Goal: Transaction & Acquisition: Purchase product/service

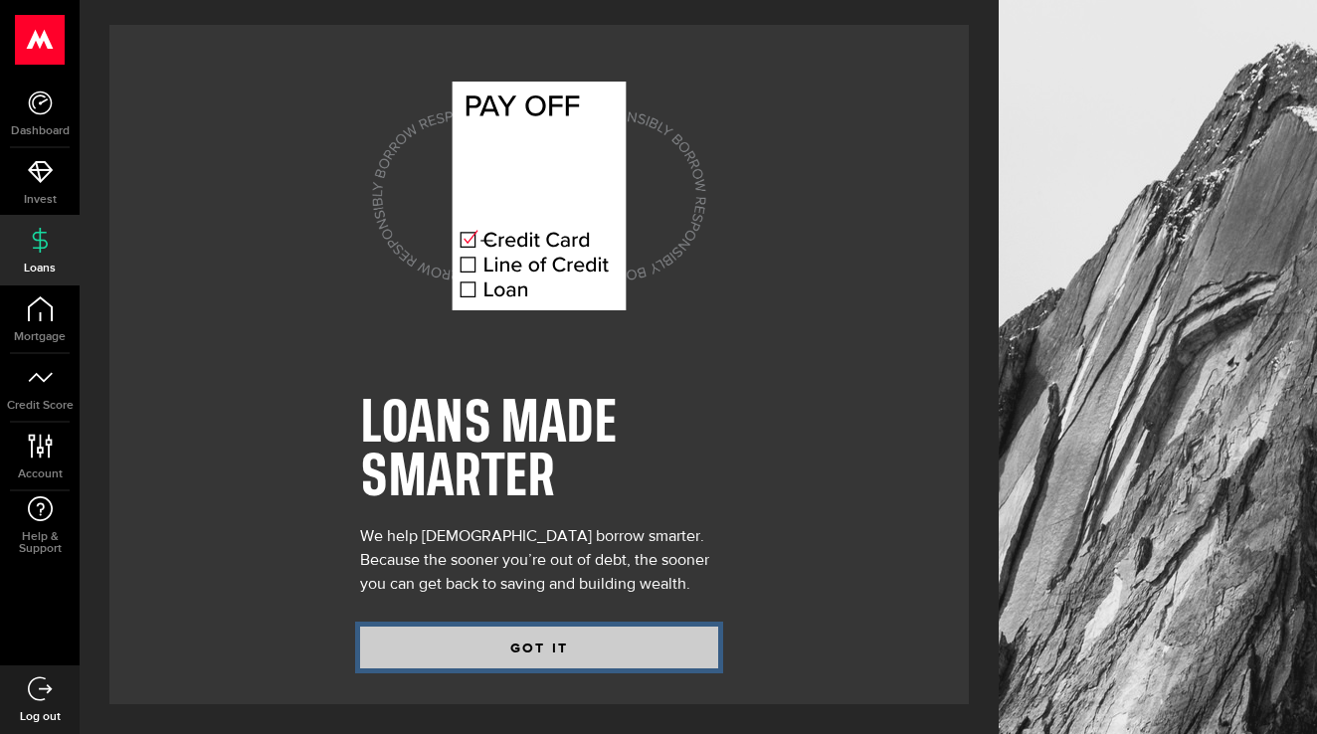
click at [608, 649] on button "GOT IT" at bounding box center [539, 648] width 358 height 42
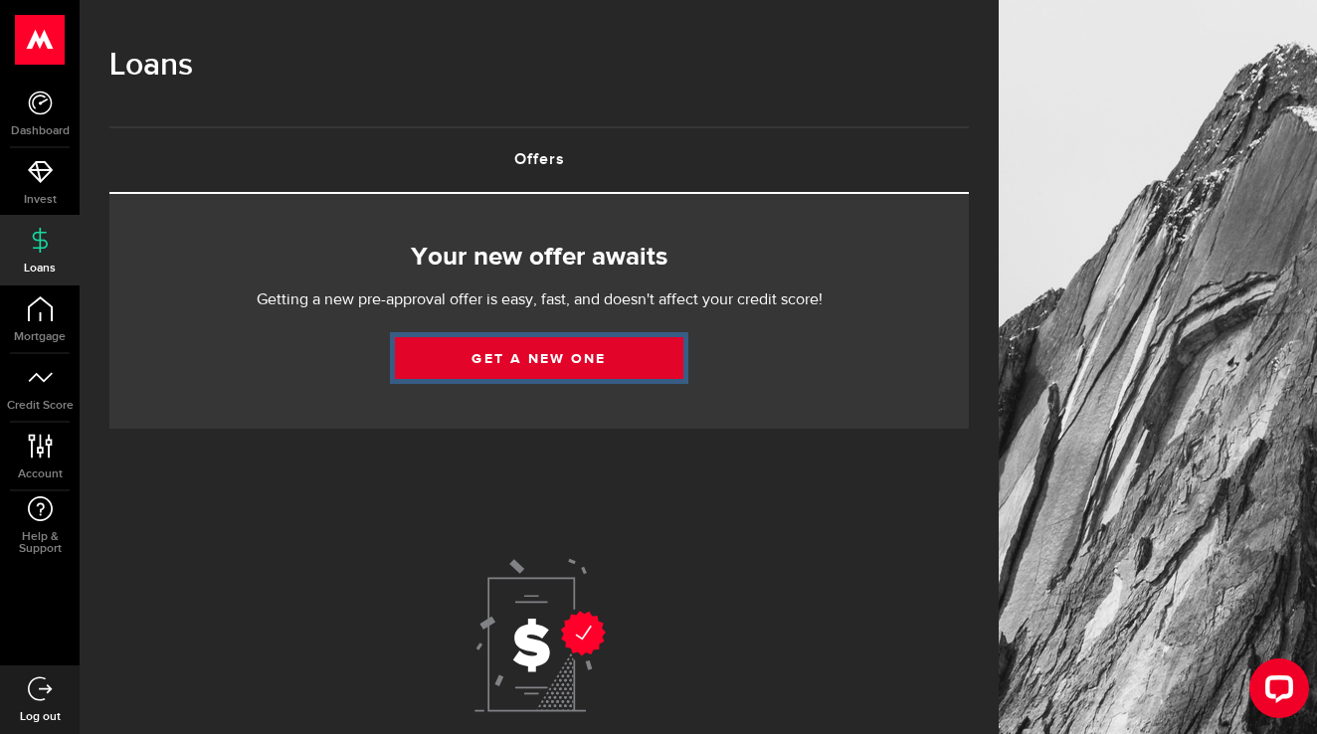
click at [547, 369] on link "Get a new one" at bounding box center [539, 358] width 288 height 42
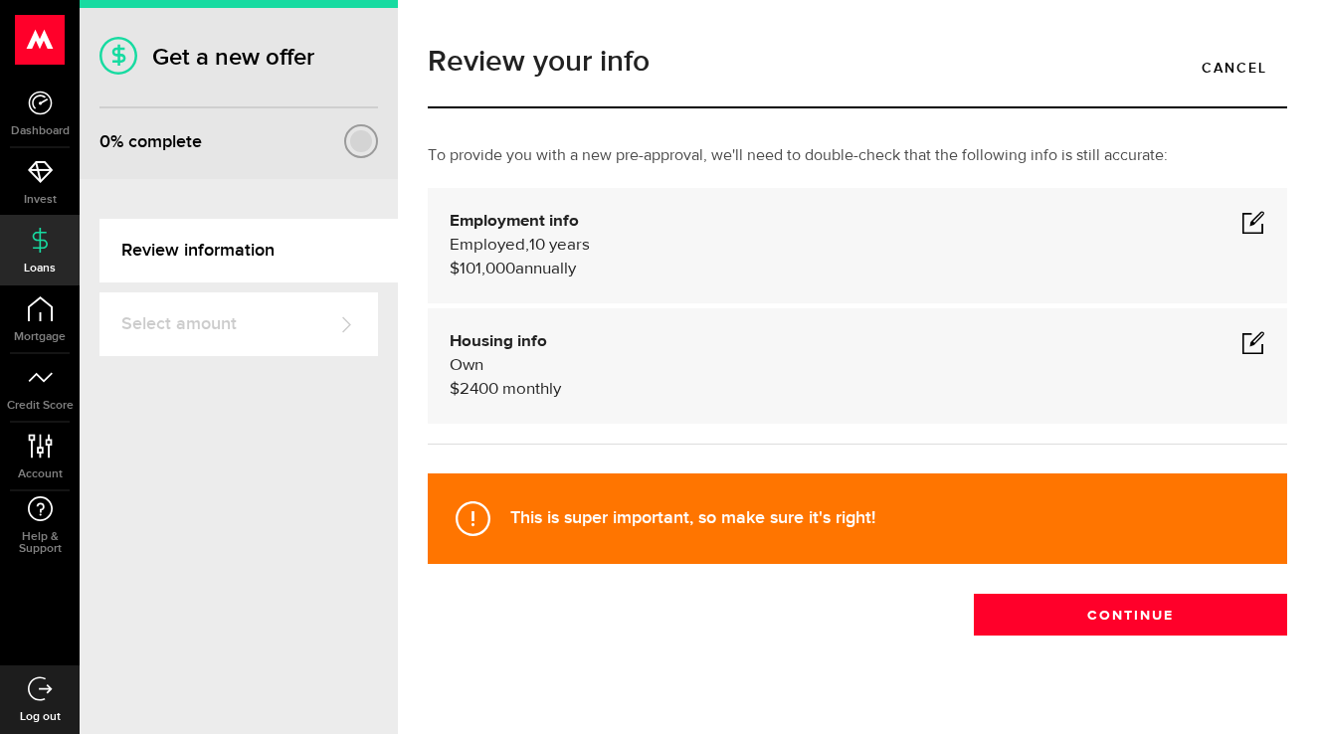
click at [1254, 225] on span at bounding box center [1253, 222] width 24 height 24
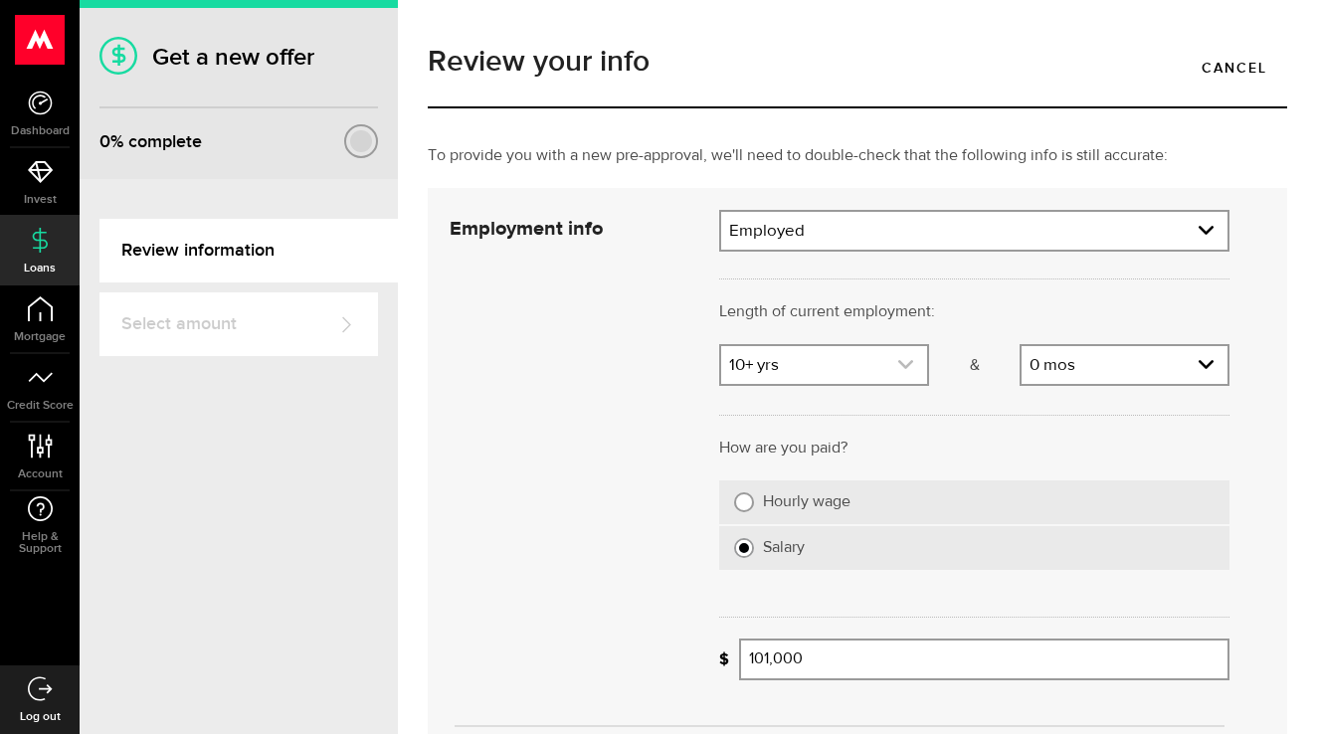
scroll to position [61, 0]
click at [911, 361] on use "expand select" at bounding box center [905, 364] width 15 height 9
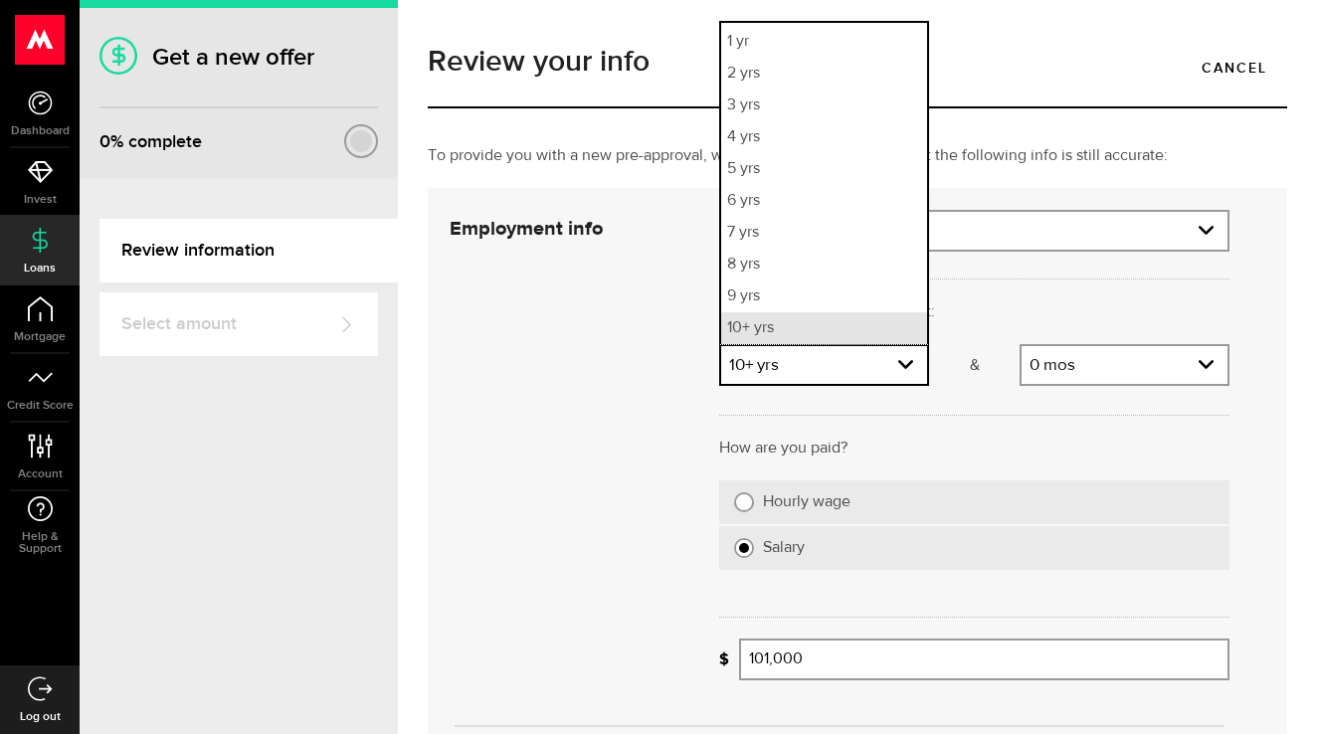
click at [886, 333] on li "10+ yrs" at bounding box center [824, 328] width 206 height 32
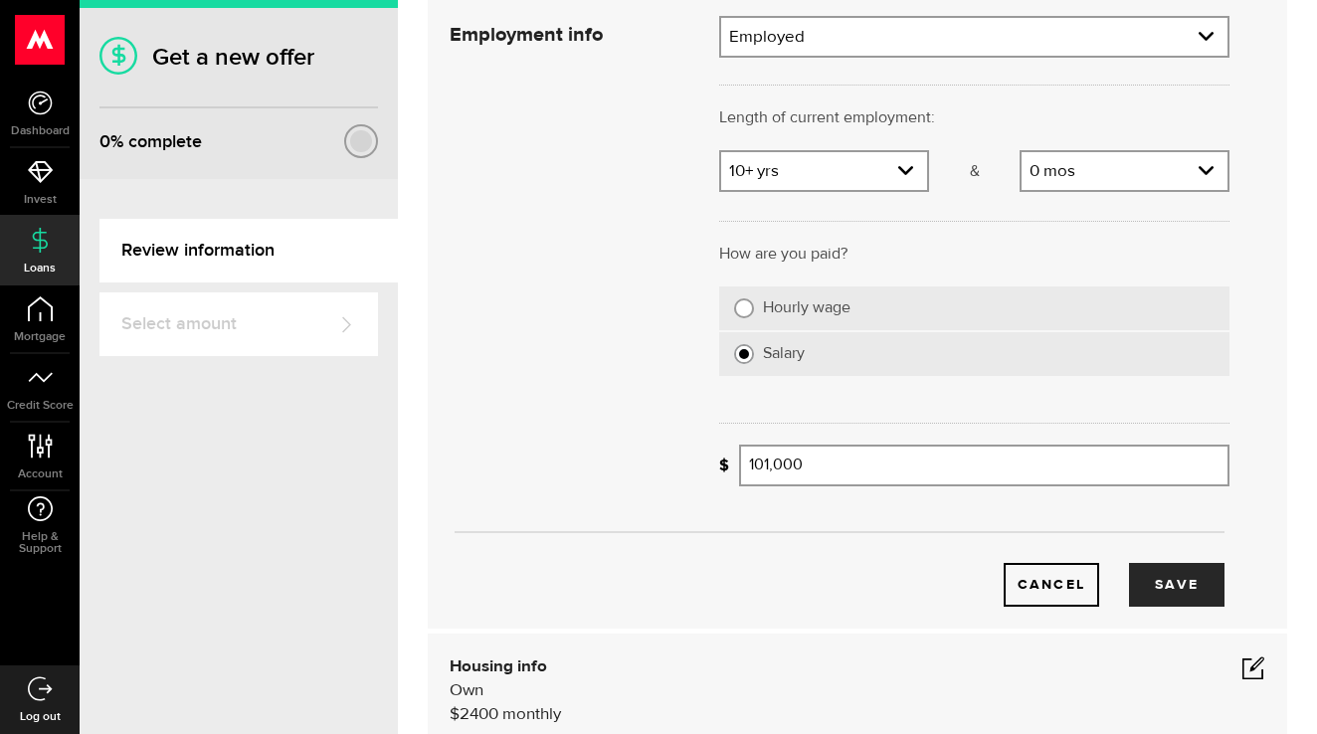
scroll to position [227, 0]
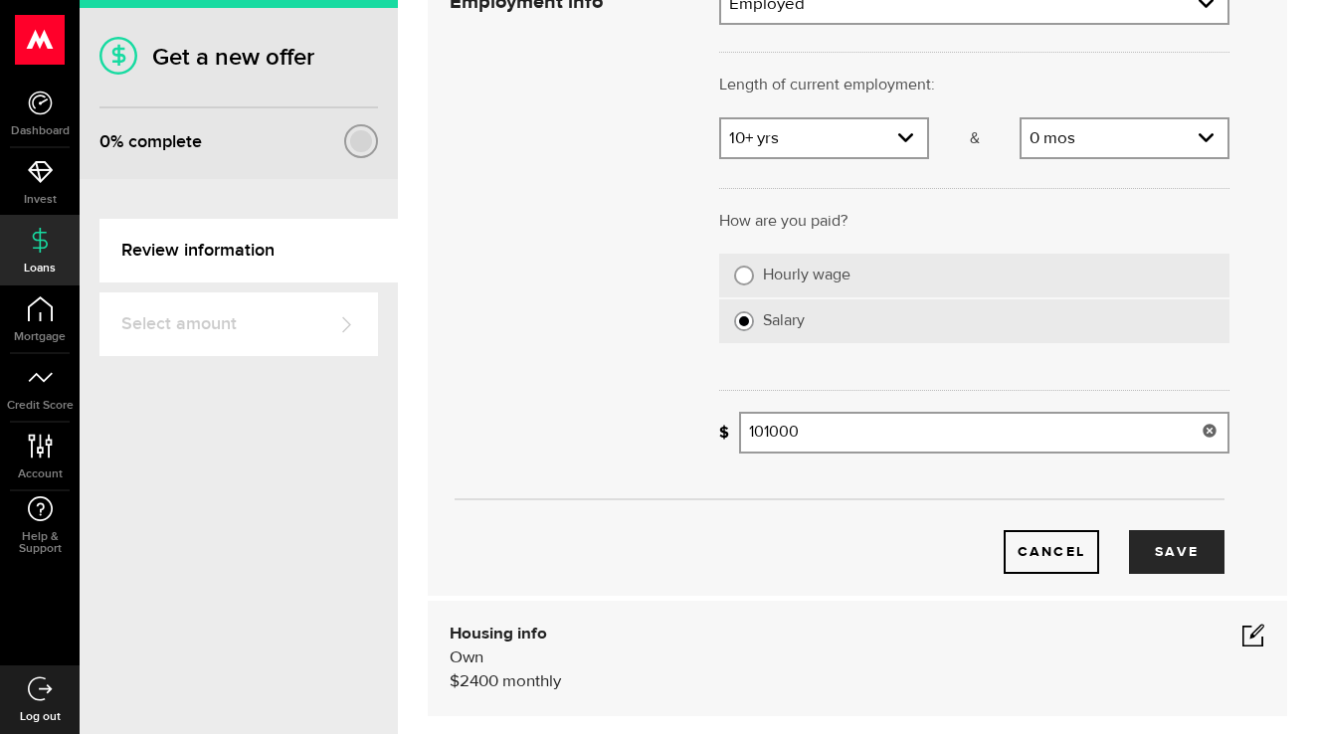
click at [824, 438] on input "101000" at bounding box center [984, 433] width 490 height 42
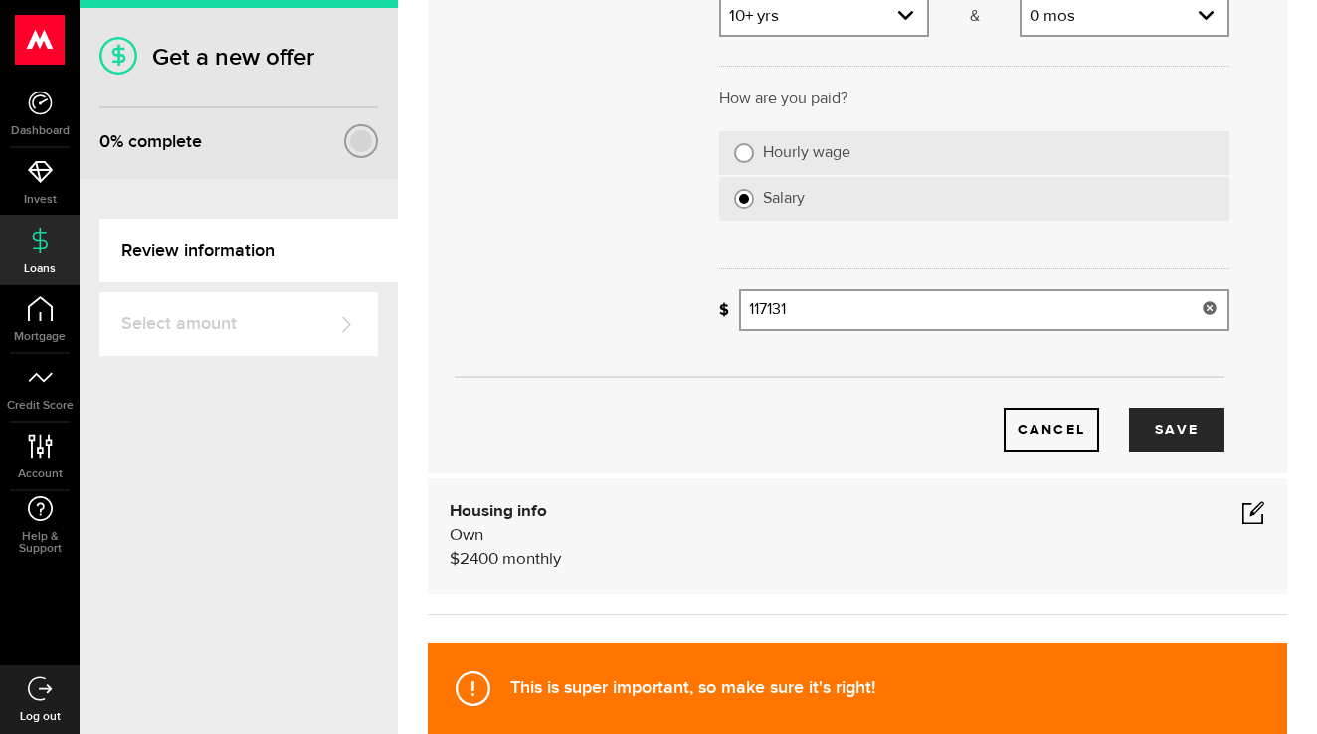
scroll to position [349, 0]
type input "117,131"
click at [1255, 511] on span at bounding box center [1253, 512] width 24 height 24
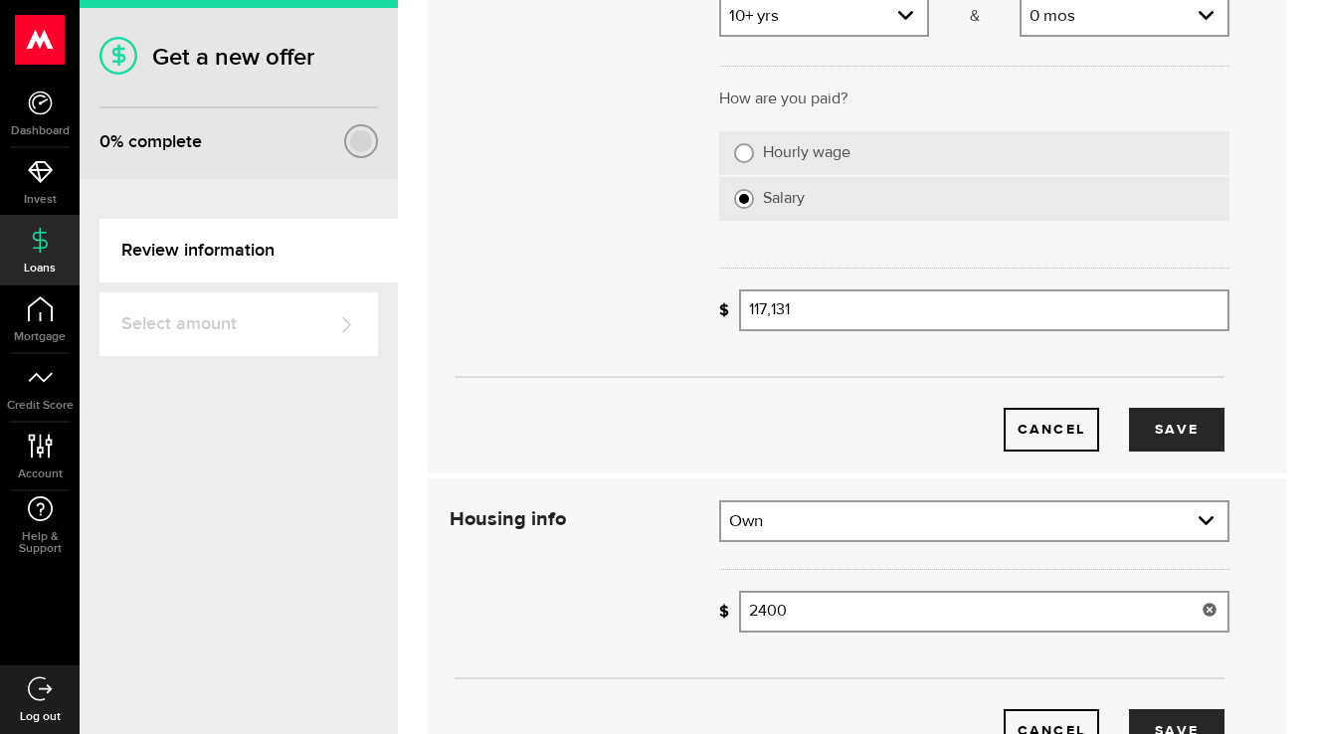
drag, startPoint x: 795, startPoint y: 615, endPoint x: 745, endPoint y: 614, distance: 49.7
click at [745, 615] on input "2400" at bounding box center [984, 612] width 490 height 42
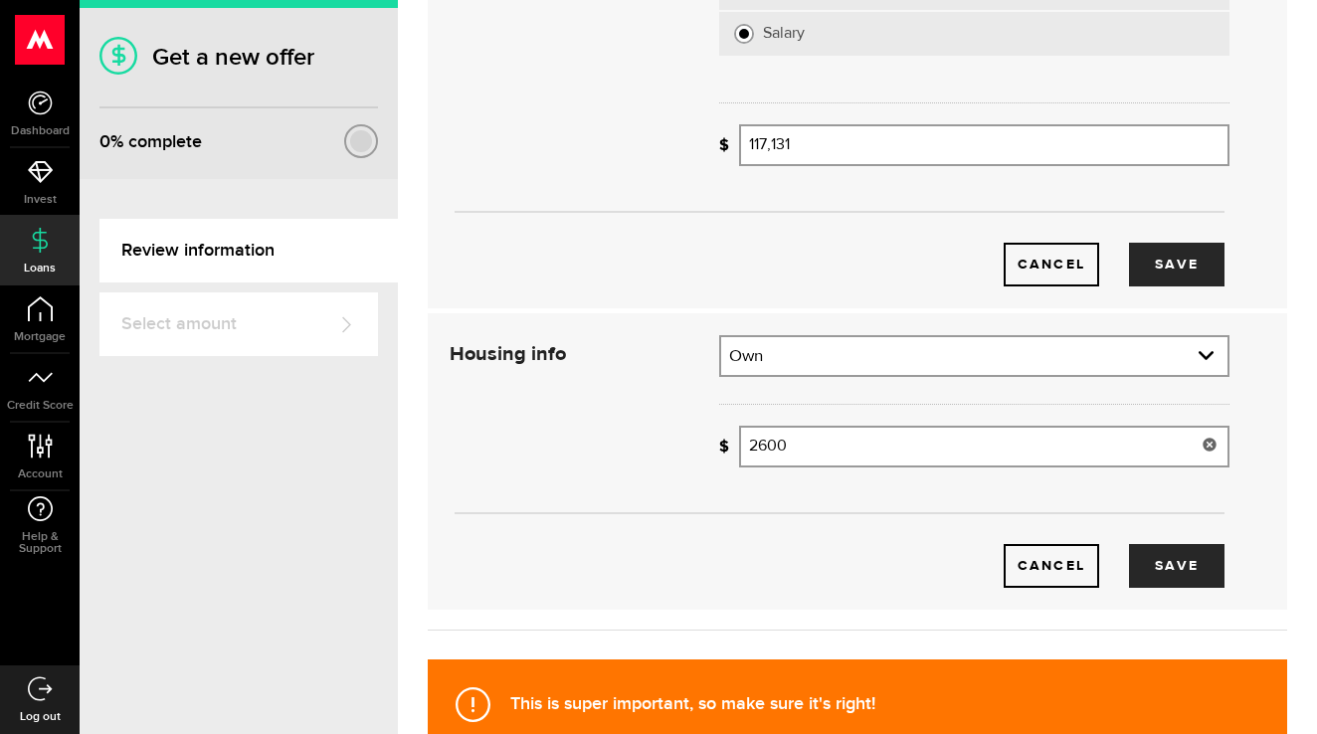
scroll to position [519, 0]
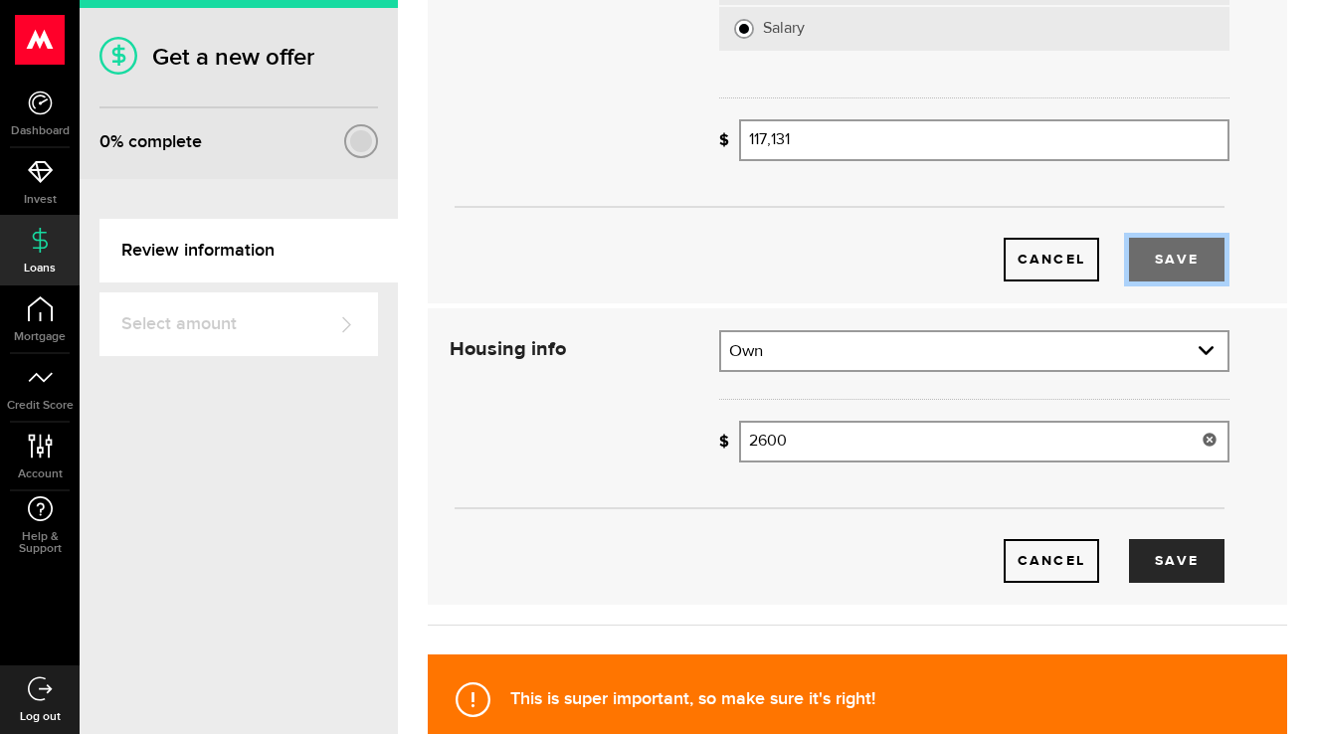
type input "2,600"
click at [1174, 253] on button "Save" at bounding box center [1176, 260] width 95 height 44
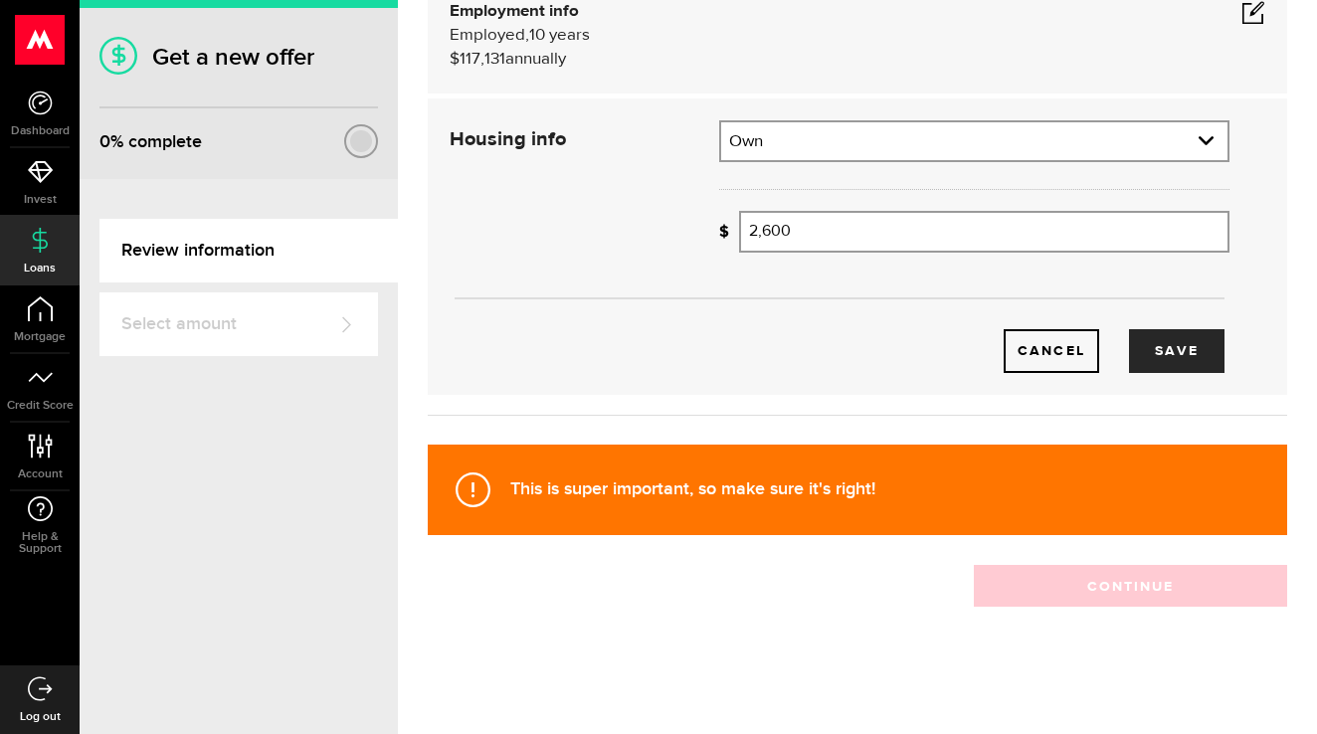
scroll to position [210, 0]
click at [1186, 363] on button "Save" at bounding box center [1176, 351] width 95 height 44
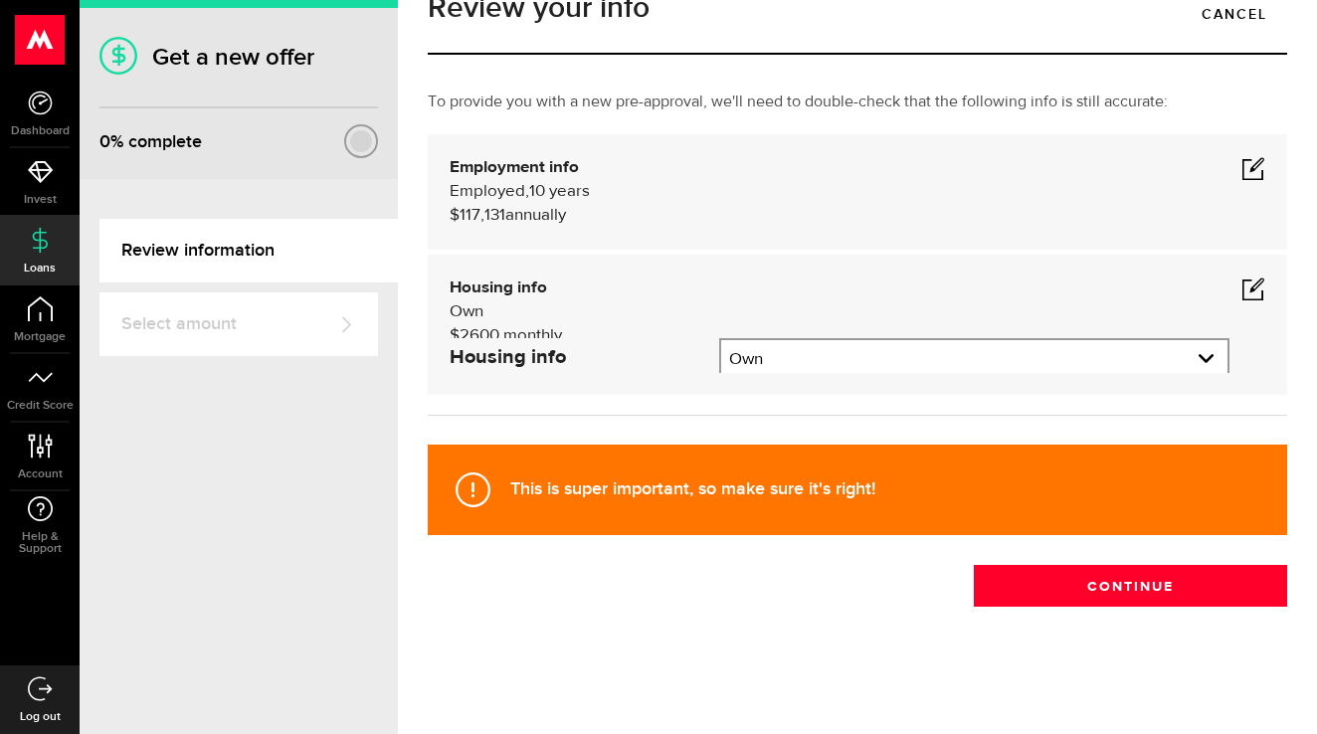
scroll to position [29, 0]
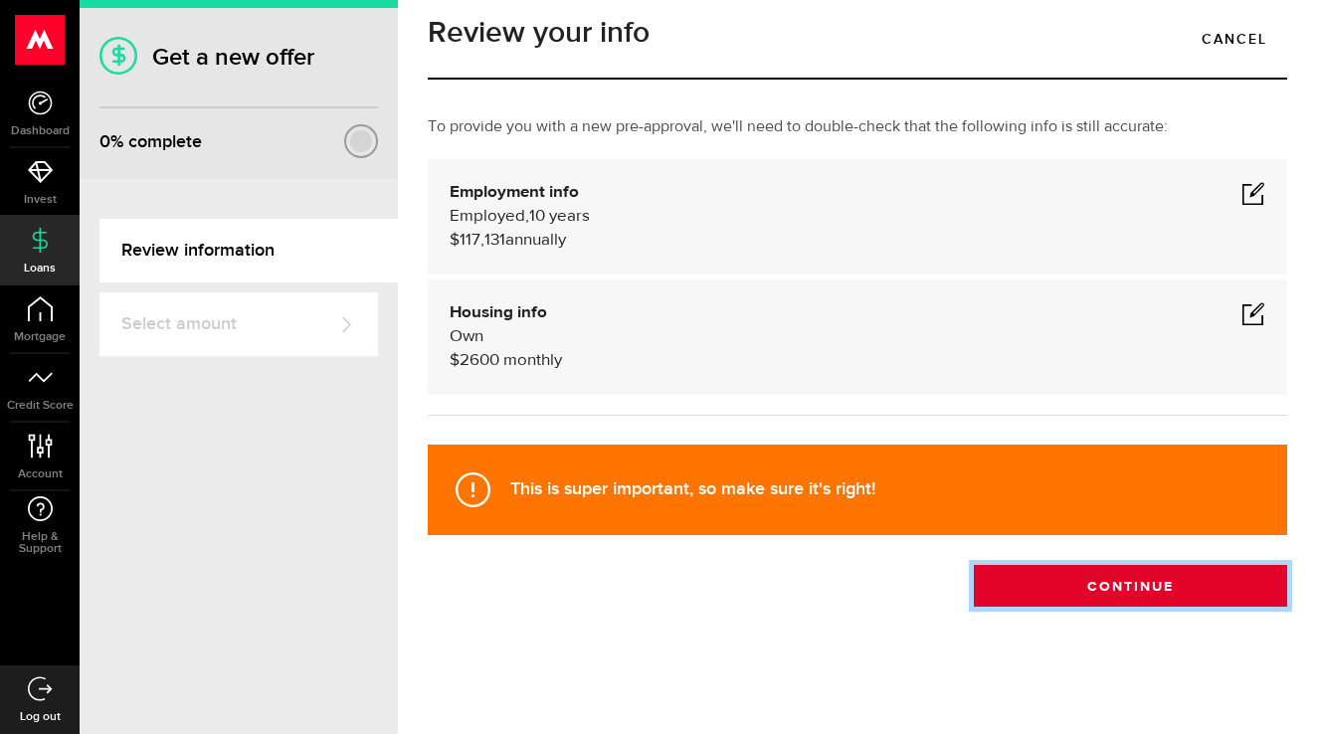
click at [1158, 592] on button "Continue" at bounding box center [1130, 586] width 313 height 42
click at [1176, 607] on button "Continue" at bounding box center [1130, 586] width 313 height 42
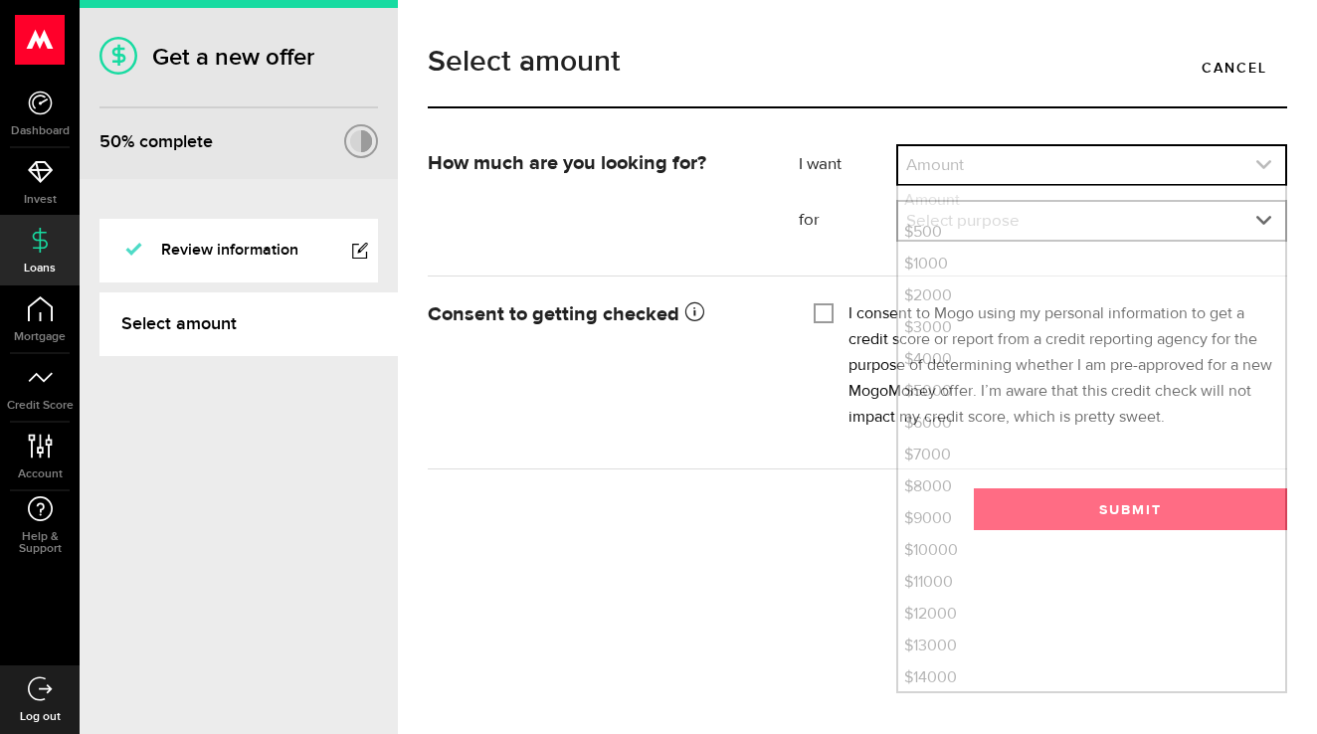
click at [1256, 163] on icon "expand select" at bounding box center [1263, 164] width 17 height 17
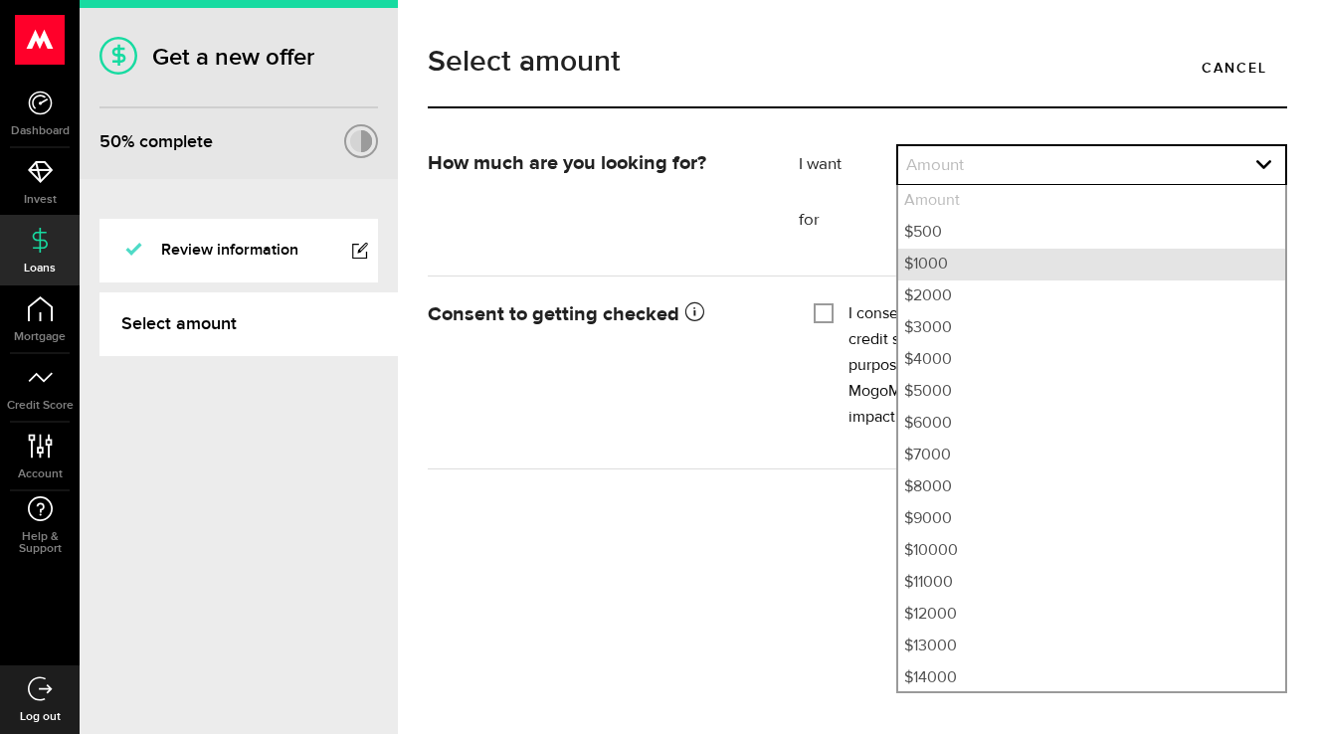
click at [1027, 272] on li "$1000" at bounding box center [1091, 265] width 387 height 32
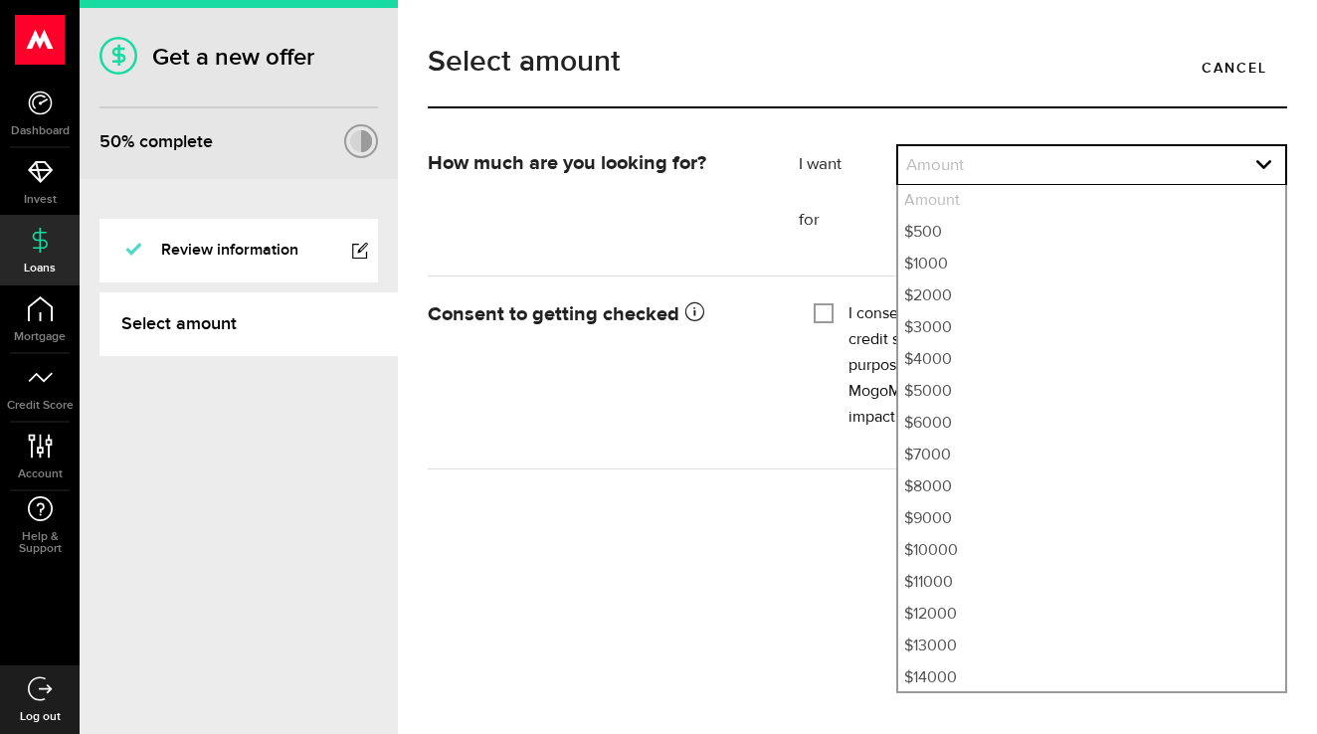
select select "1000"
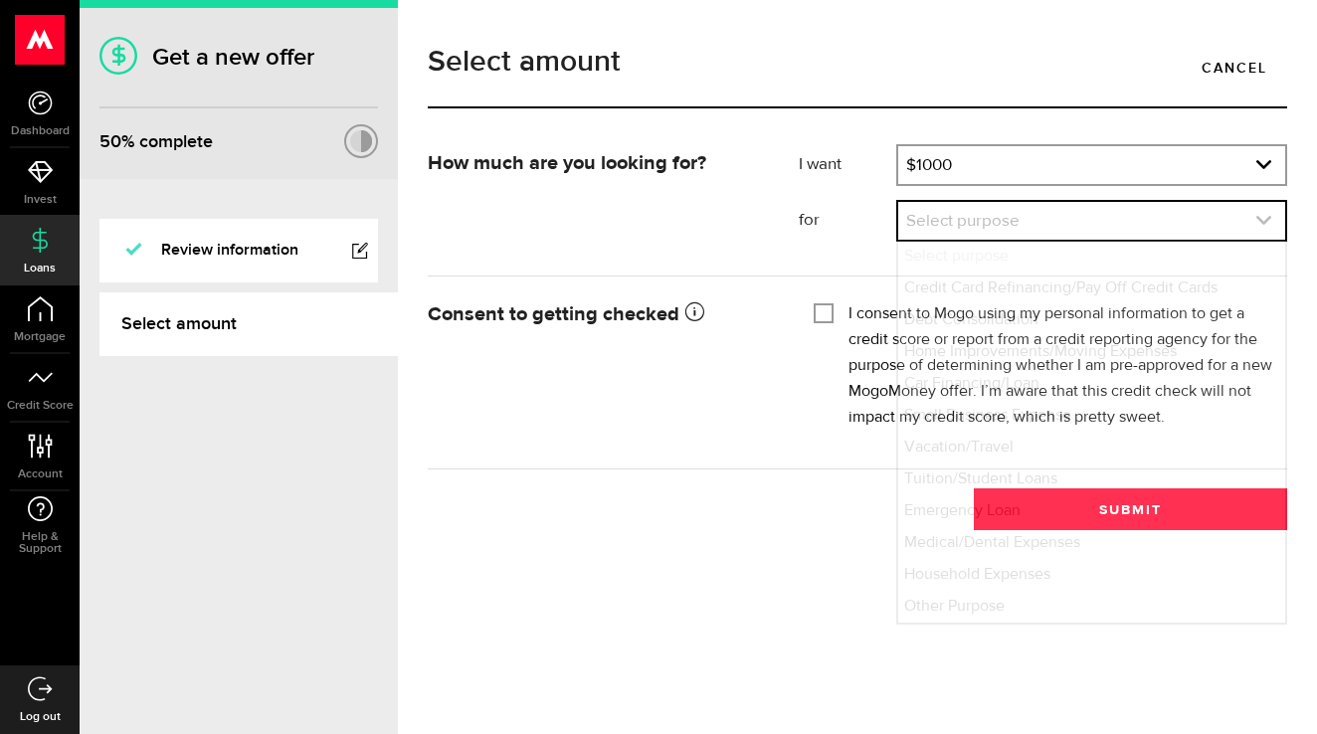
click at [1263, 219] on icon "expand select" at bounding box center [1263, 220] width 17 height 17
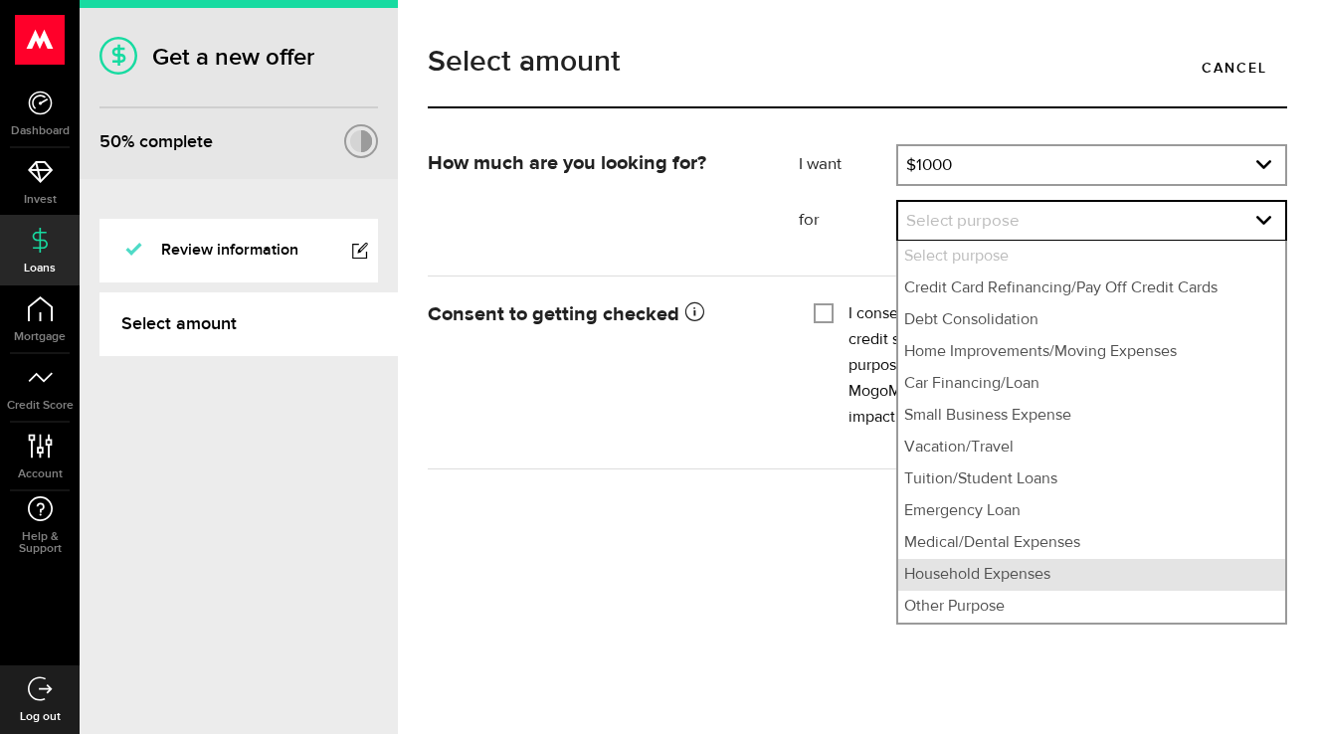
click at [1078, 571] on li "Household Expenses" at bounding box center [1091, 575] width 387 height 32
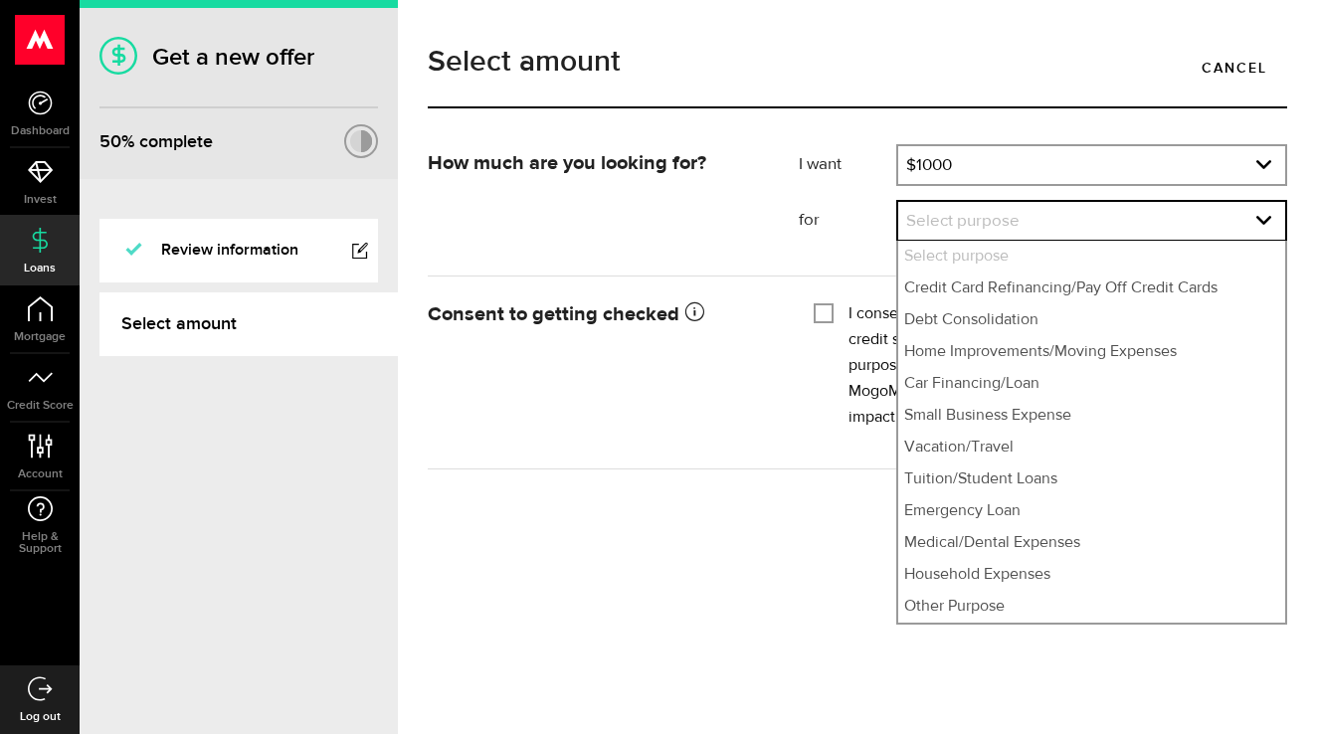
select select "Household Expenses"
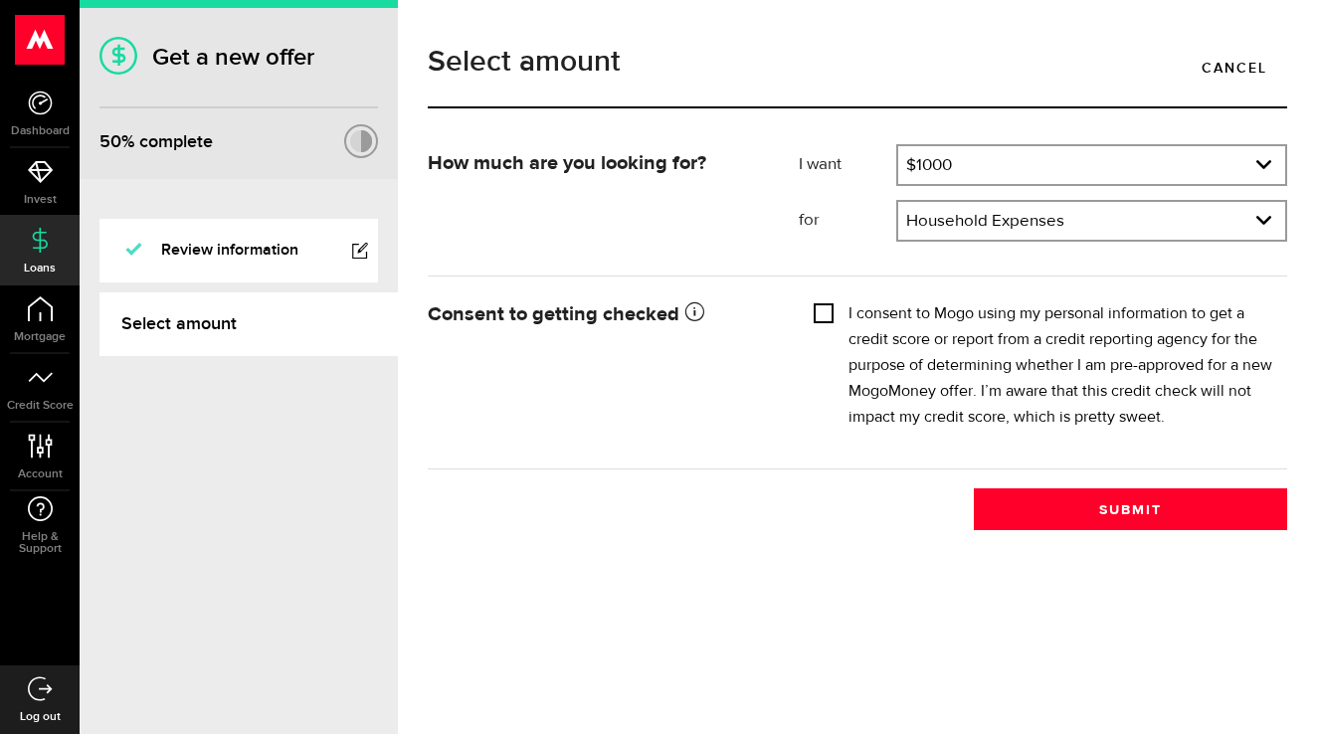
click at [819, 314] on input "I consent to Mogo using my personal information to get a credit score or report…" at bounding box center [824, 311] width 20 height 20
checkbox input "true"
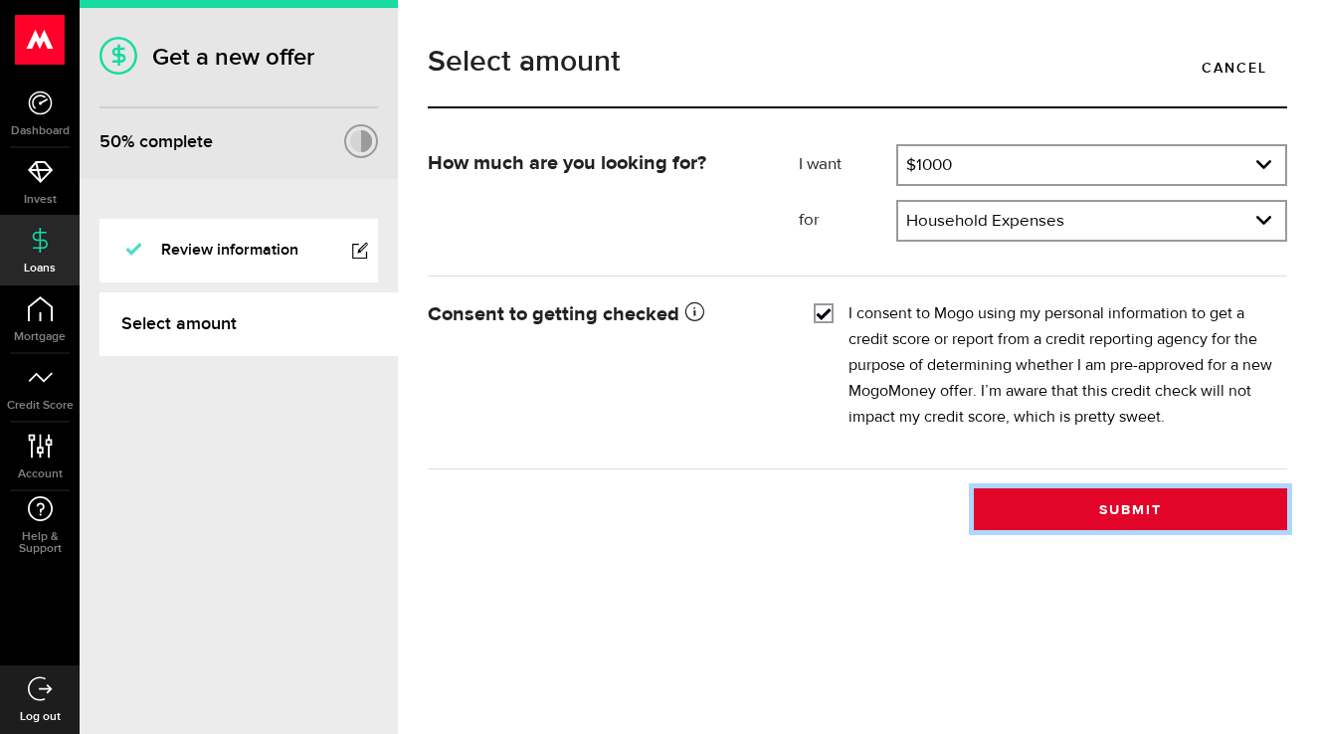
click at [1029, 526] on button "Submit" at bounding box center [1130, 509] width 313 height 42
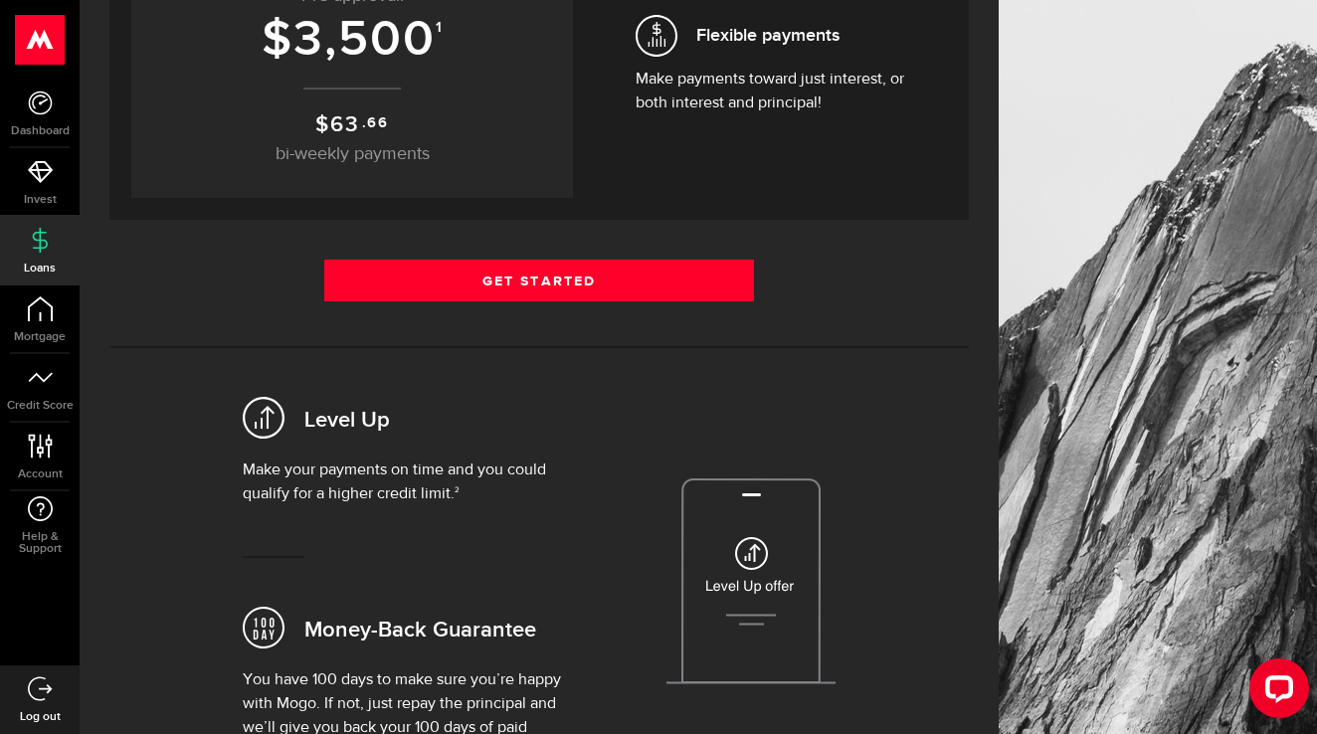
scroll to position [282, 0]
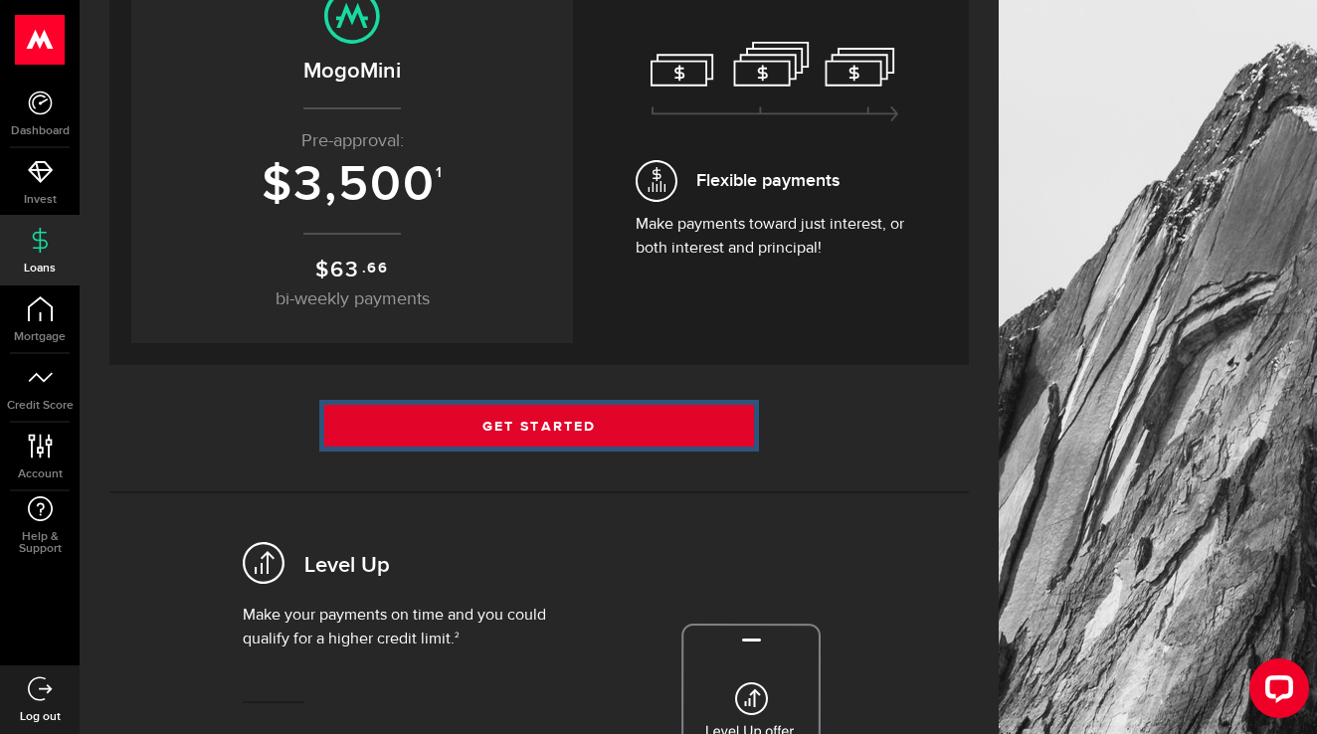
click at [614, 434] on link "Get Started" at bounding box center [539, 426] width 430 height 42
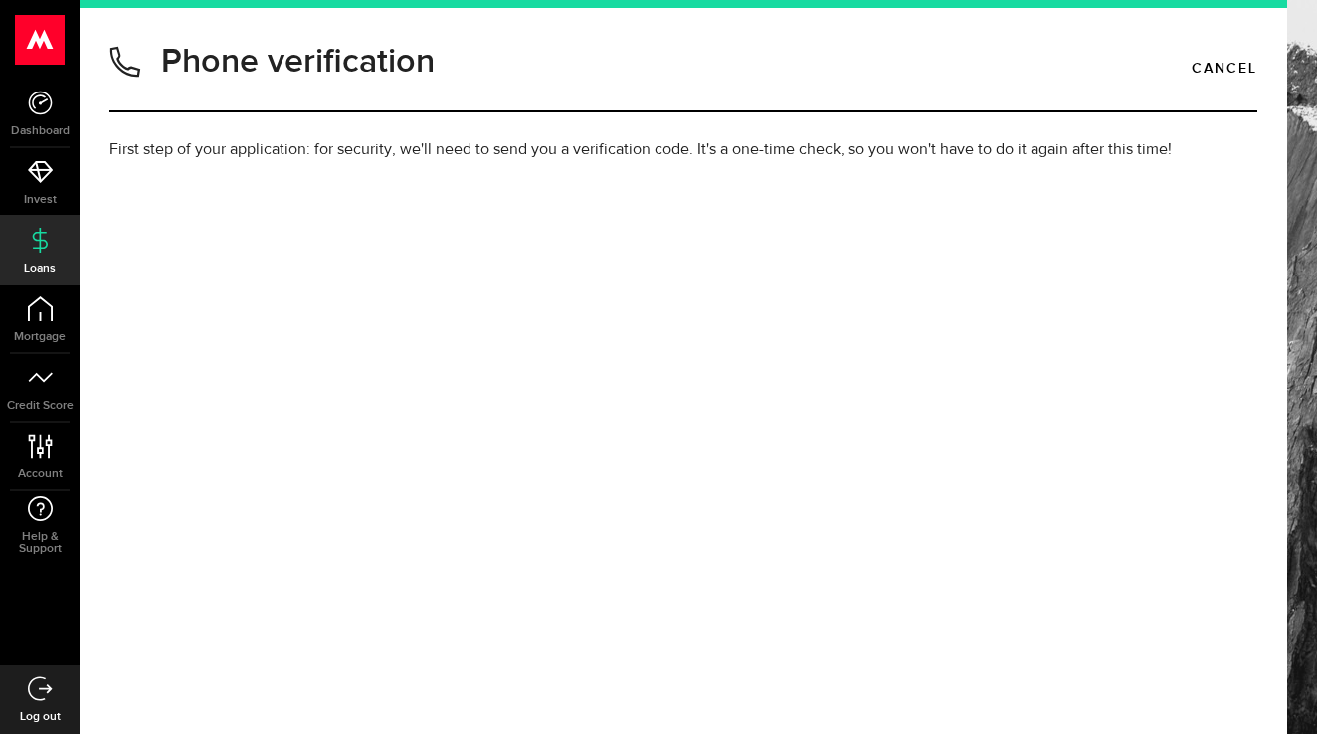
type input "4168739058"
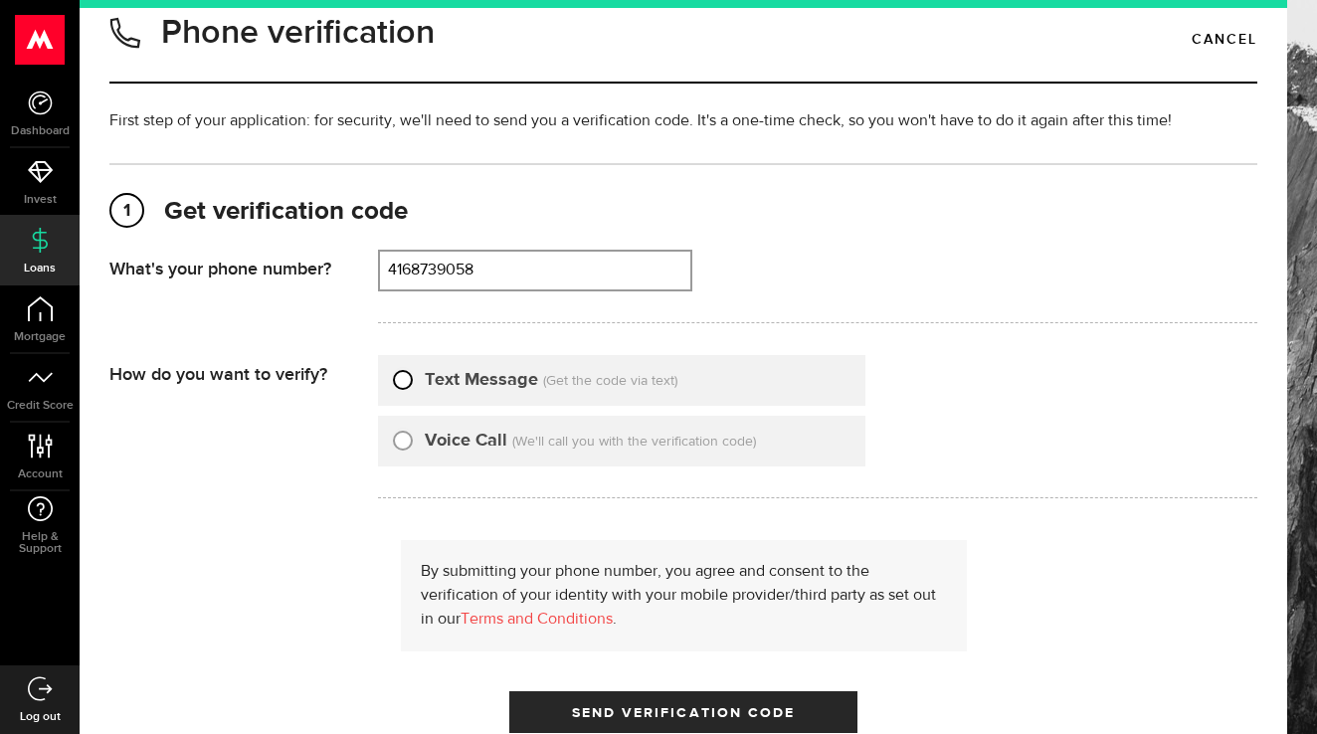
click at [398, 387] on input "Text Message" at bounding box center [403, 377] width 20 height 20
radio input "true"
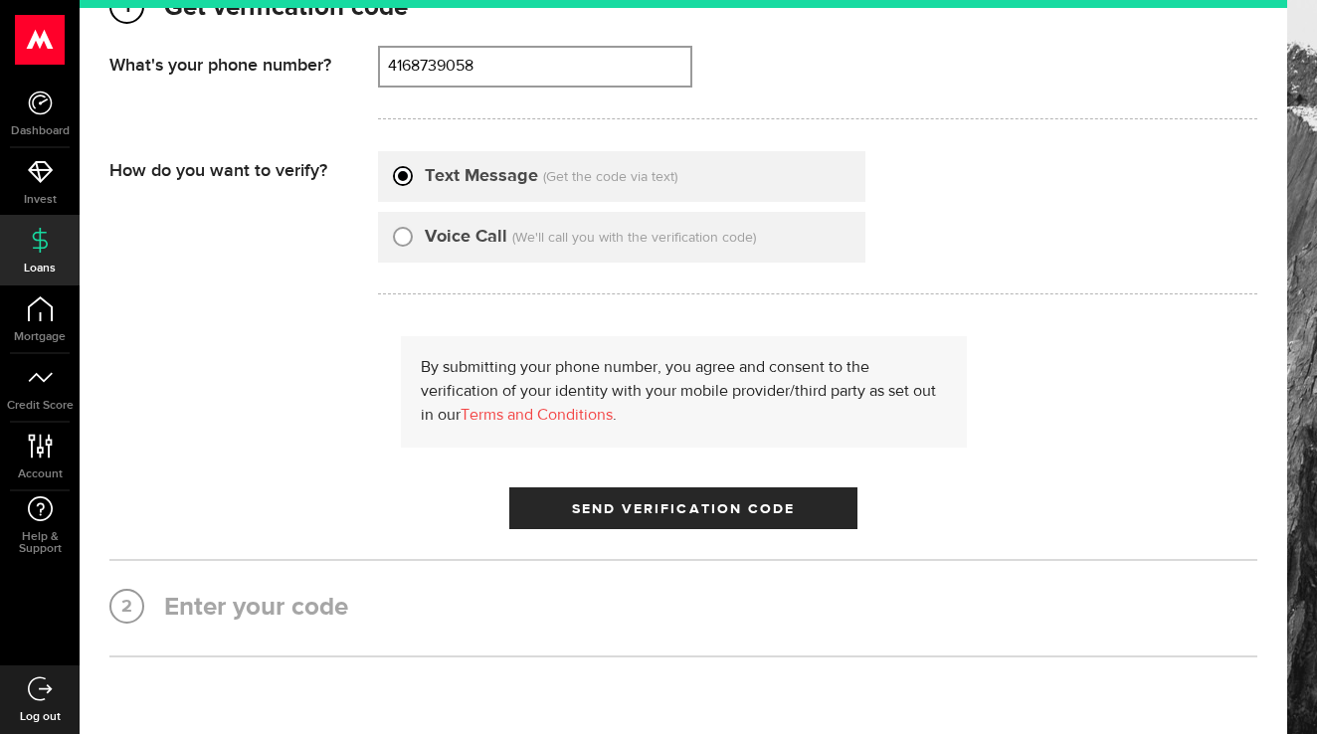
scroll to position [256, 0]
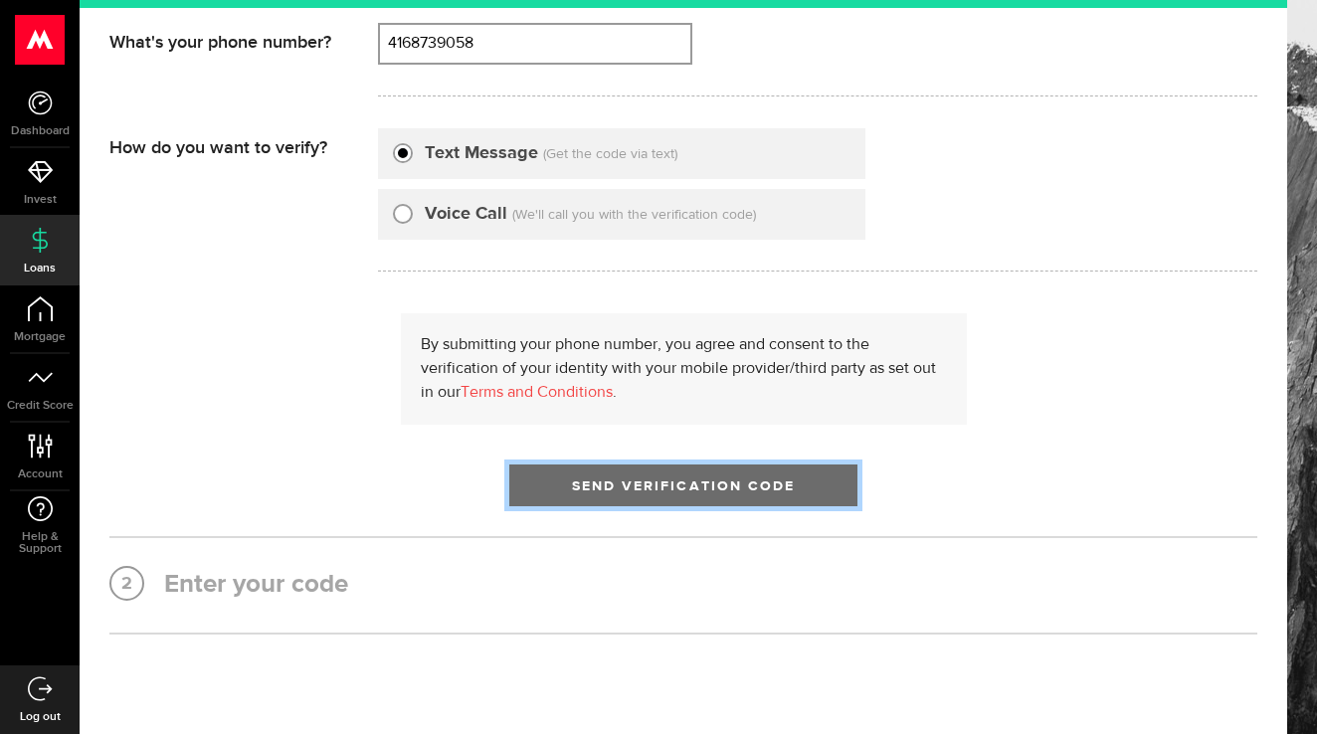
click at [676, 492] on span "submit" at bounding box center [684, 491] width 34 height 34
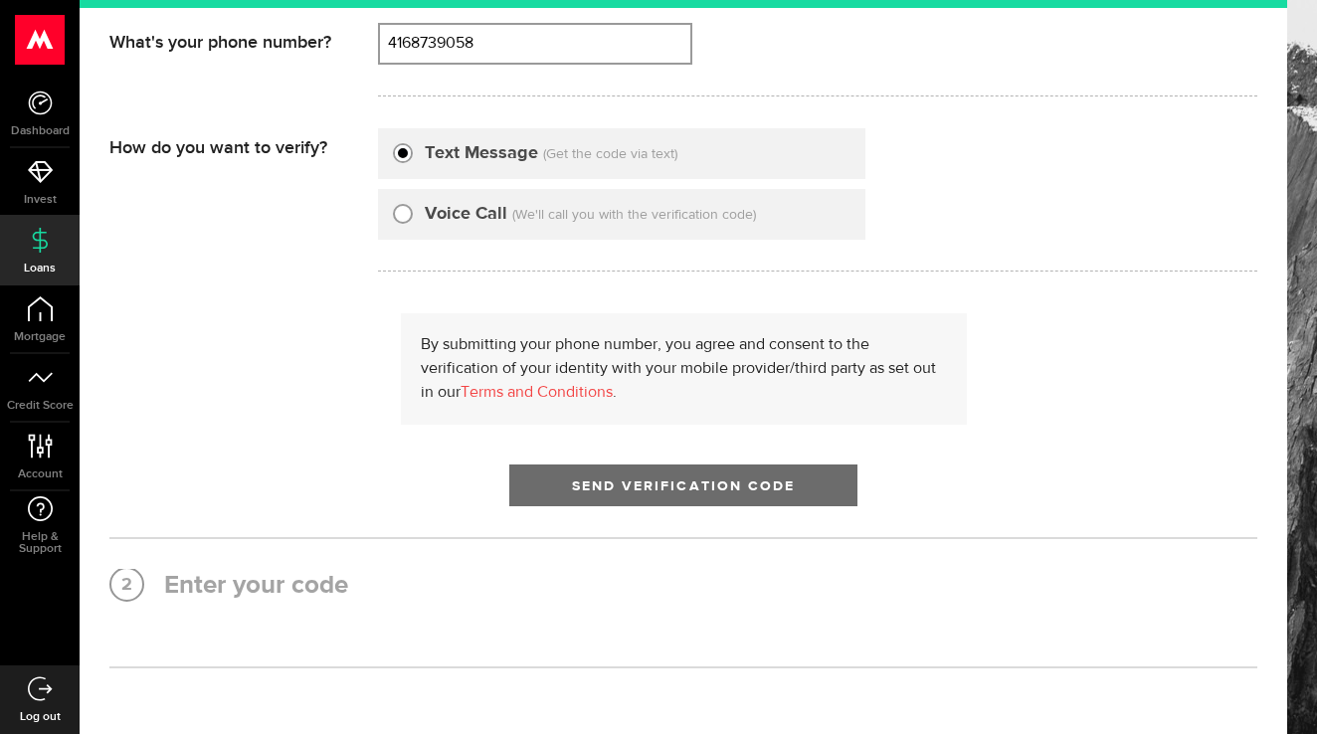
scroll to position [0, 0]
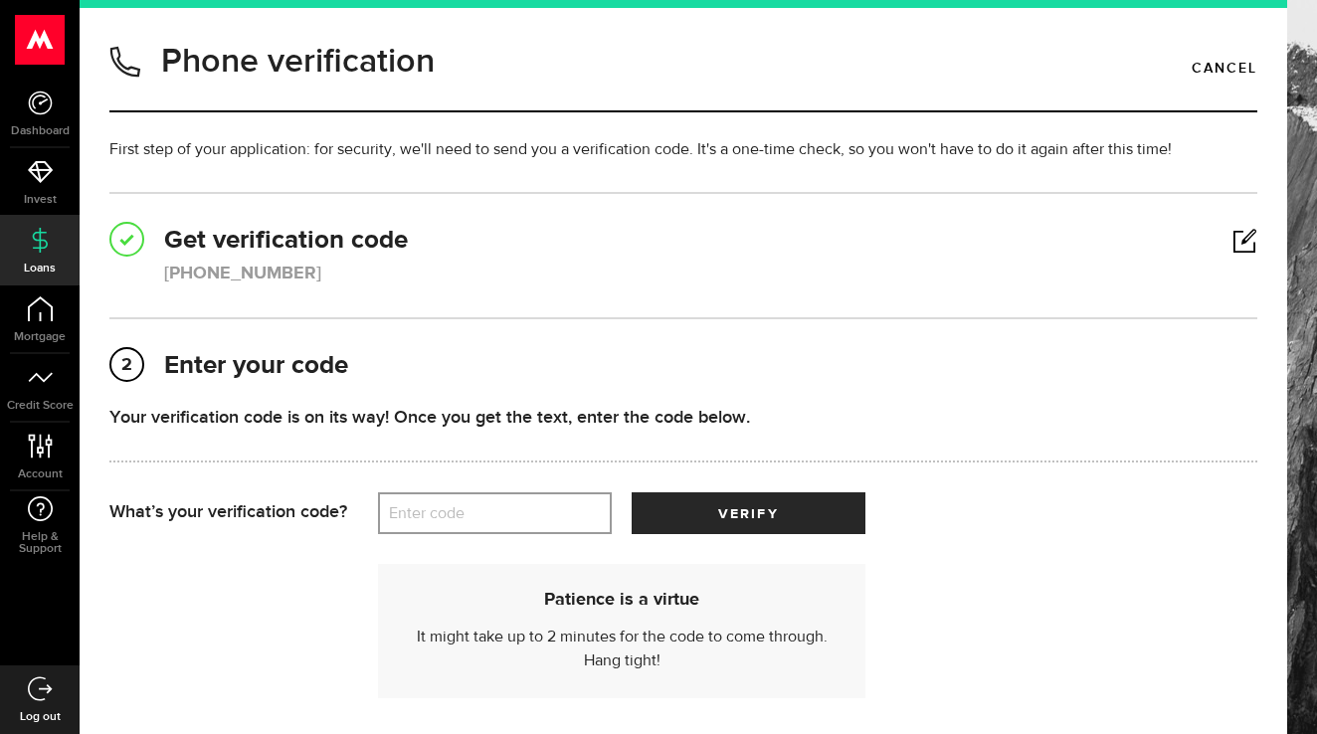
click at [456, 540] on div "Patience is a virtue It might take up to 2 minutes for the code to come through…" at bounding box center [683, 621] width 1148 height 174
click at [460, 507] on label "Enter code" at bounding box center [495, 513] width 234 height 41
click at [460, 507] on input "Enter code" at bounding box center [495, 513] width 234 height 42
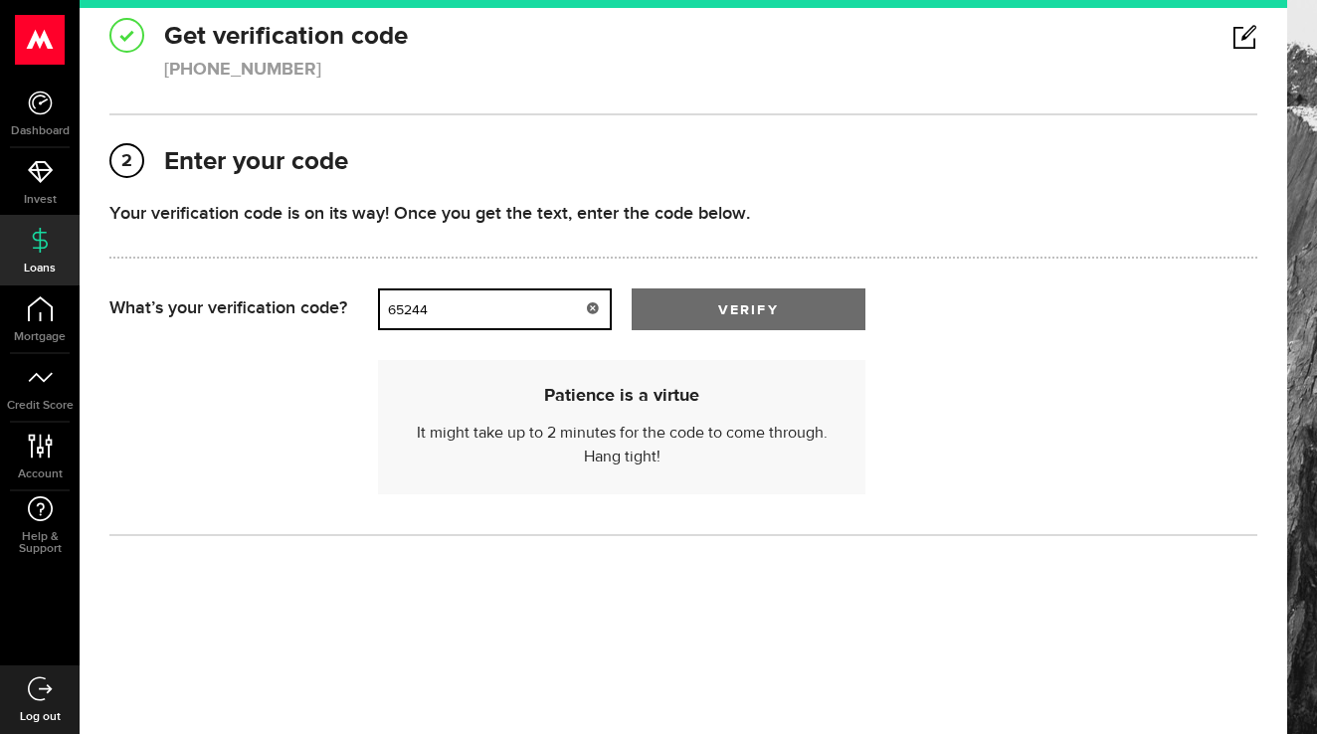
type input "65244"
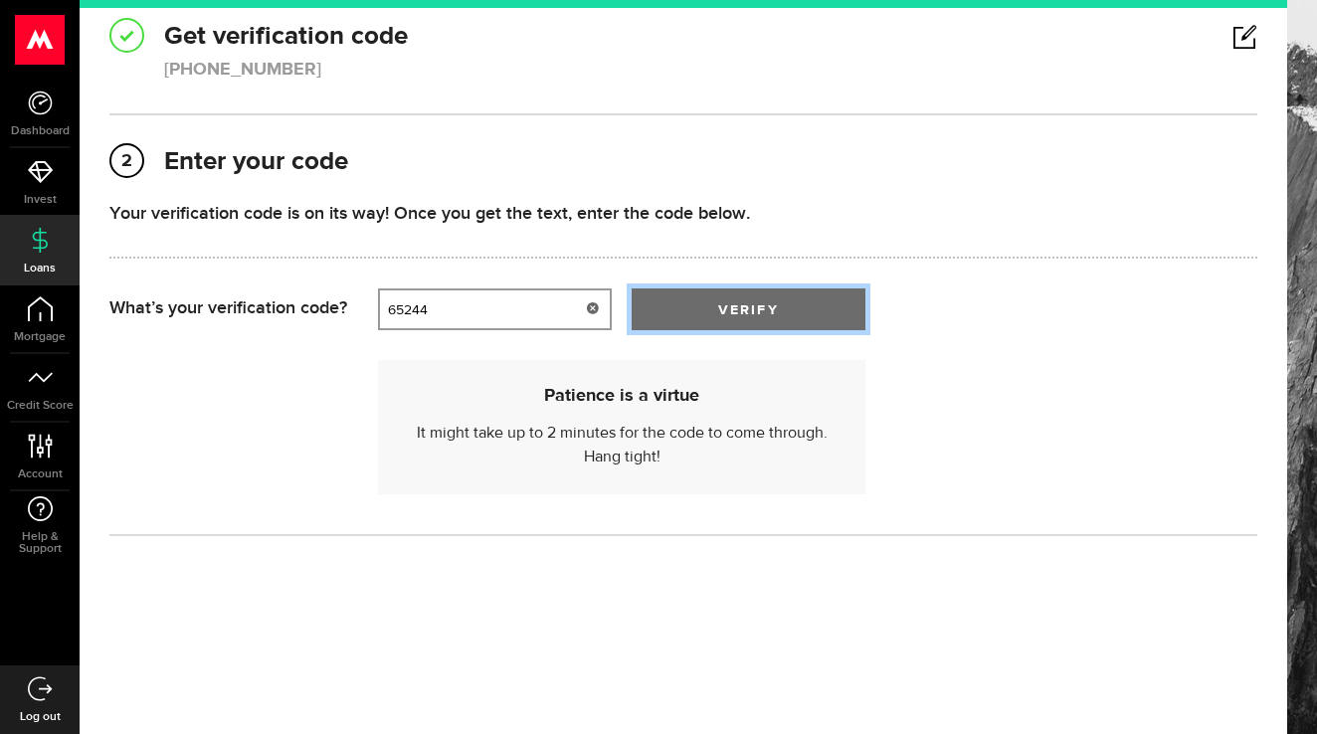
click at [758, 312] on span "submit" at bounding box center [748, 314] width 31 height 31
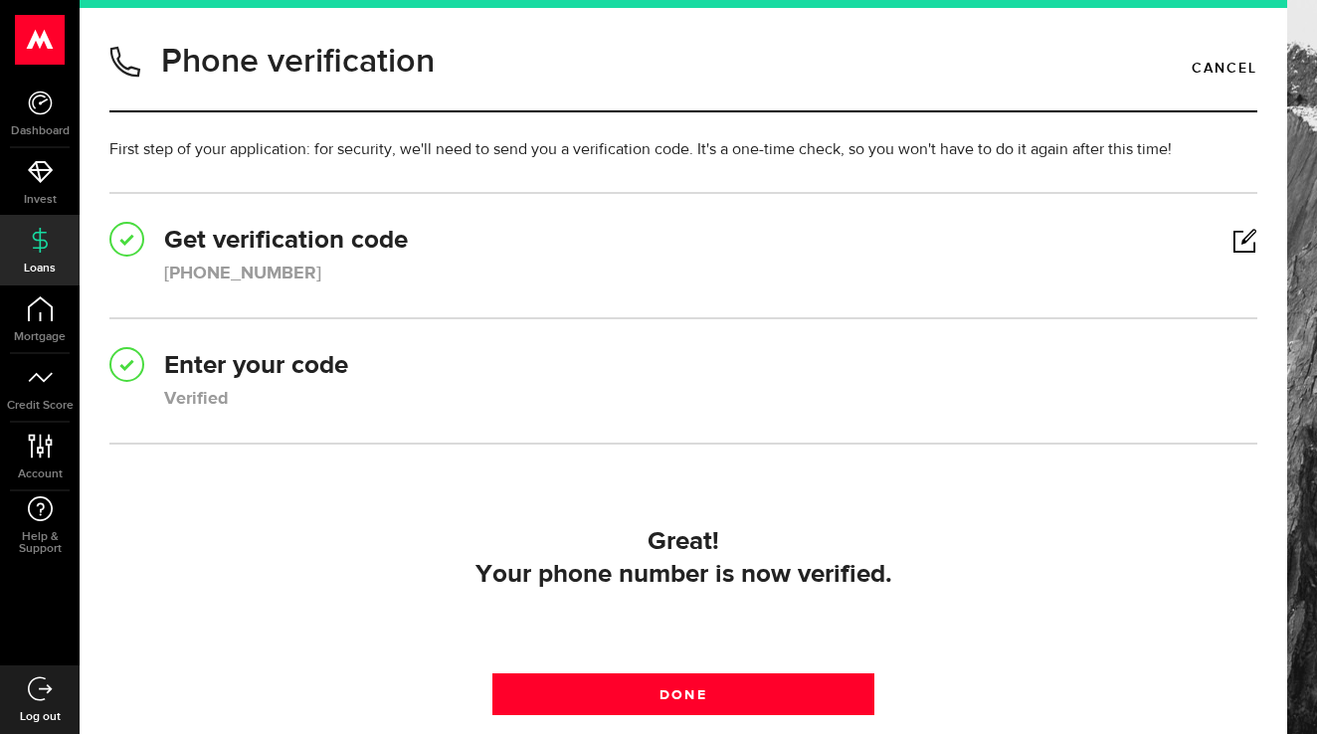
scroll to position [187, 0]
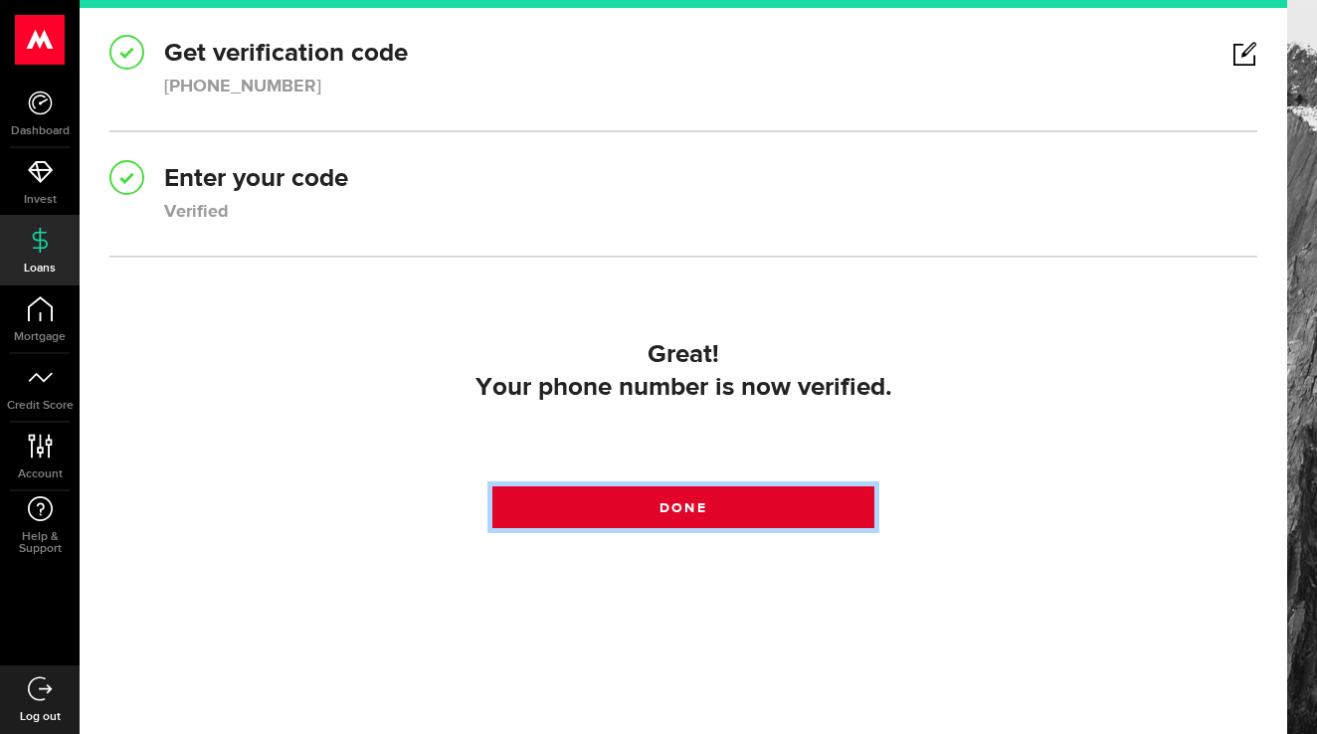
click at [733, 512] on link "Done" at bounding box center [683, 507] width 383 height 42
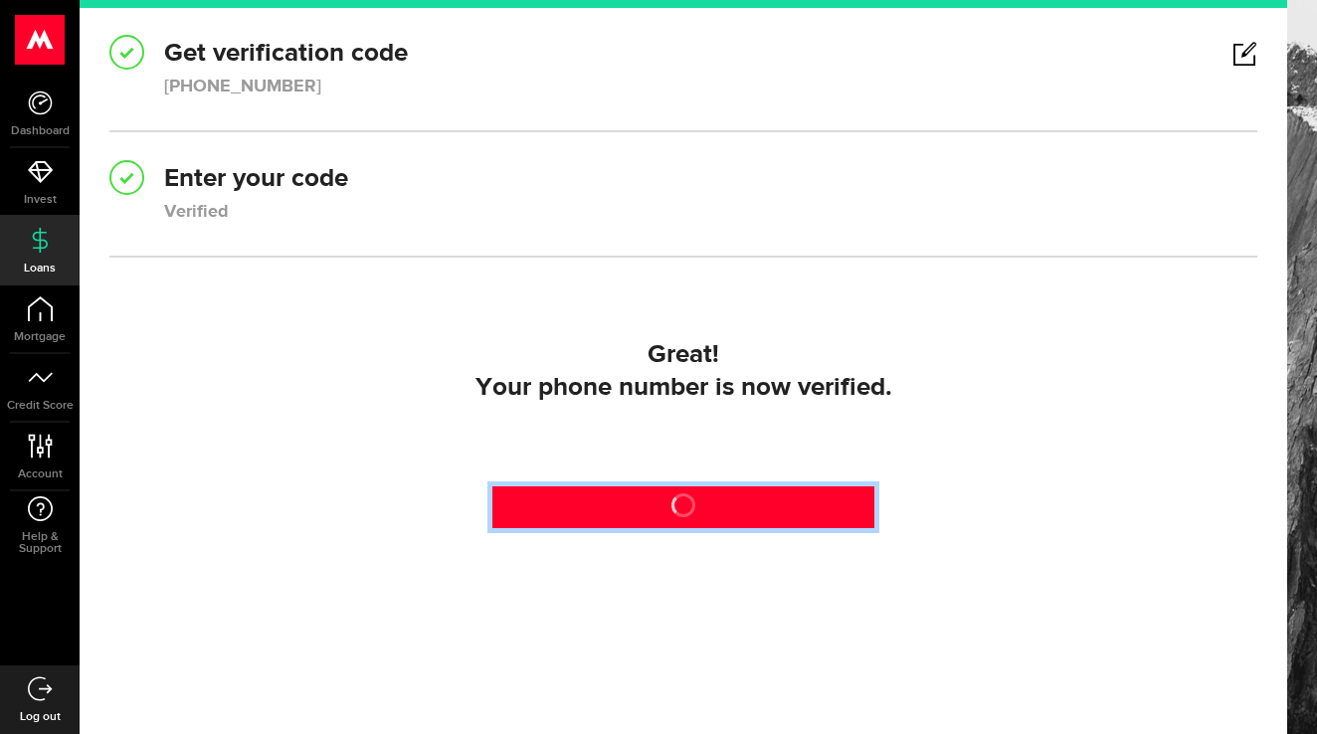
scroll to position [0, 0]
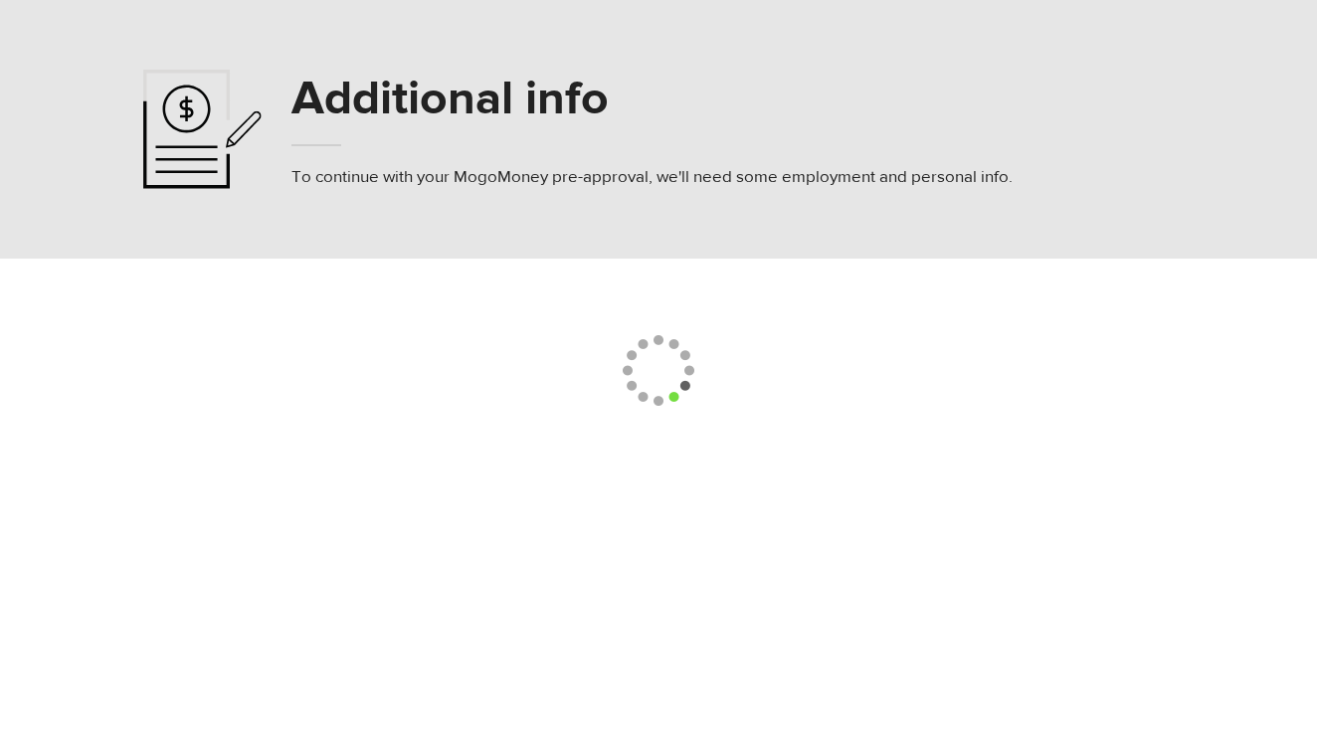
select select
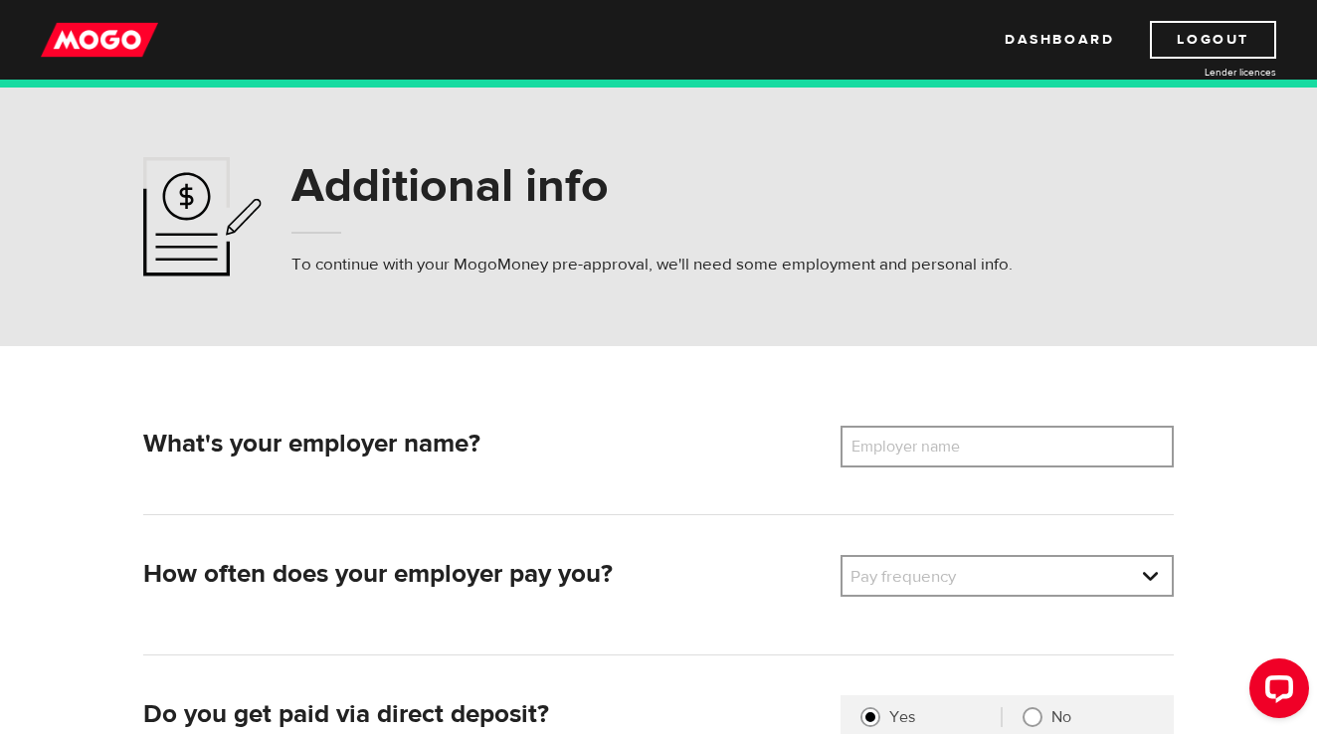
click at [991, 429] on label "Employer name" at bounding box center [921, 447] width 160 height 42
click at [991, 429] on input "Employer name" at bounding box center [1007, 447] width 333 height 42
type input "Toronto District School Board"
click at [1152, 574] on link at bounding box center [1007, 576] width 329 height 38
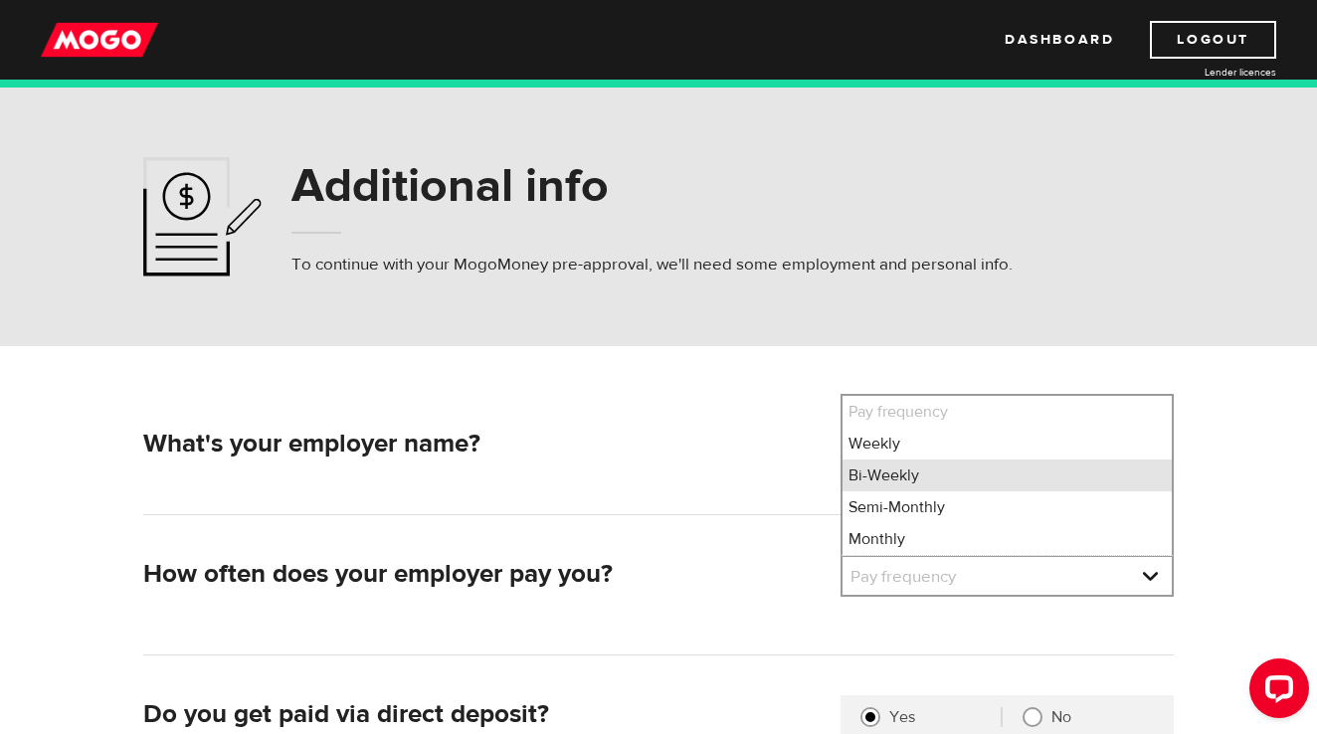
click at [987, 475] on li "Bi-Weekly" at bounding box center [1007, 476] width 329 height 32
select select "2"
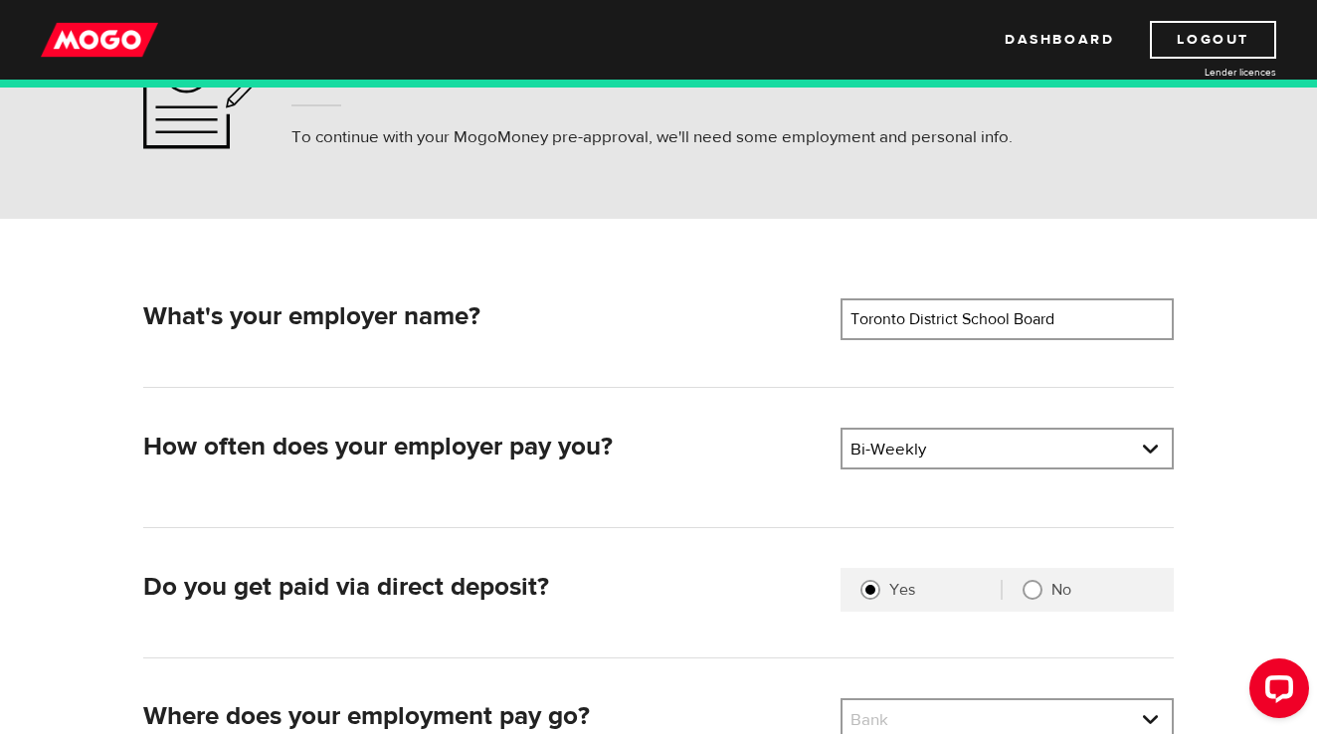
scroll to position [204, 0]
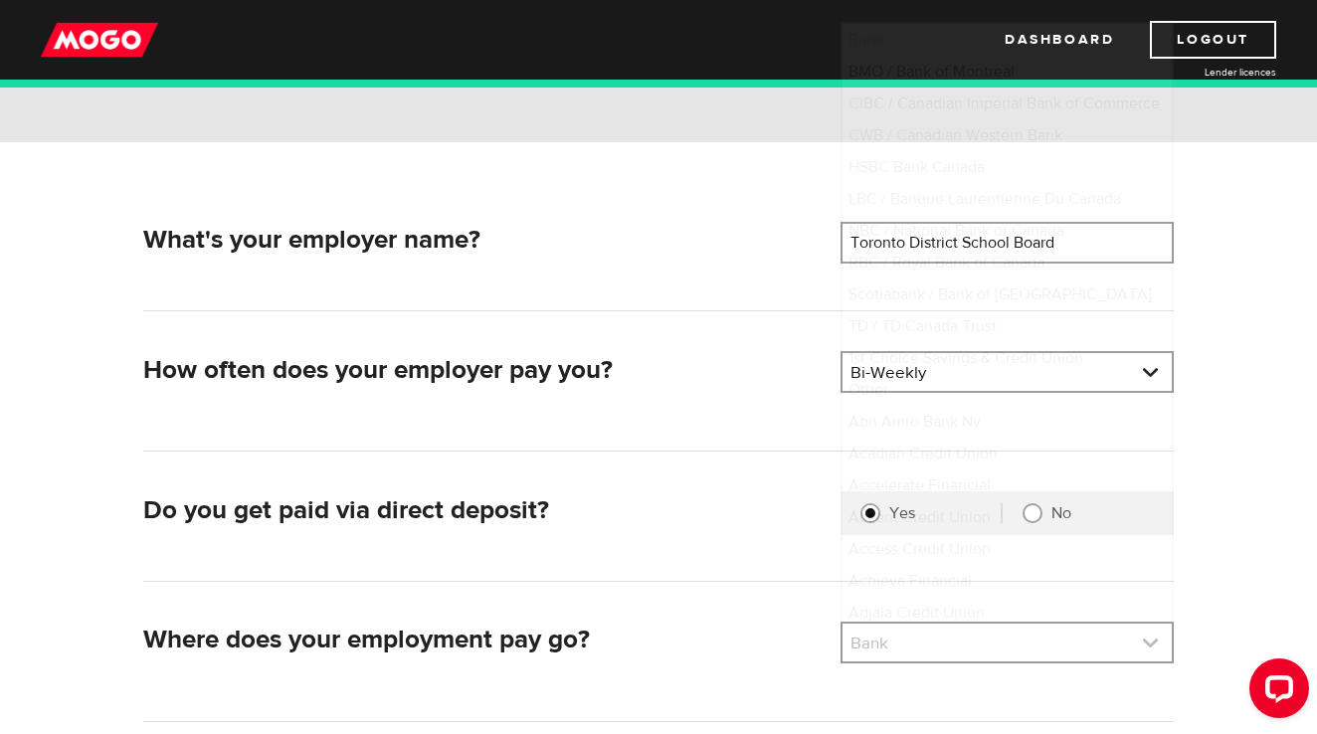
click at [1151, 642] on link at bounding box center [1007, 643] width 329 height 38
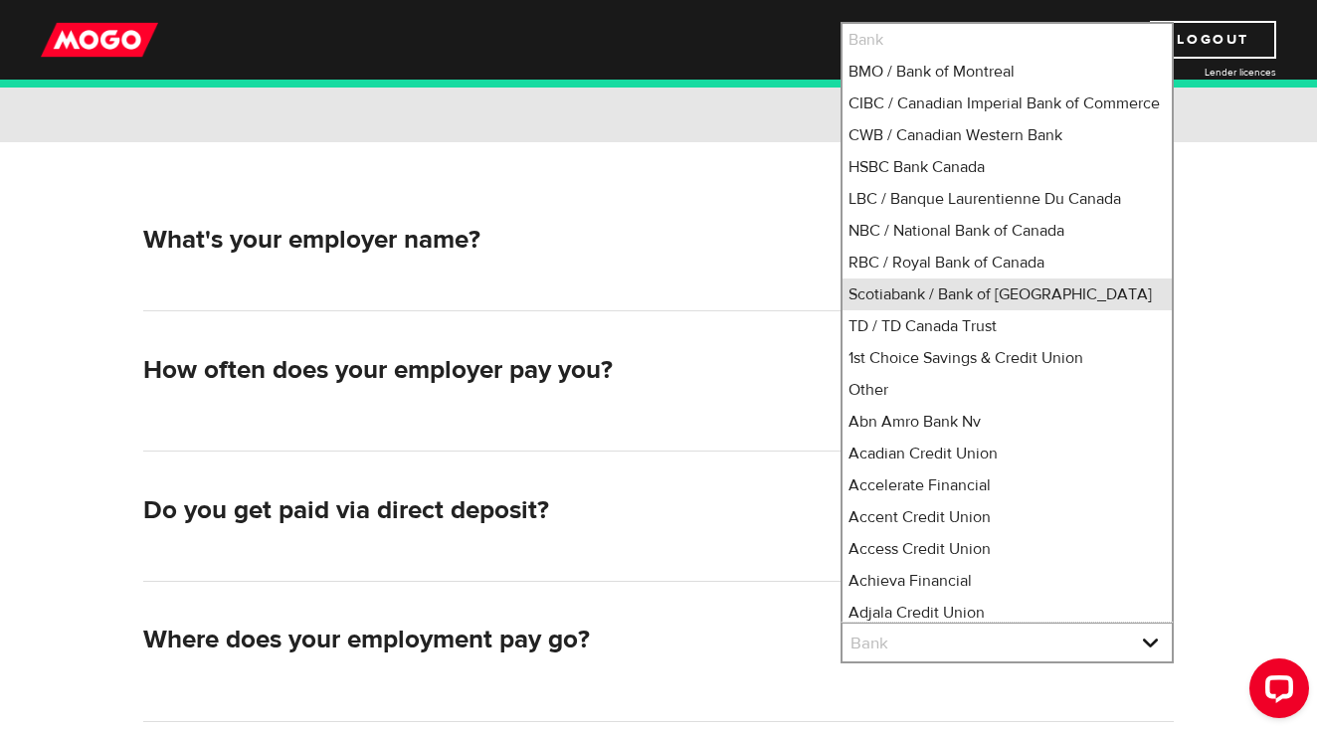
click at [1037, 310] on li "Scotiabank / Bank of Nova Scotia" at bounding box center [1007, 295] width 329 height 32
select select "2"
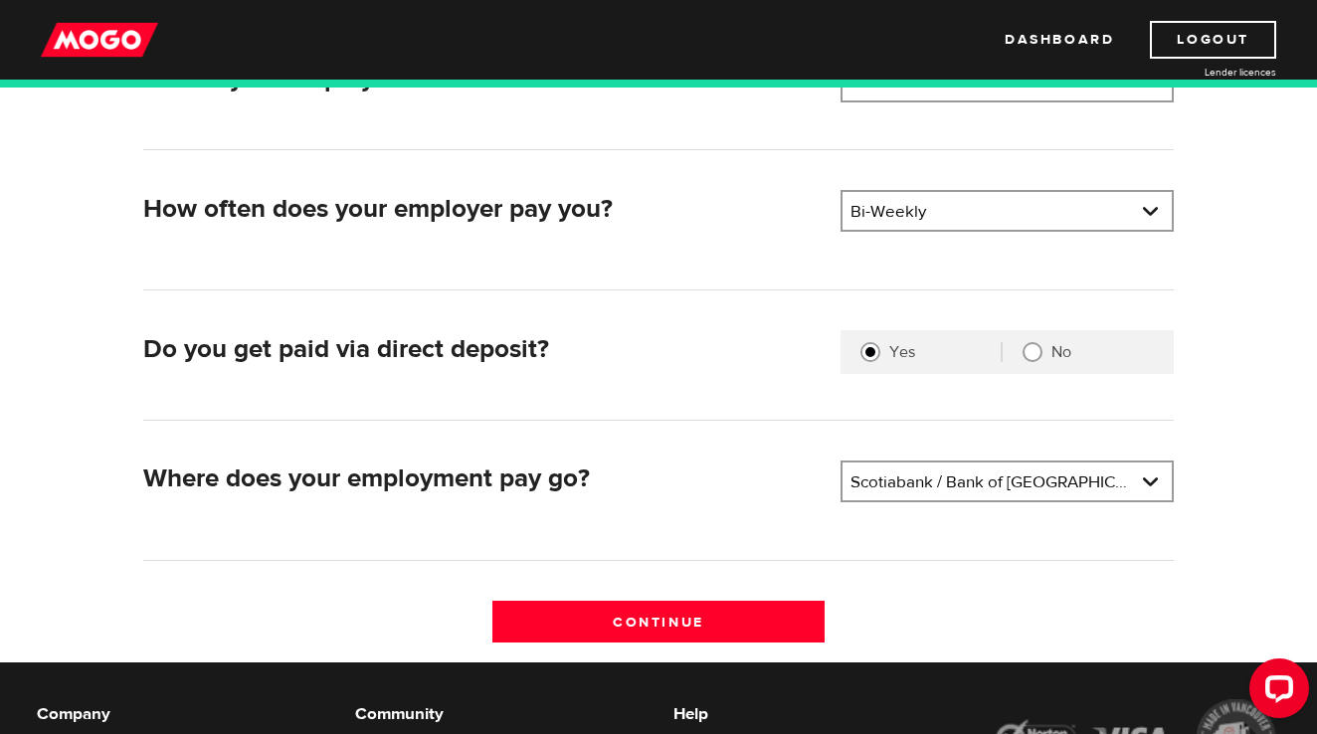
scroll to position [461, 0]
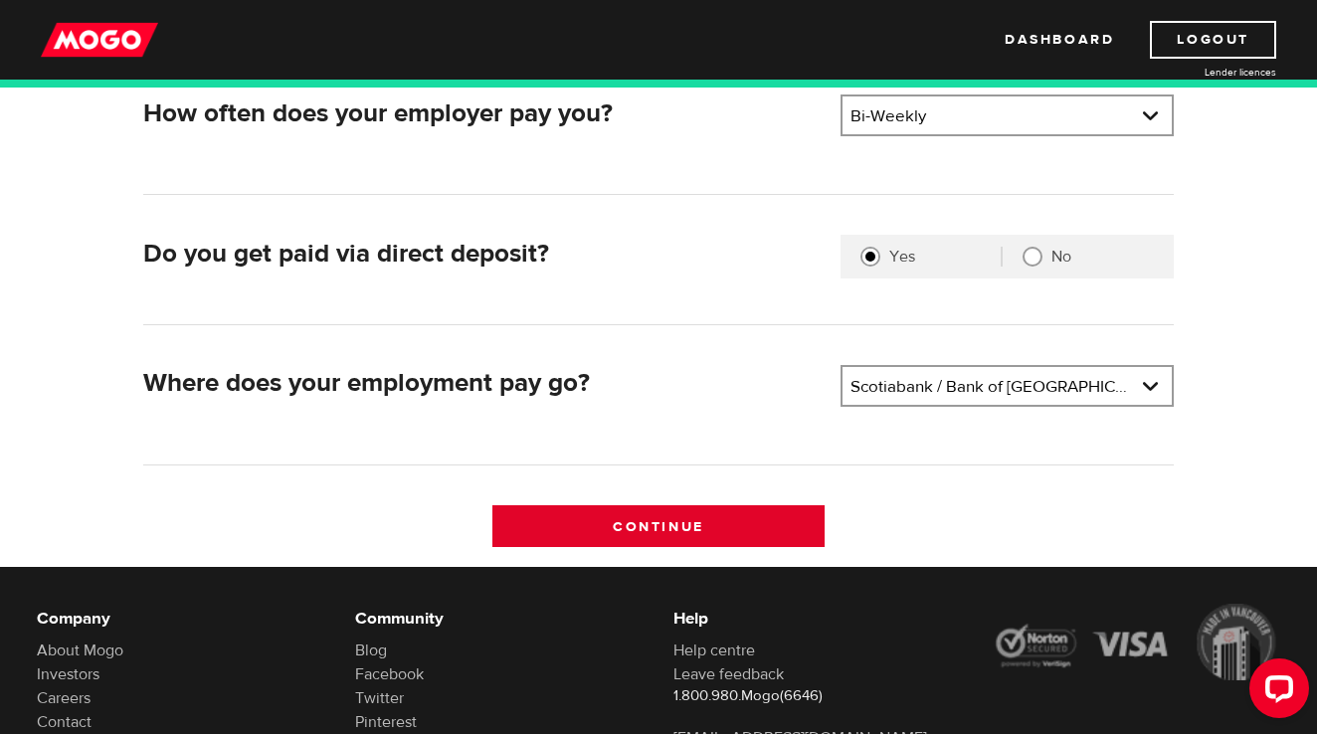
click at [743, 522] on input "Continue" at bounding box center [658, 526] width 333 height 42
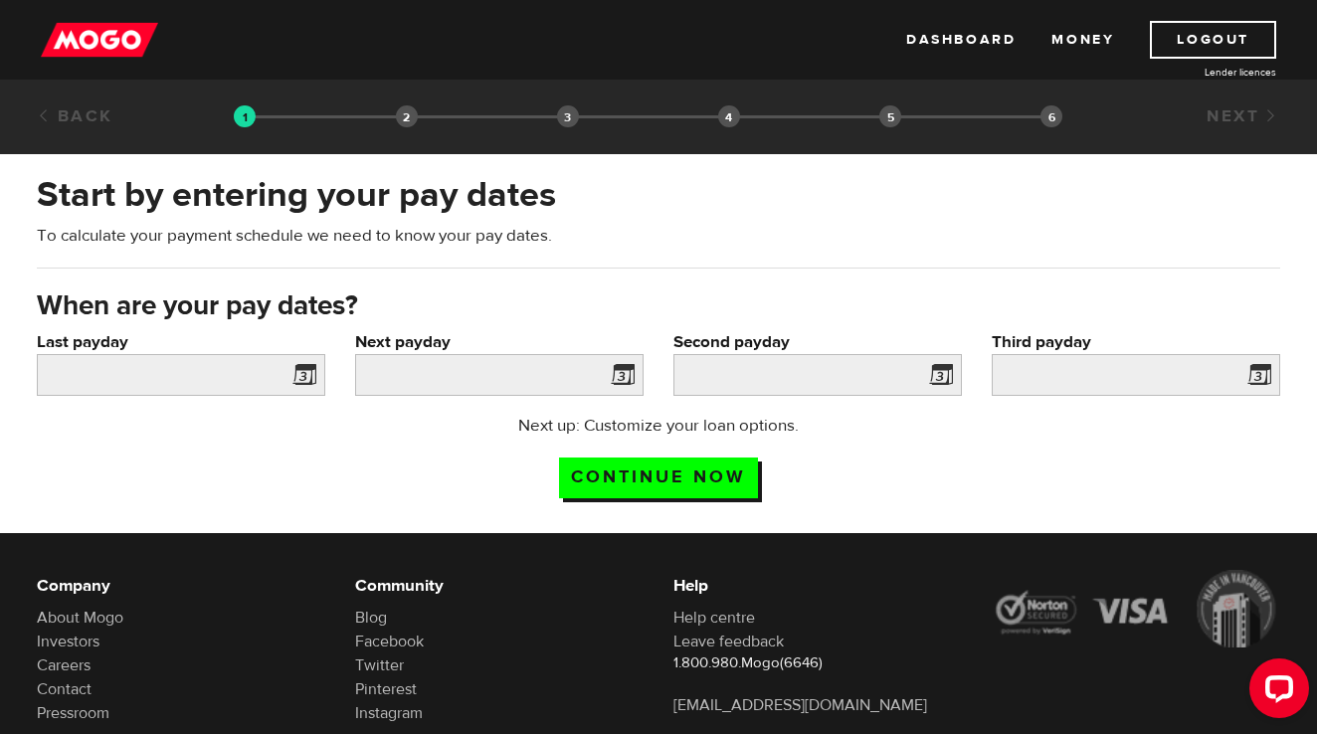
click at [305, 372] on span at bounding box center [301, 378] width 30 height 32
click at [305, 369] on span at bounding box center [301, 378] width 30 height 32
click at [143, 373] on input "Last payday" at bounding box center [181, 375] width 288 height 42
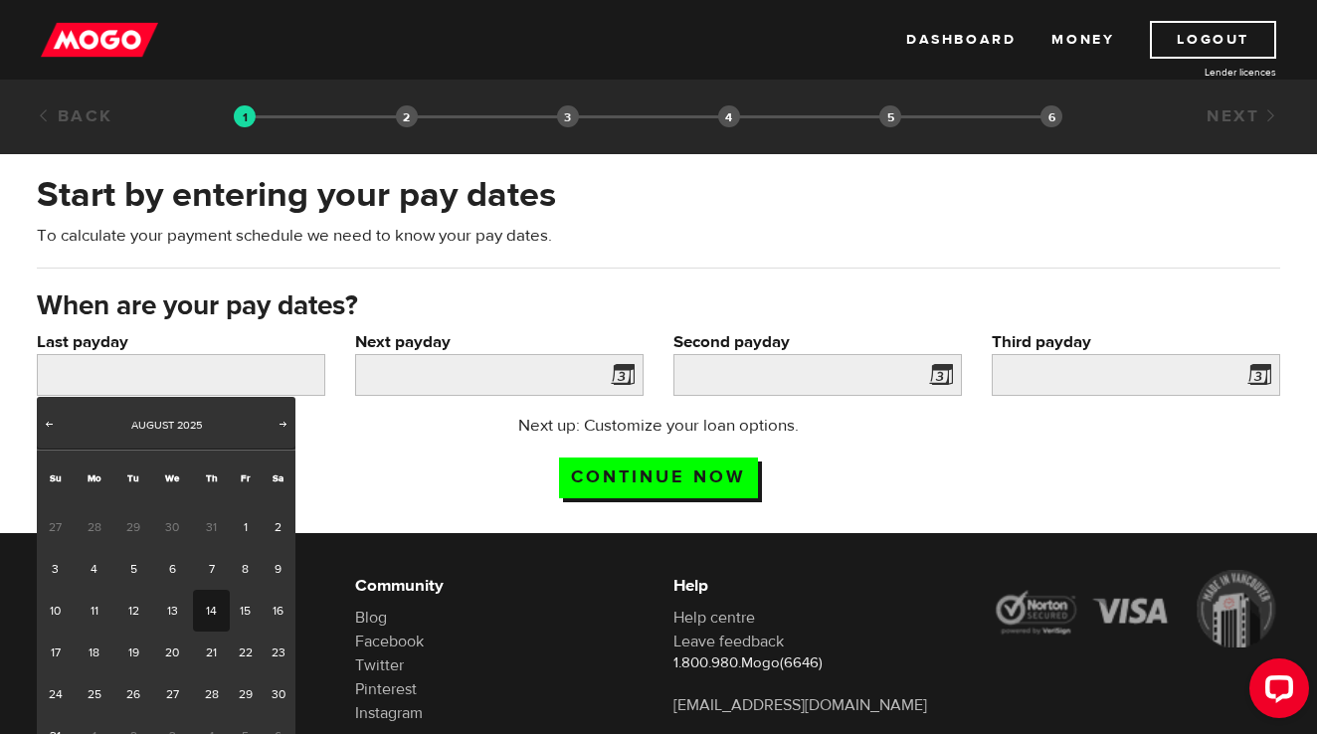
click at [207, 614] on link "14" at bounding box center [211, 611] width 37 height 42
type input "[DATE]"
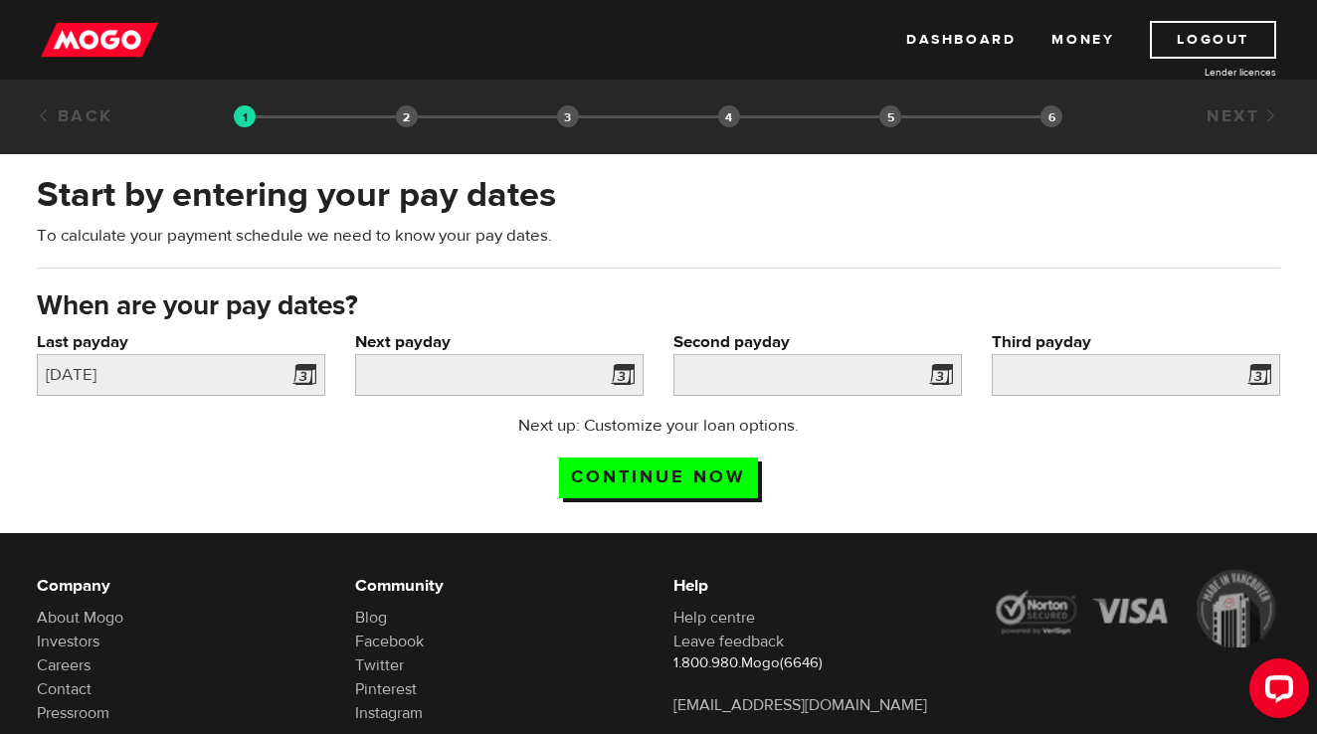
click at [626, 380] on span at bounding box center [619, 378] width 30 height 32
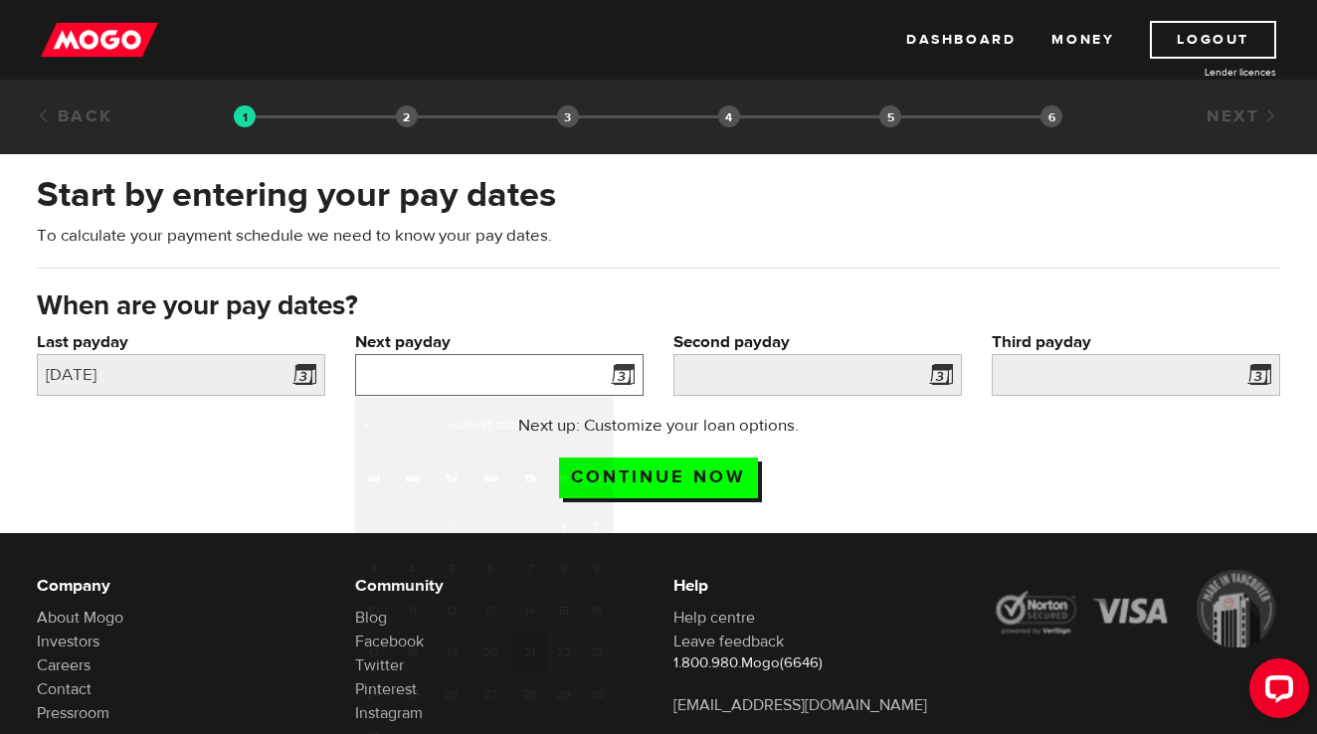
click at [560, 373] on input "Next payday" at bounding box center [499, 375] width 288 height 42
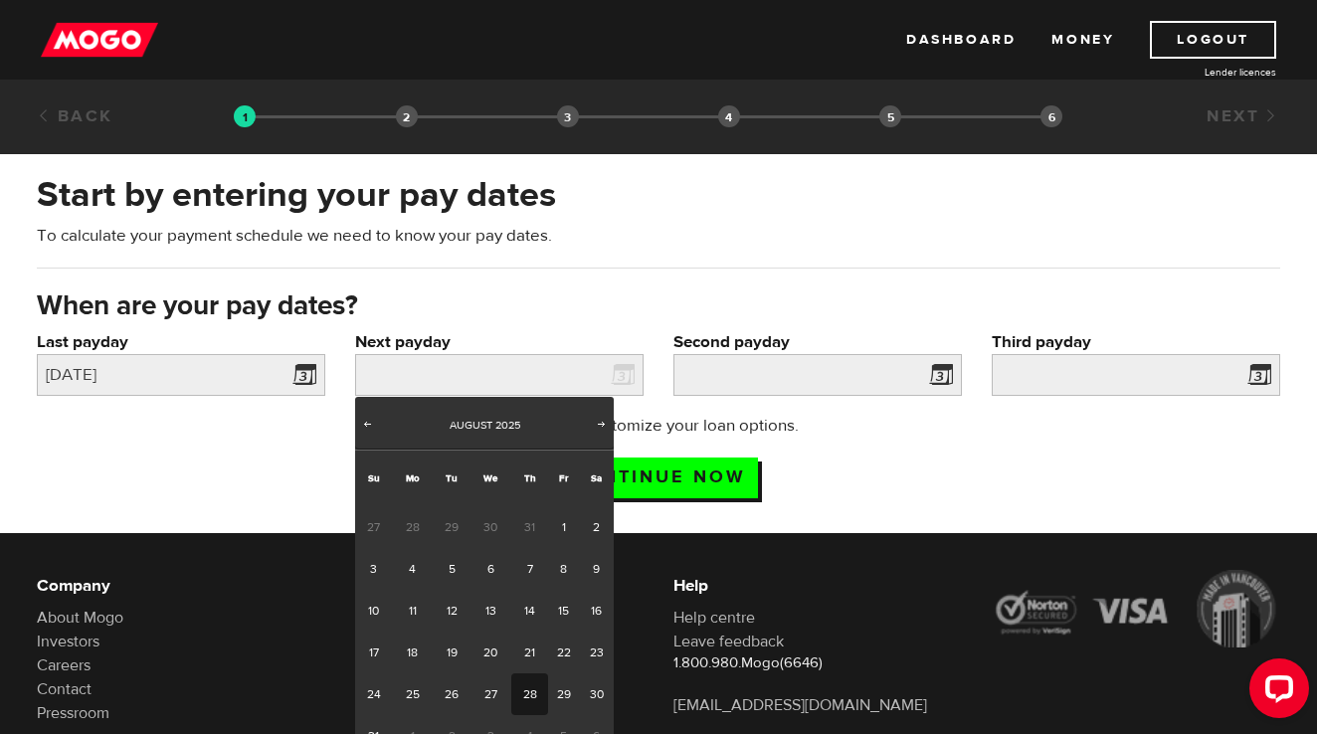
click at [528, 689] on link "28" at bounding box center [529, 694] width 37 height 42
type input "[DATE]"
type input "2025/9/25"
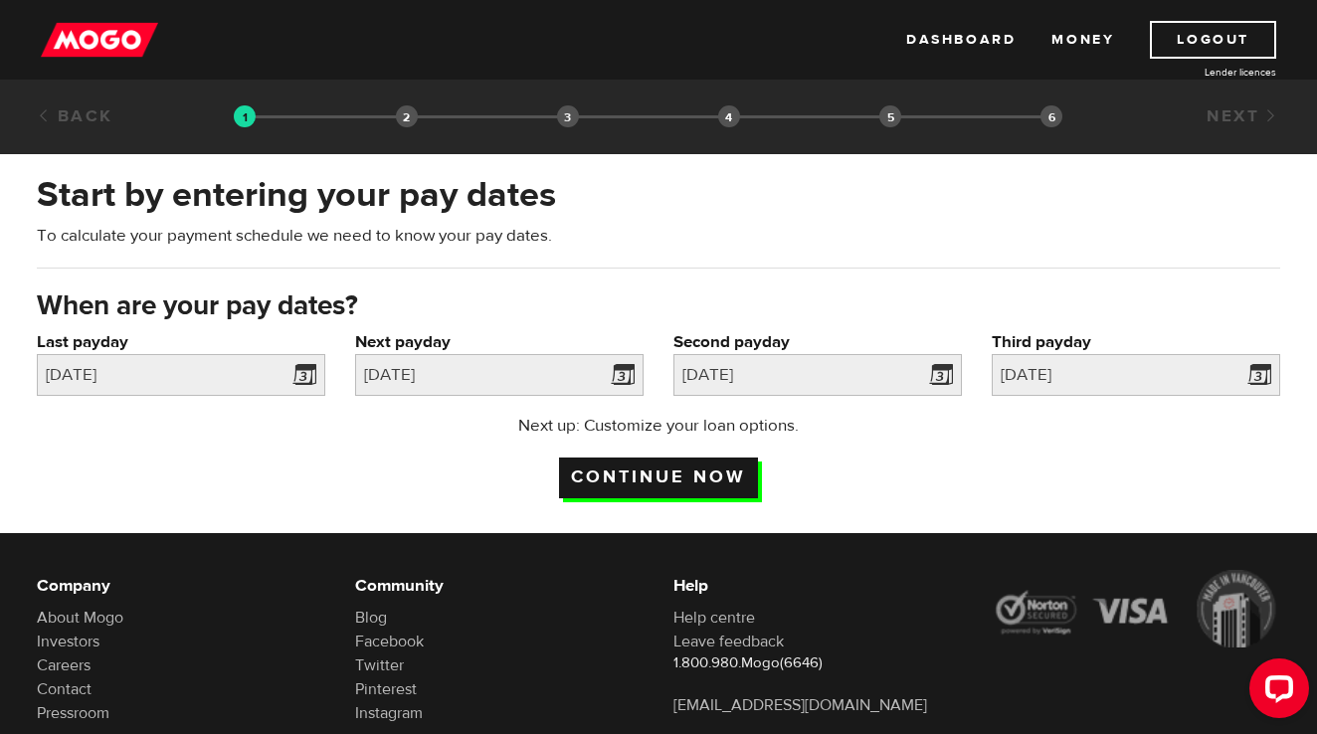
click at [733, 478] on input "Continue now" at bounding box center [658, 478] width 199 height 41
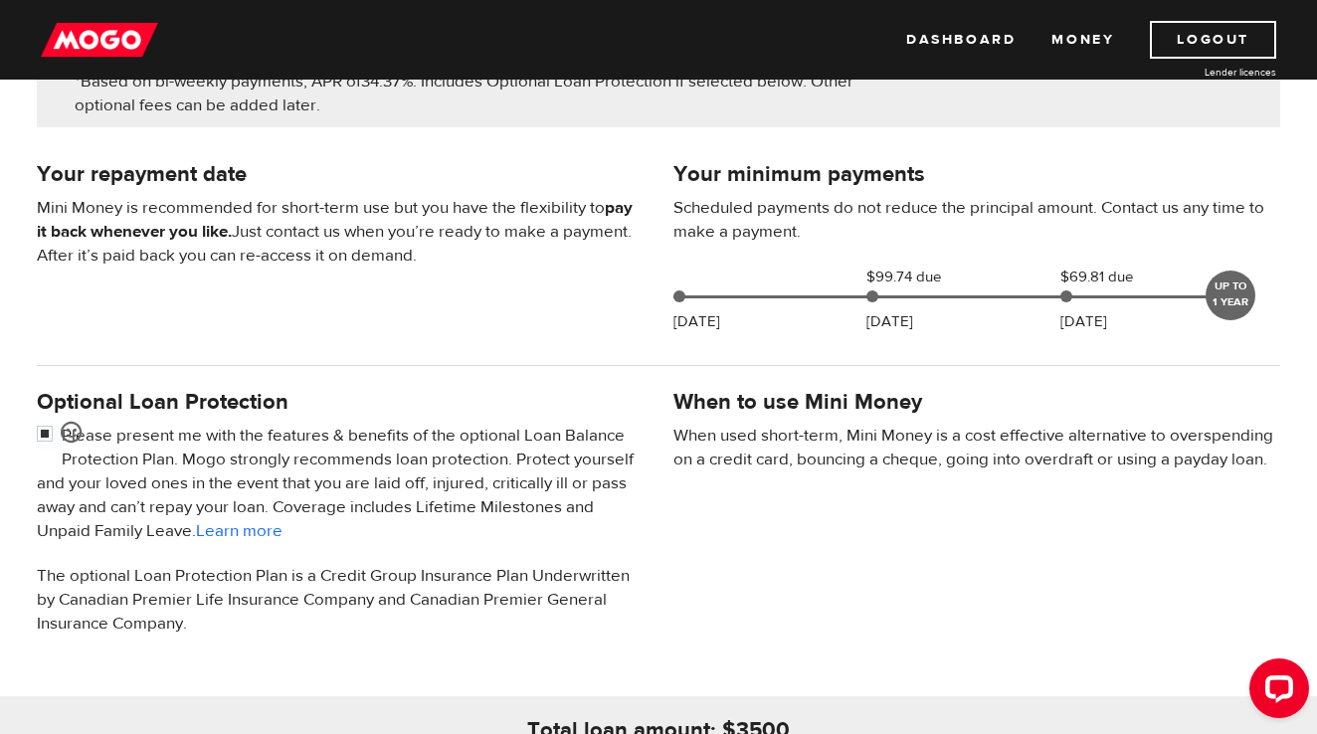
scroll to position [383, 0]
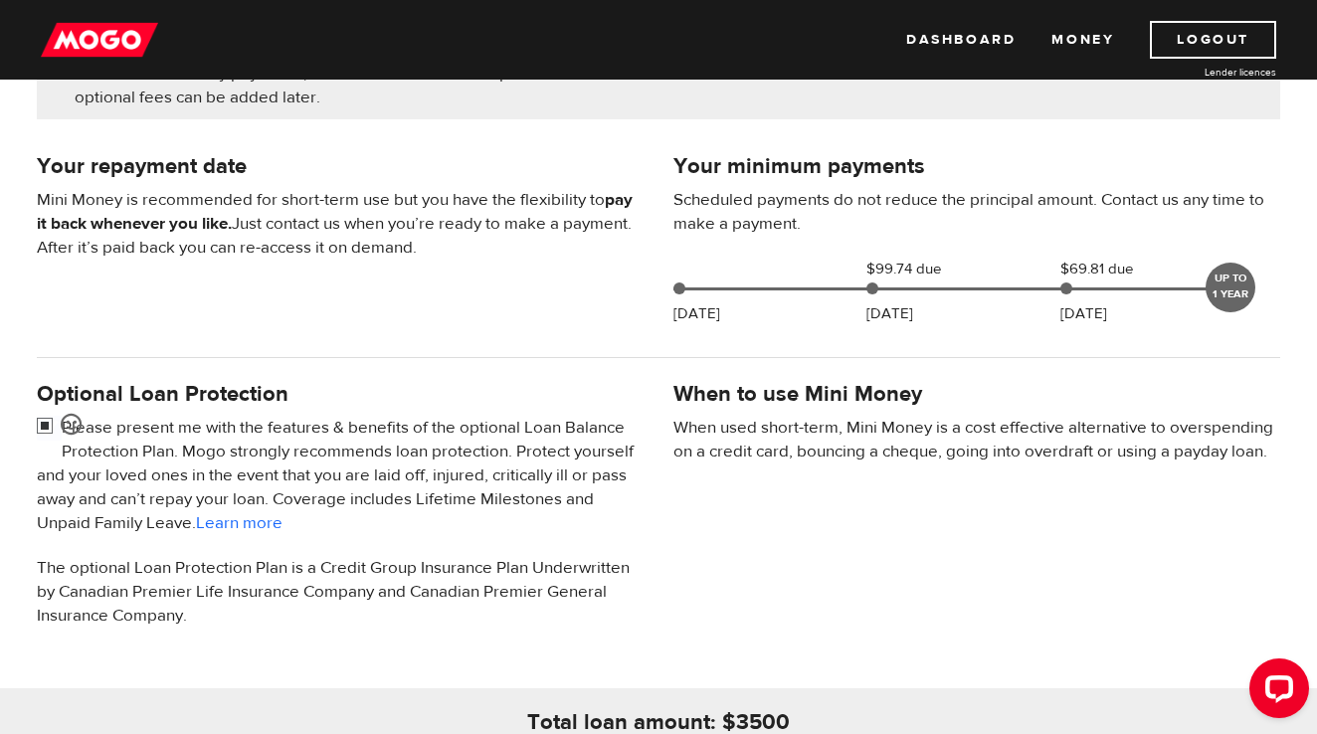
click at [44, 432] on input "checkbox" at bounding box center [49, 428] width 25 height 25
checkbox input "false"
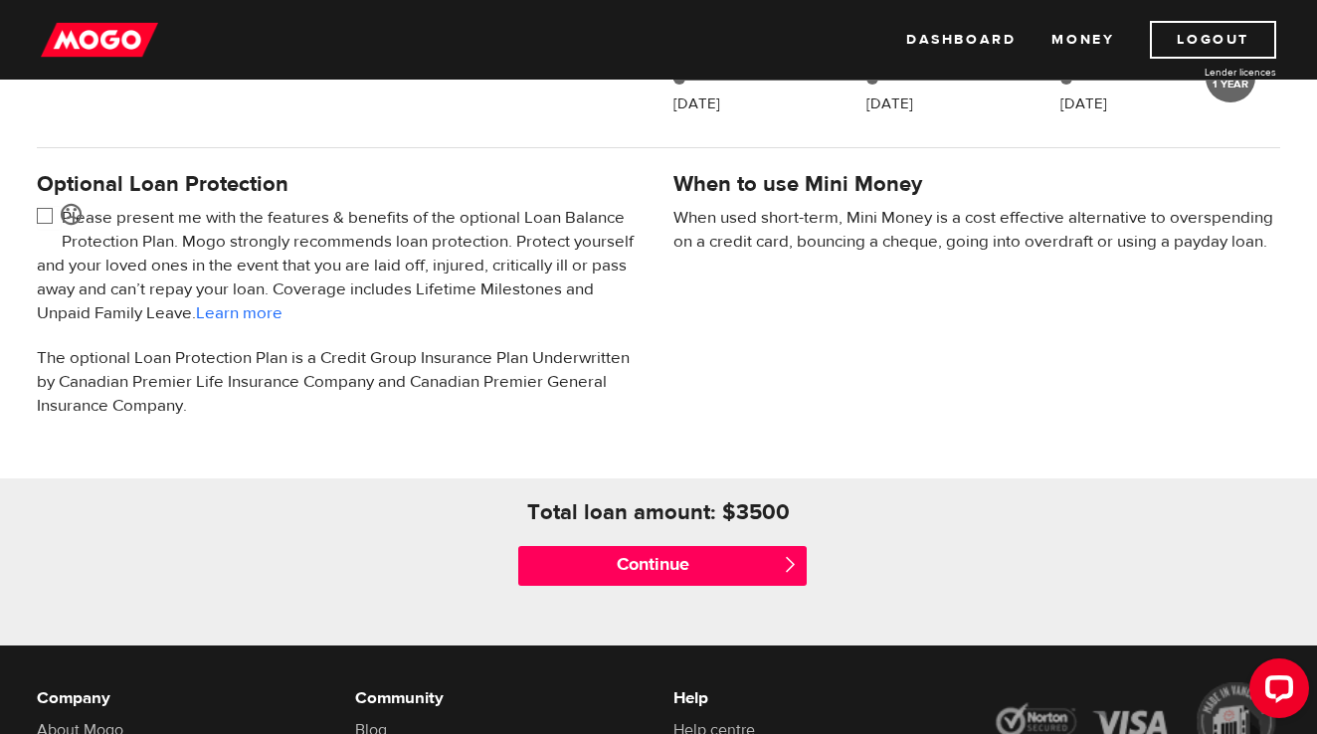
scroll to position [598, 0]
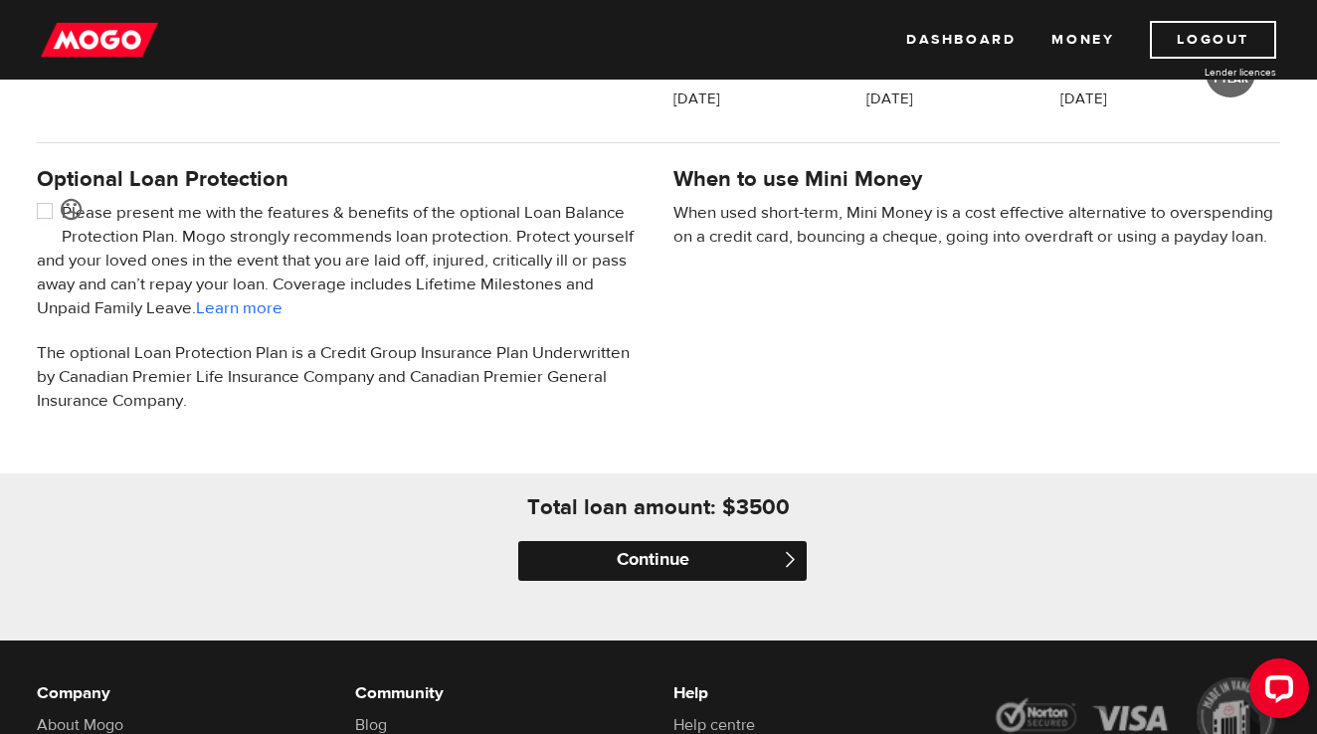
click at [728, 559] on input "Continue" at bounding box center [662, 561] width 288 height 40
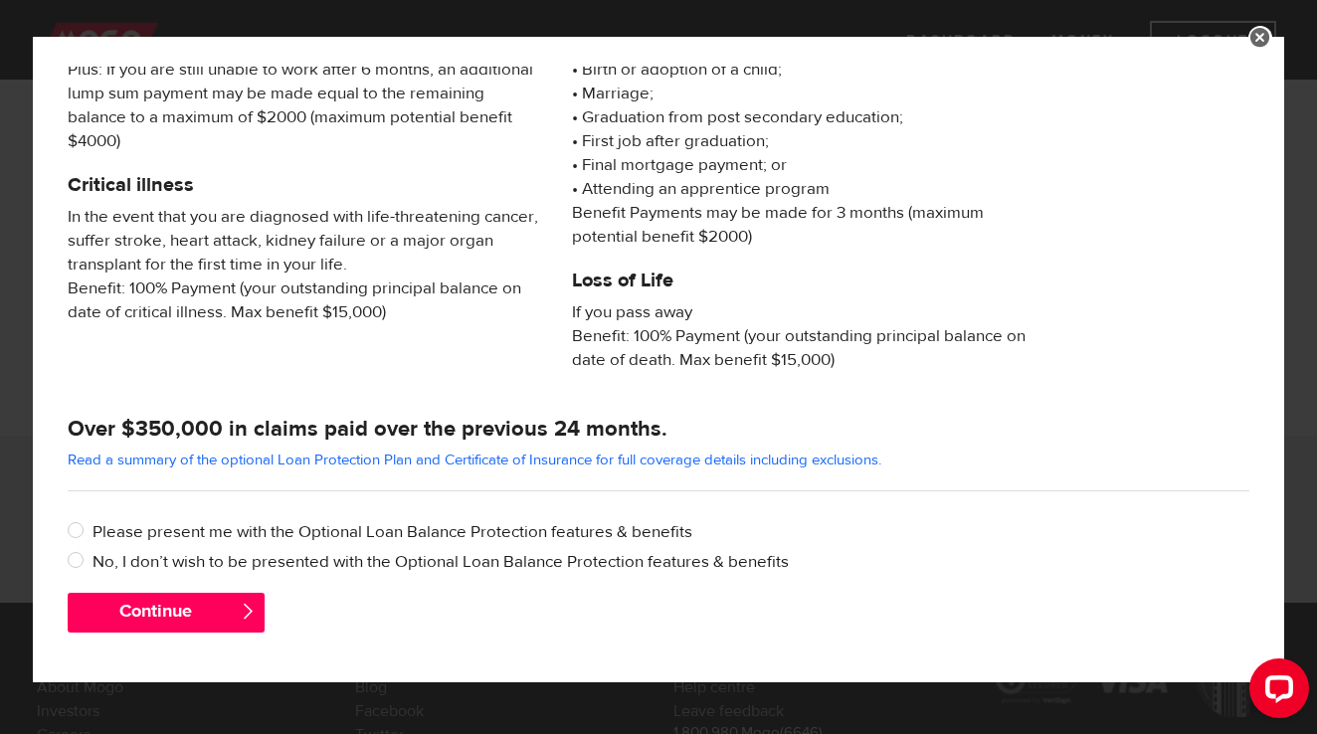
scroll to position [638, 0]
click at [75, 558] on input "No, I don’t wish to be presented with the Optional Loan Balance Protection feat…" at bounding box center [80, 562] width 25 height 25
radio input "true"
click at [164, 616] on button "Continue" at bounding box center [166, 613] width 197 height 40
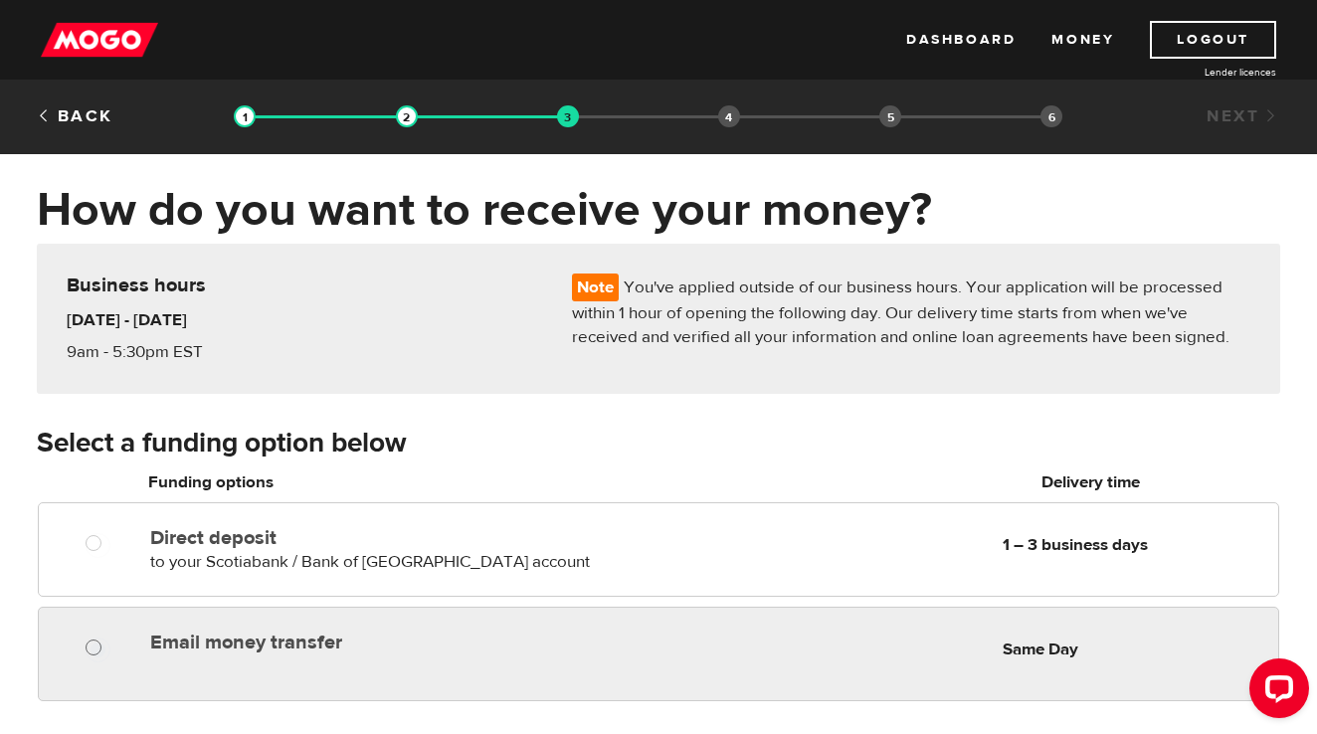
radio input "true"
click at [93, 653] on input "Email money transfer" at bounding box center [98, 650] width 25 height 25
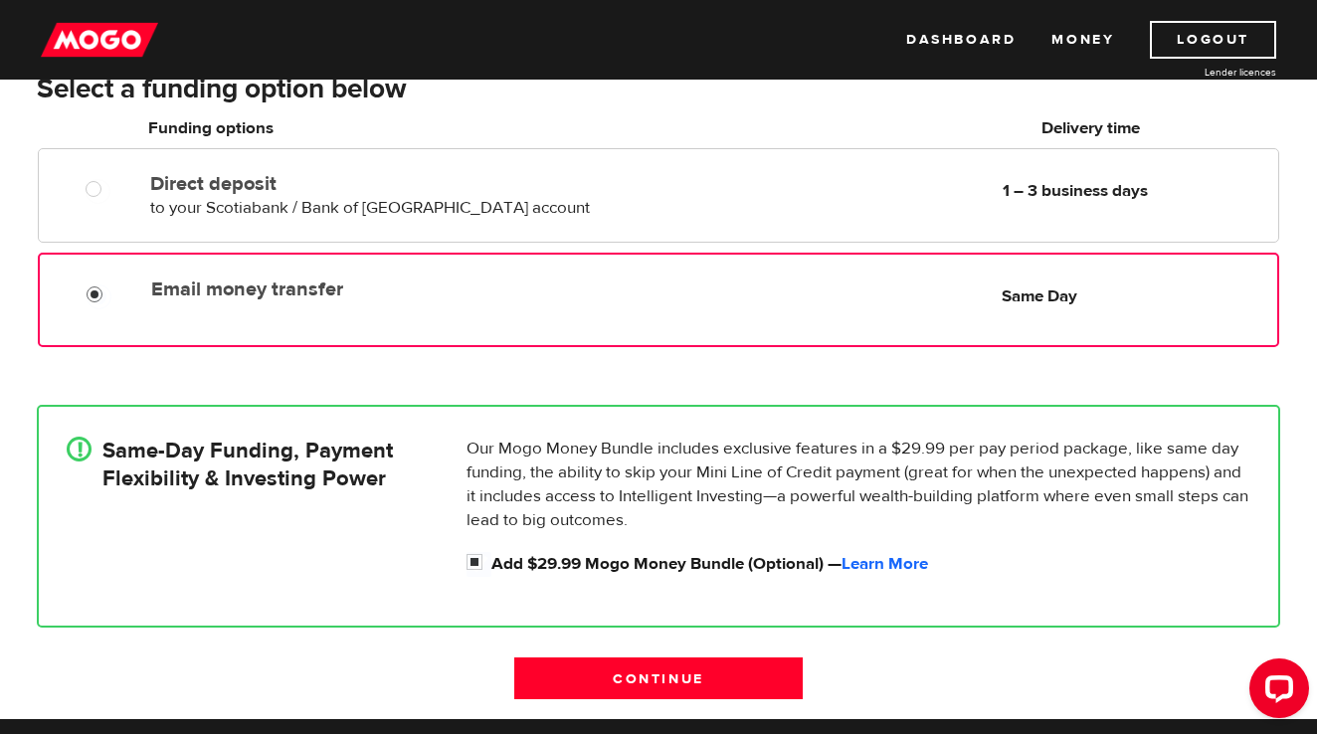
scroll to position [386, 0]
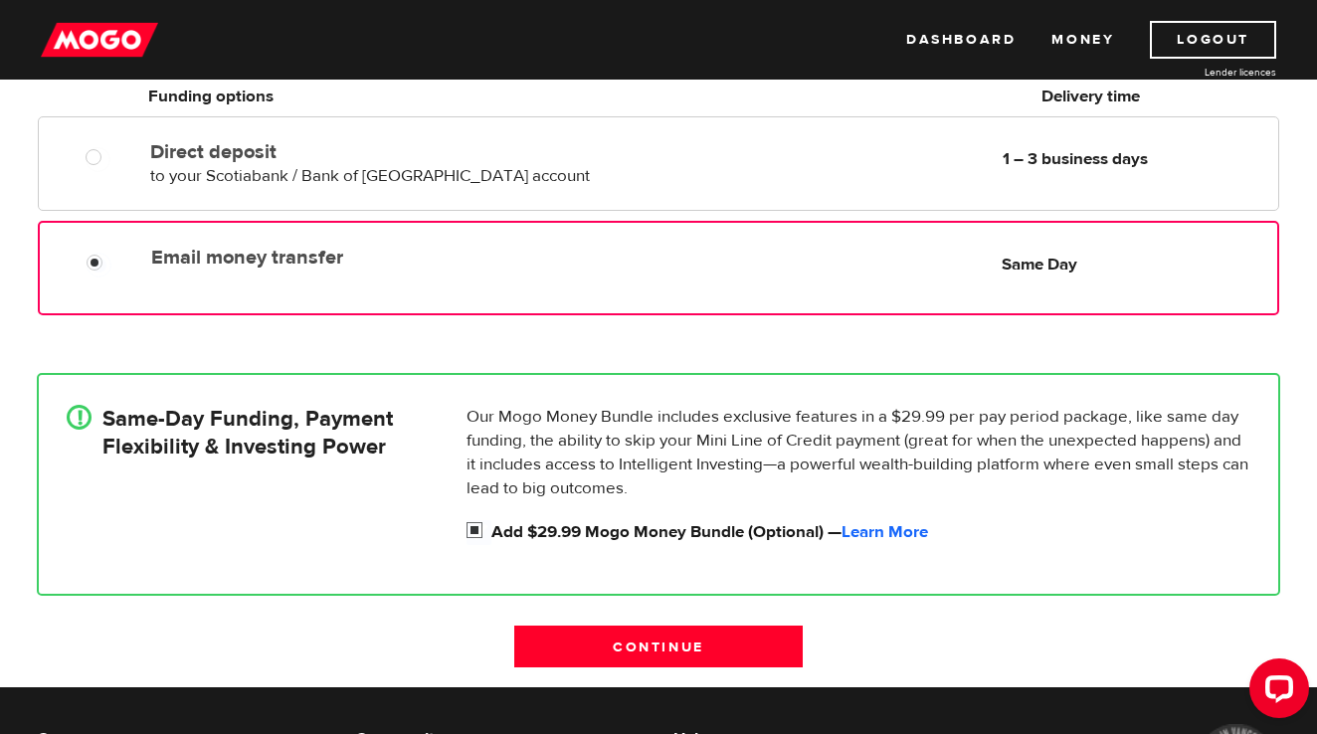
click at [474, 530] on input "Add $29.99 Mogo Money Bundle (Optional) — Learn More" at bounding box center [479, 532] width 25 height 25
checkbox input "false"
radio input "false"
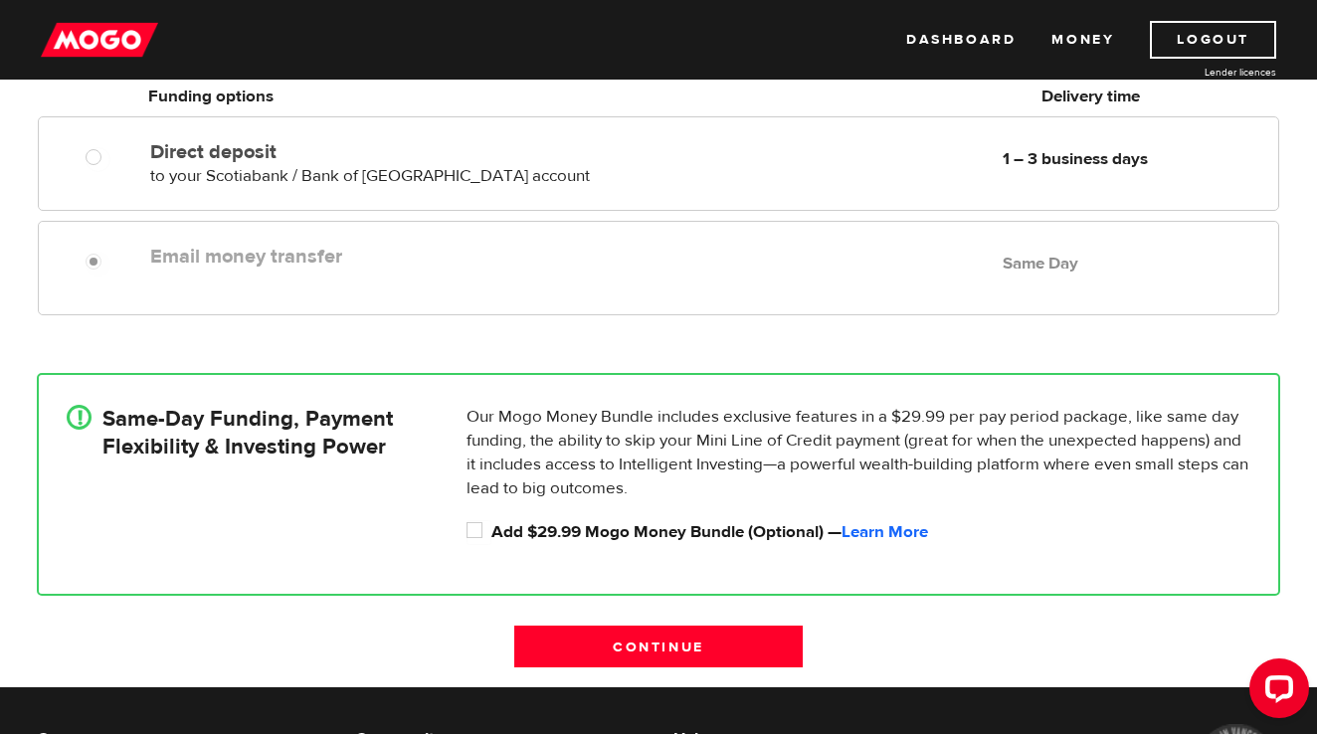
click at [238, 295] on div "Email money transfer Delivery in Same Day Same Day" at bounding box center [658, 268] width 1241 height 95
click at [907, 531] on link "Learn More" at bounding box center [885, 532] width 87 height 22
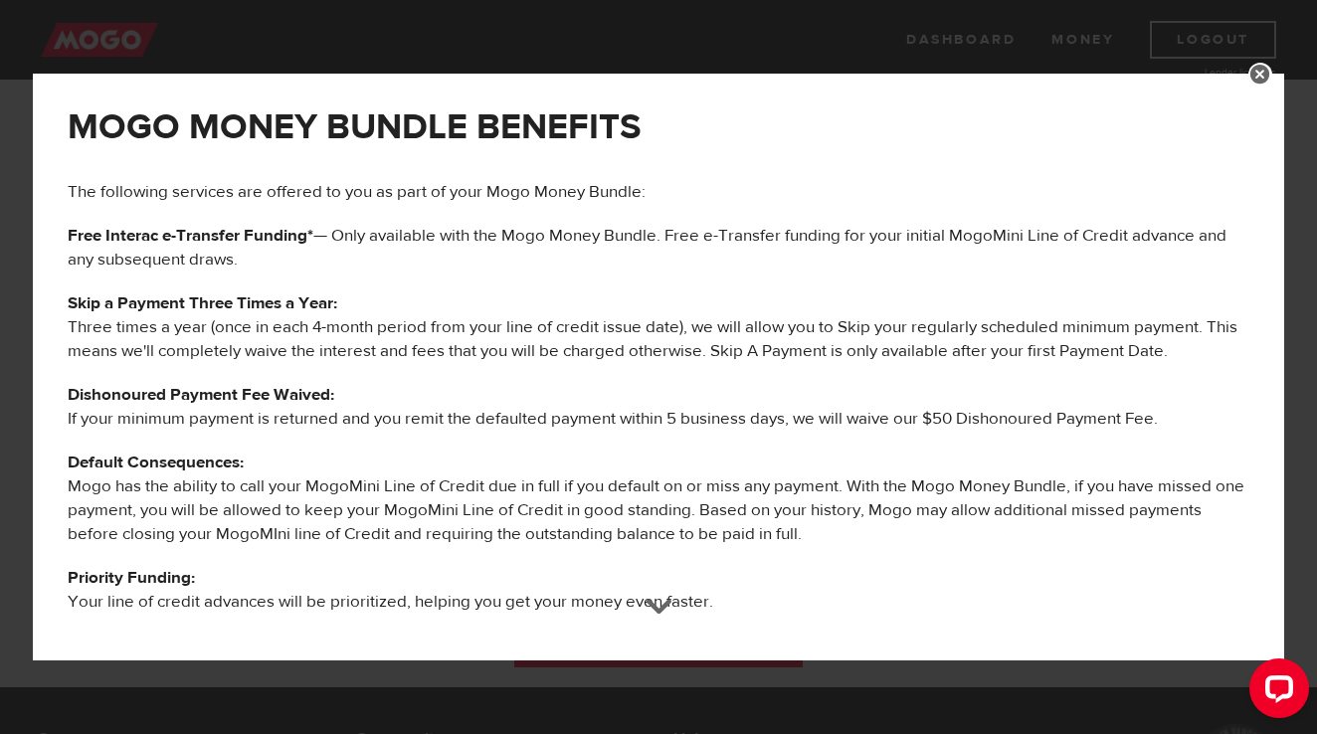
click at [1262, 77] on link at bounding box center [1260, 75] width 24 height 24
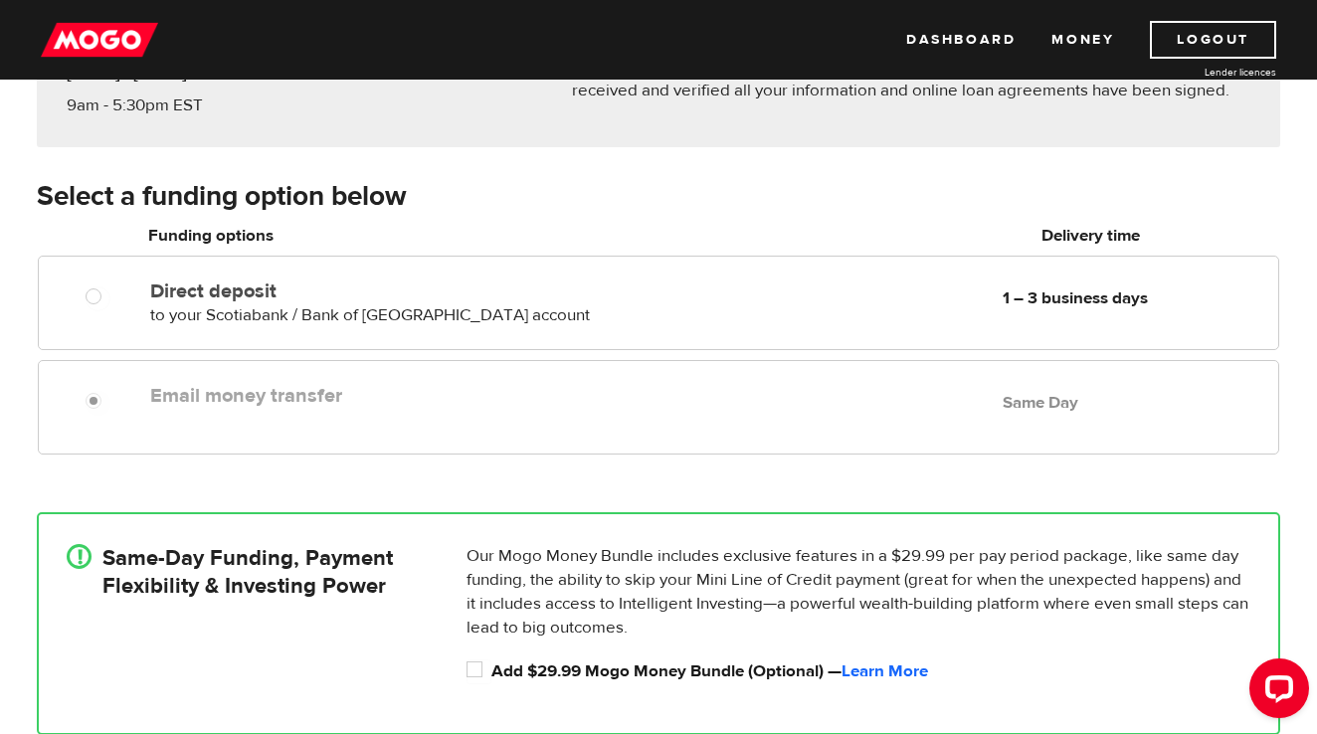
scroll to position [422, 0]
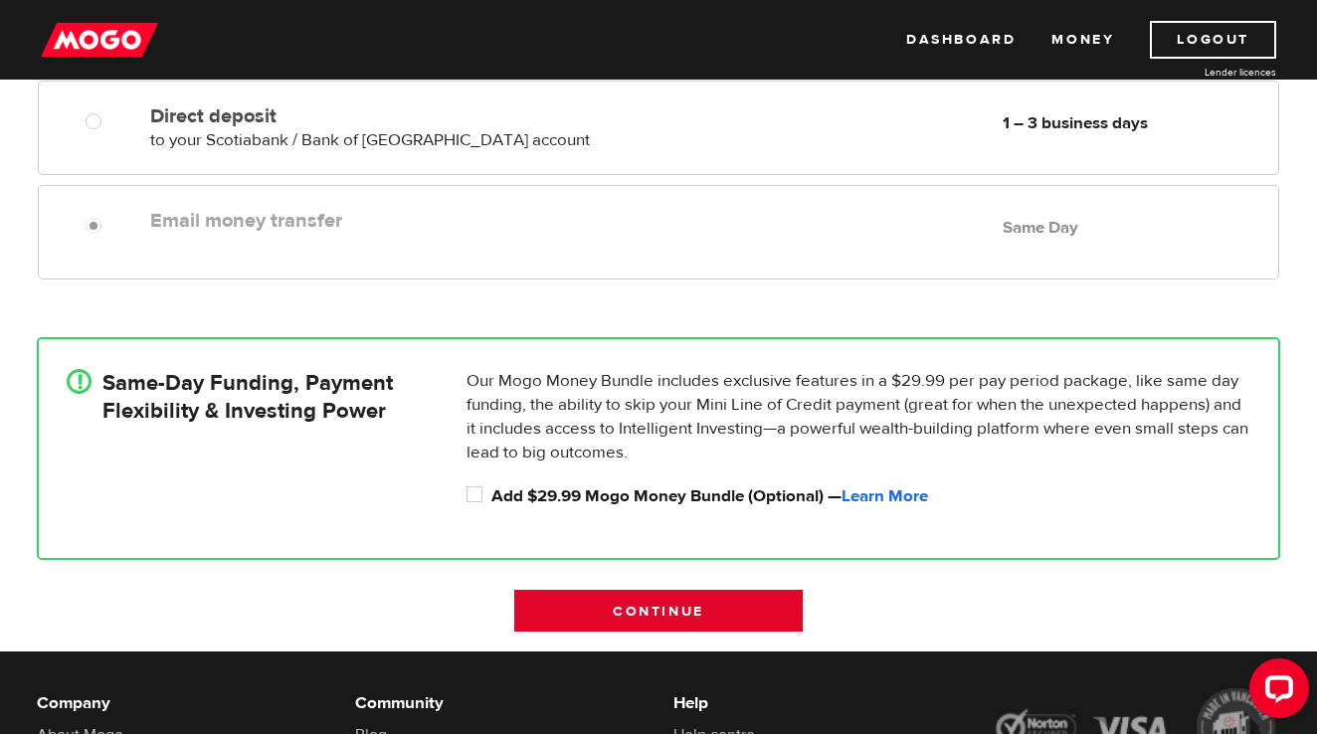
click at [702, 616] on input "Continue" at bounding box center [658, 611] width 288 height 42
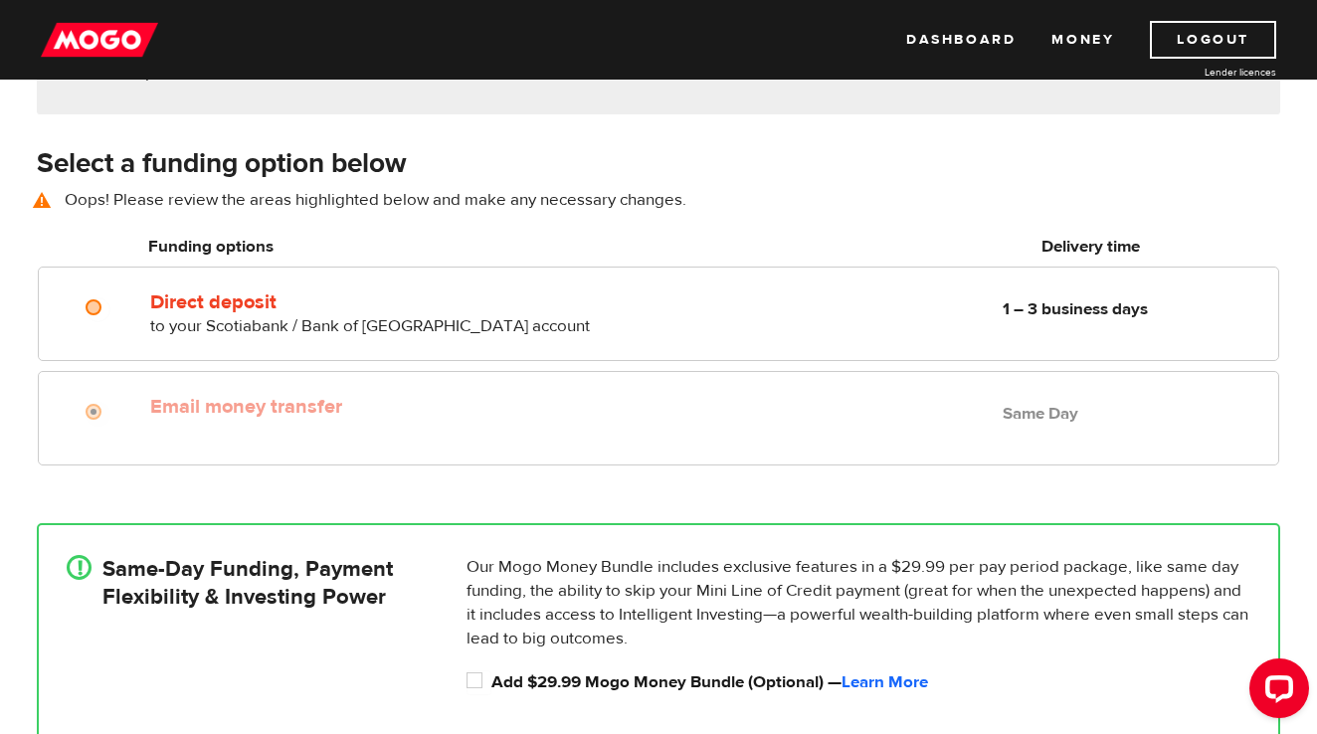
scroll to position [278, 0]
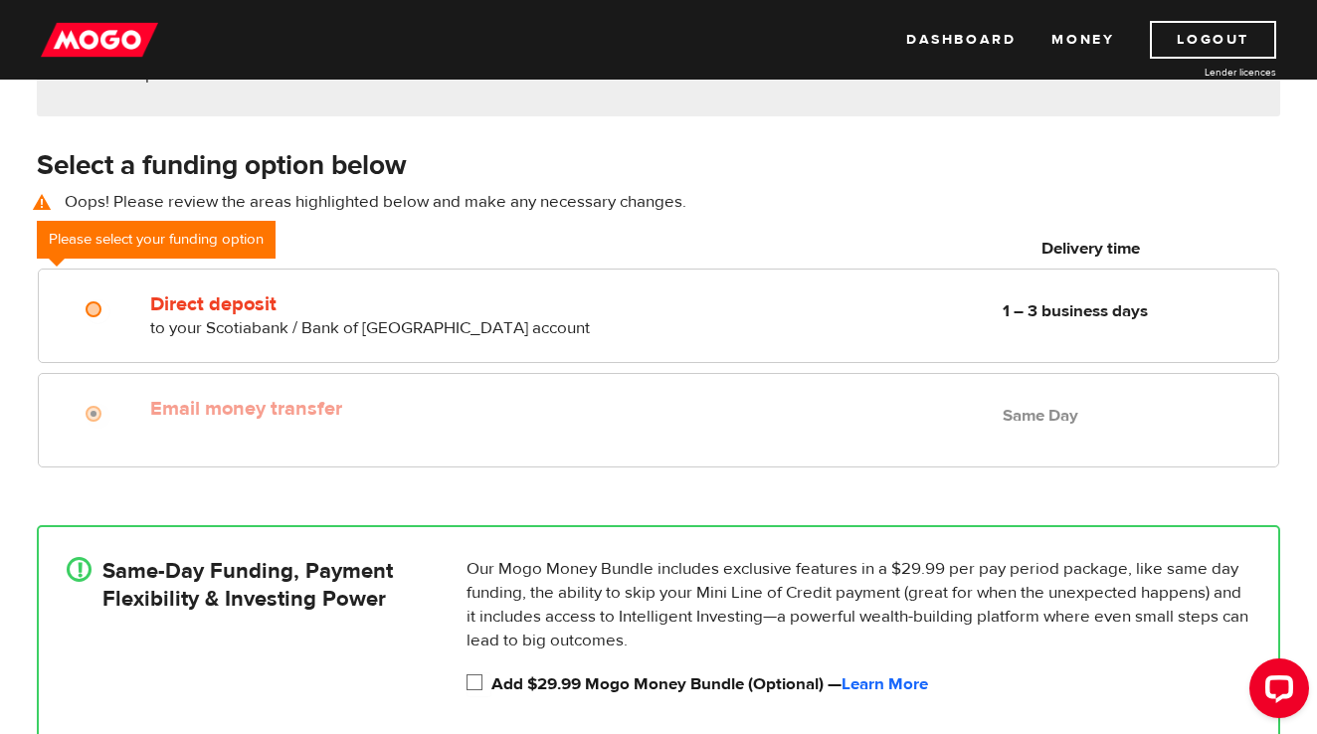
click at [476, 681] on input "Add $29.99 Mogo Money Bundle (Optional) — Learn More" at bounding box center [479, 684] width 25 height 25
checkbox input "true"
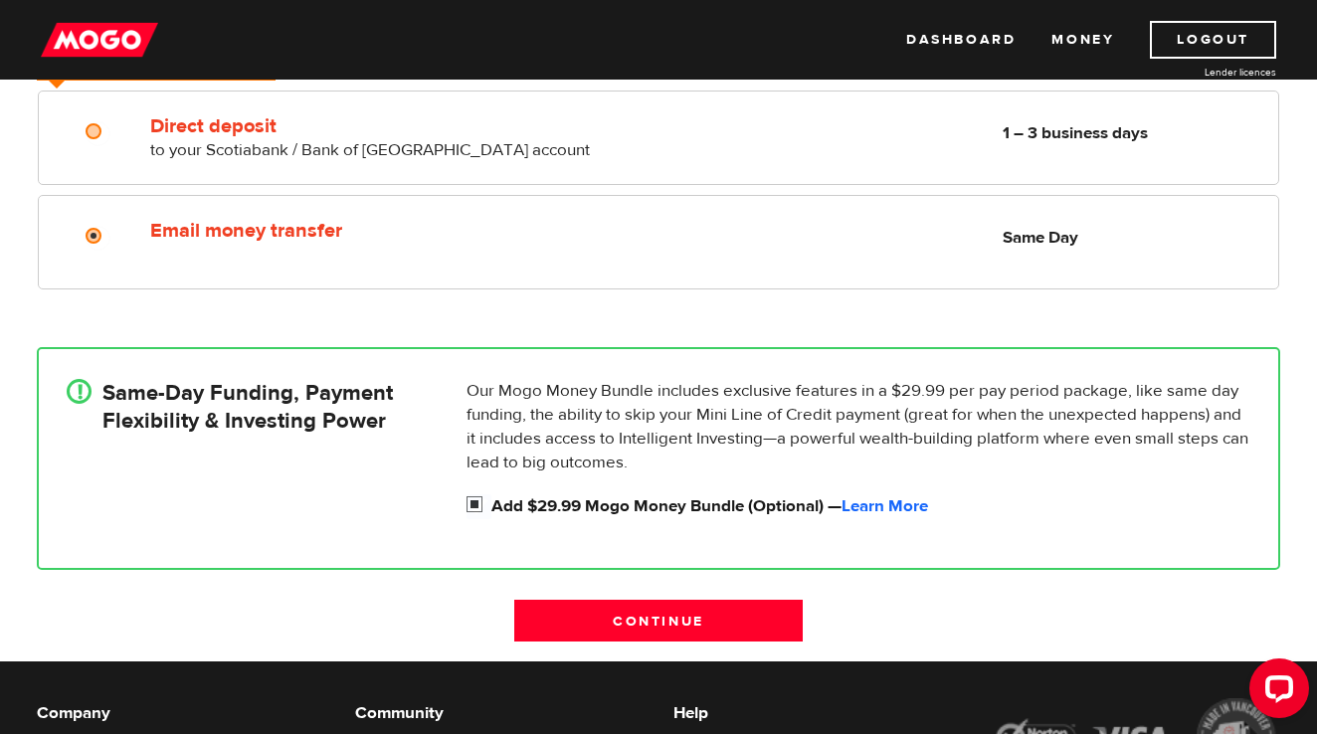
scroll to position [468, 0]
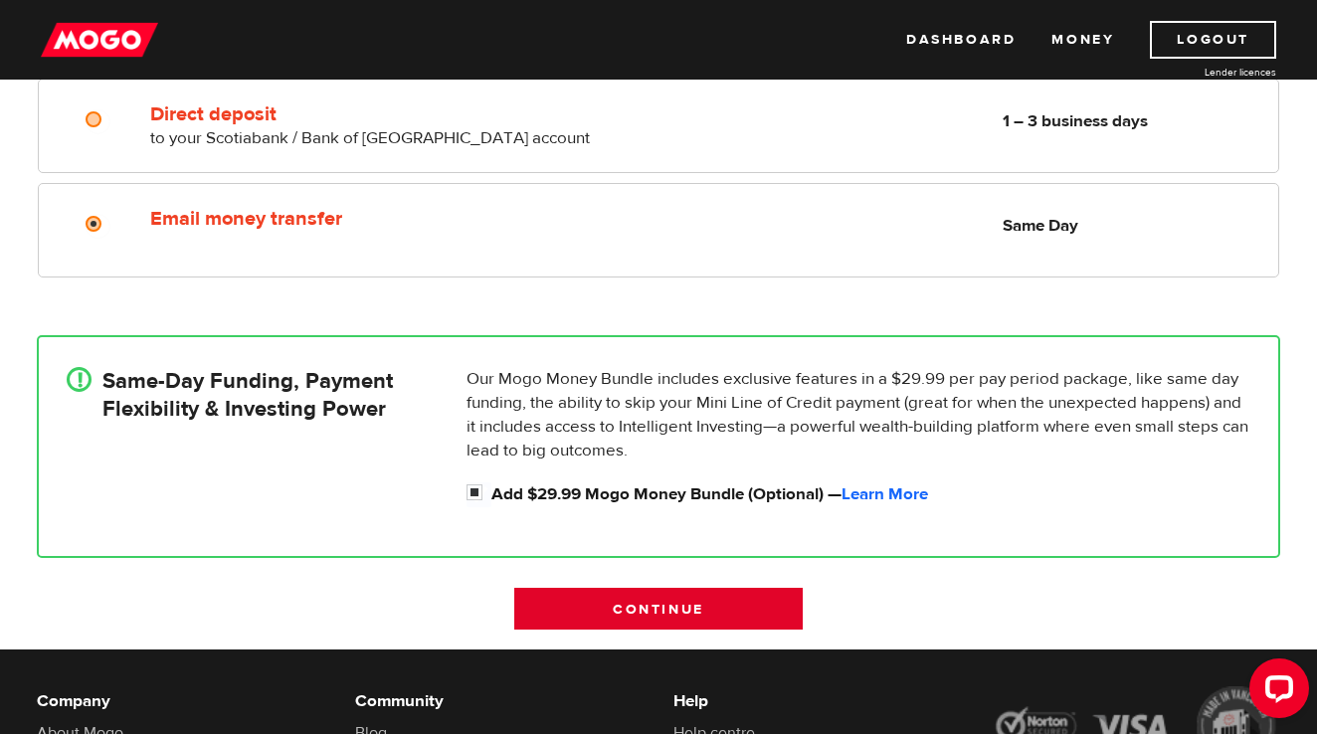
click at [648, 604] on input "Continue" at bounding box center [658, 609] width 288 height 42
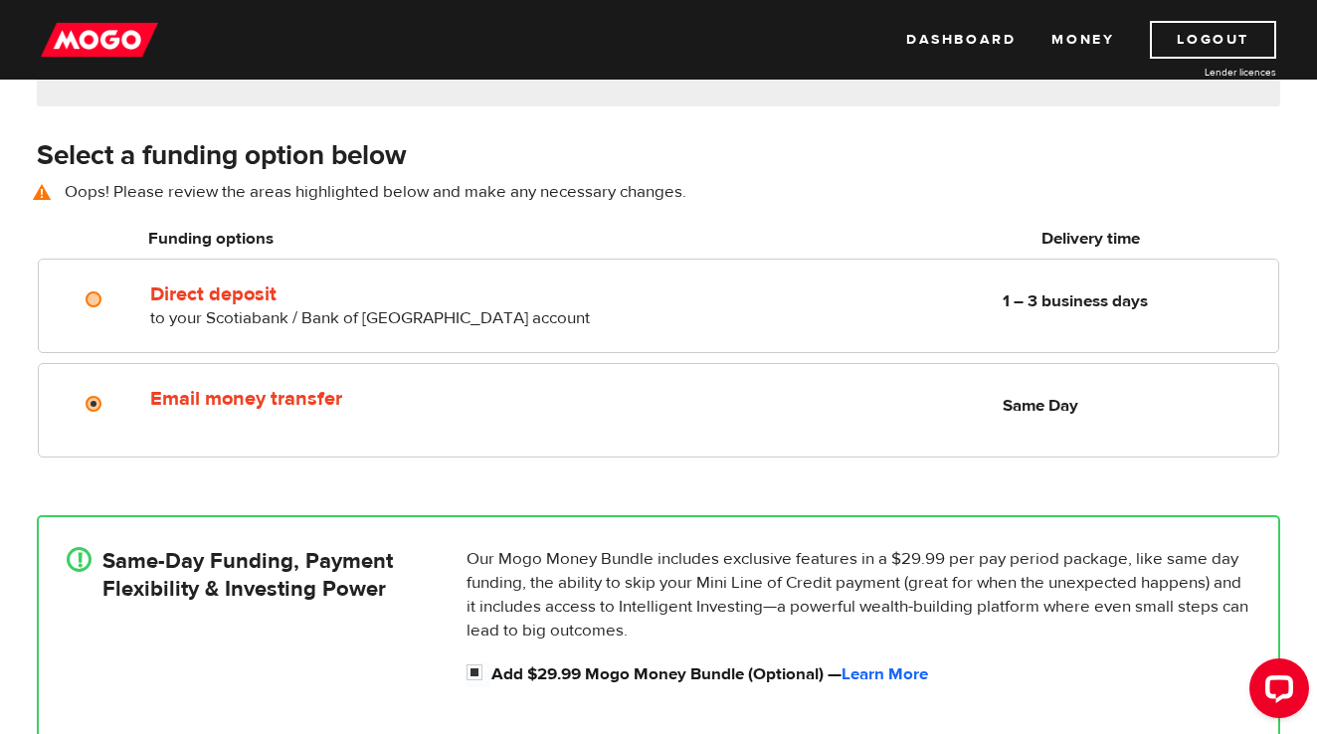
scroll to position [278, 0]
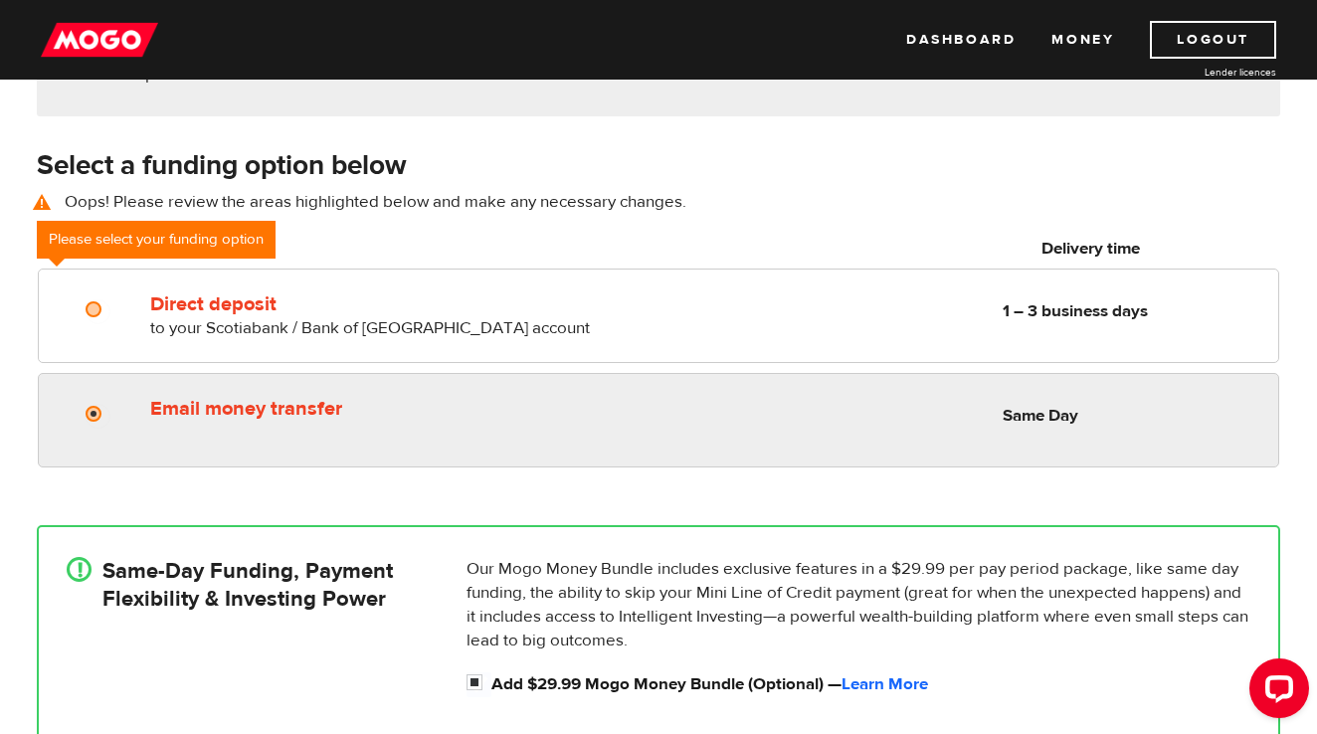
radio input "true"
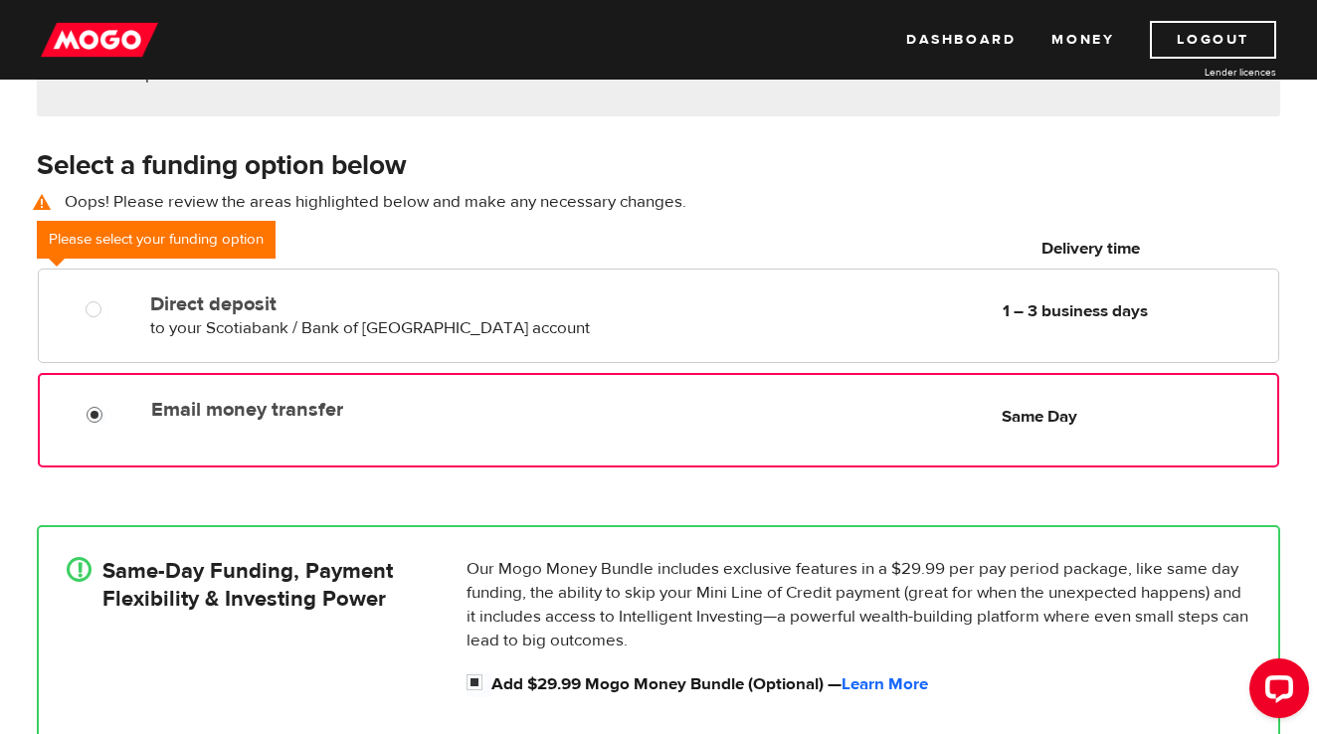
click at [99, 413] on input "Email money transfer" at bounding box center [99, 417] width 25 height 25
click at [472, 681] on input "Add $29.99 Mogo Money Bundle (Optional) — Learn More" at bounding box center [479, 684] width 25 height 25
checkbox input "false"
radio input "false"
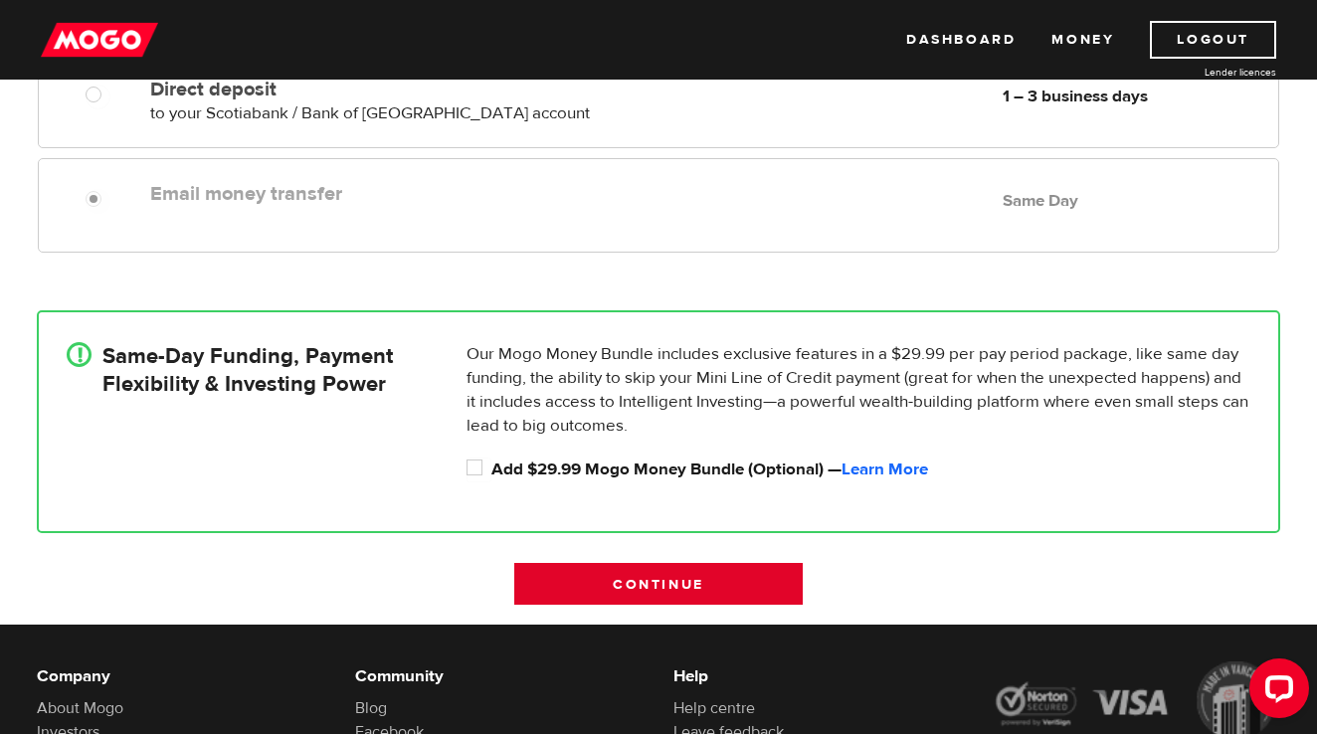
click at [780, 586] on input "Continue" at bounding box center [658, 584] width 288 height 42
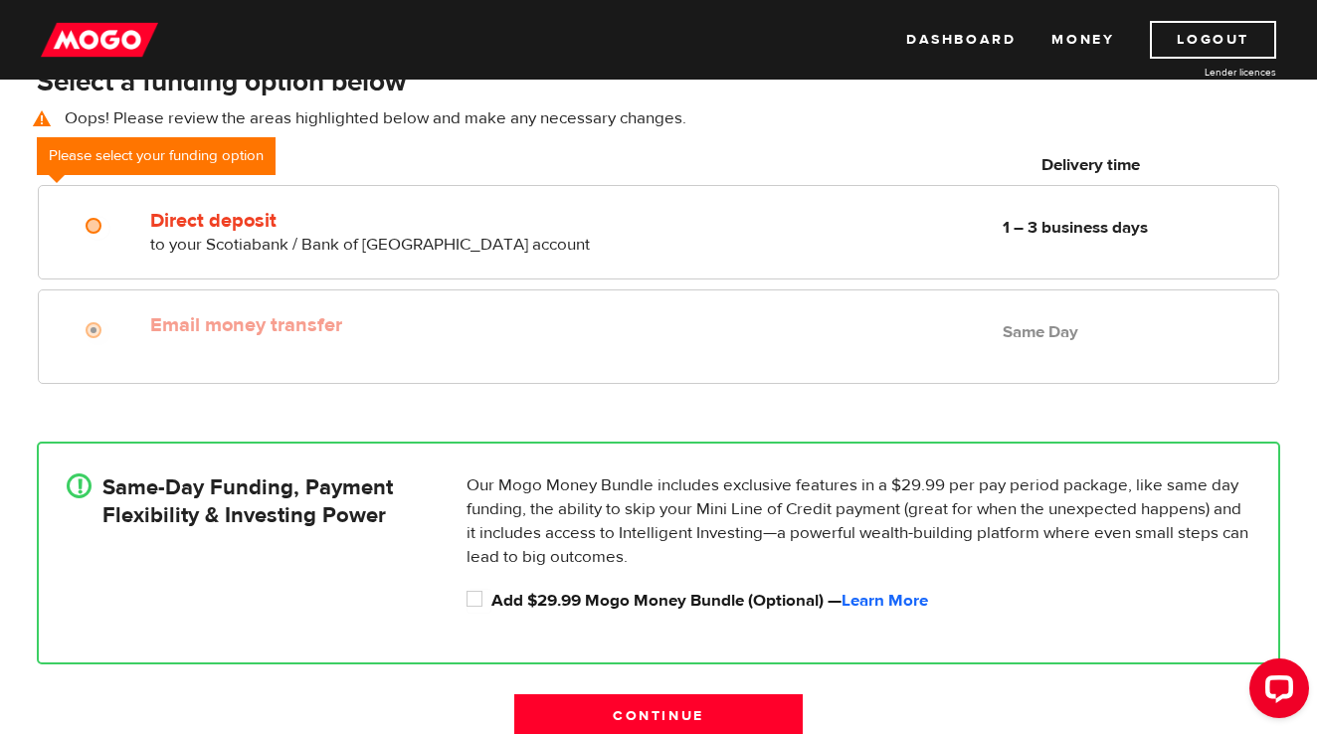
scroll to position [375, 0]
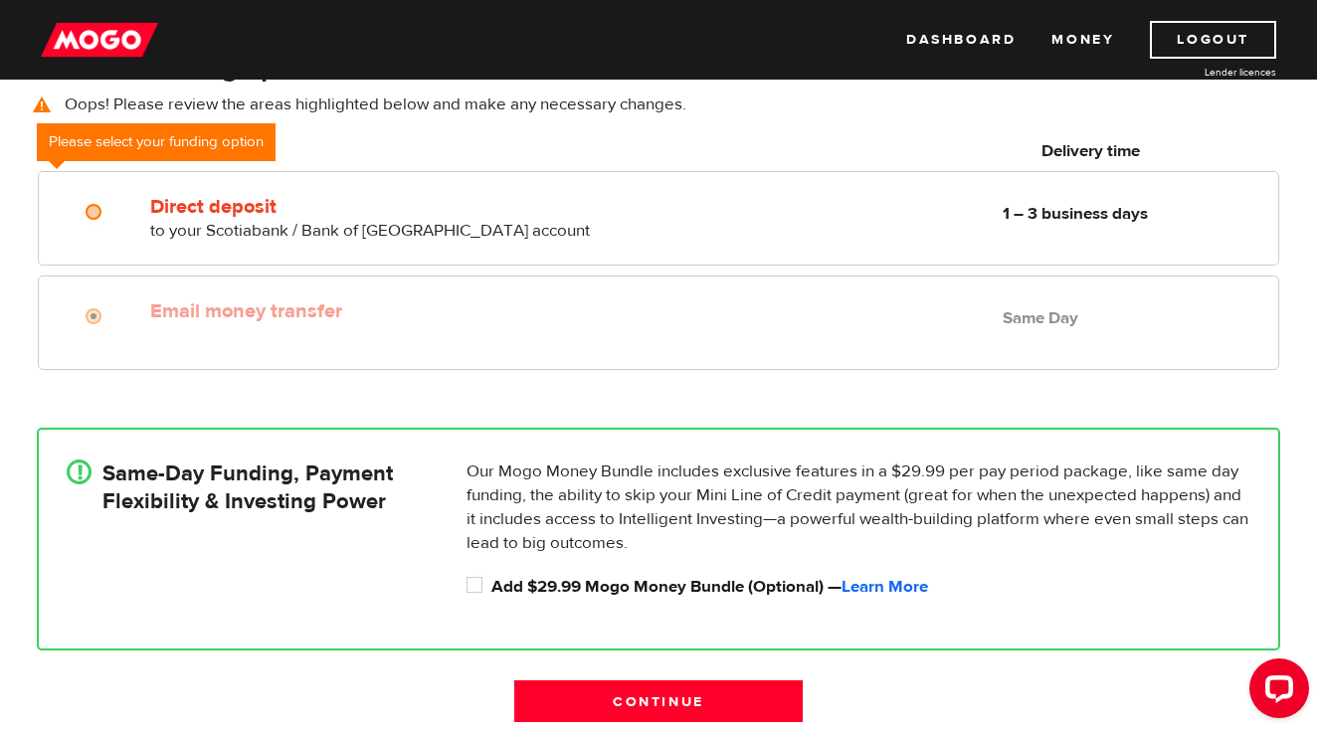
click at [464, 586] on div "Our Mogo Money Bundle includes exclusive features in a $29.99 per pay period pa…" at bounding box center [859, 530] width 800 height 140
click at [474, 583] on input "Add $29.99 Mogo Money Bundle (Optional) — Learn More" at bounding box center [479, 587] width 25 height 25
checkbox input "true"
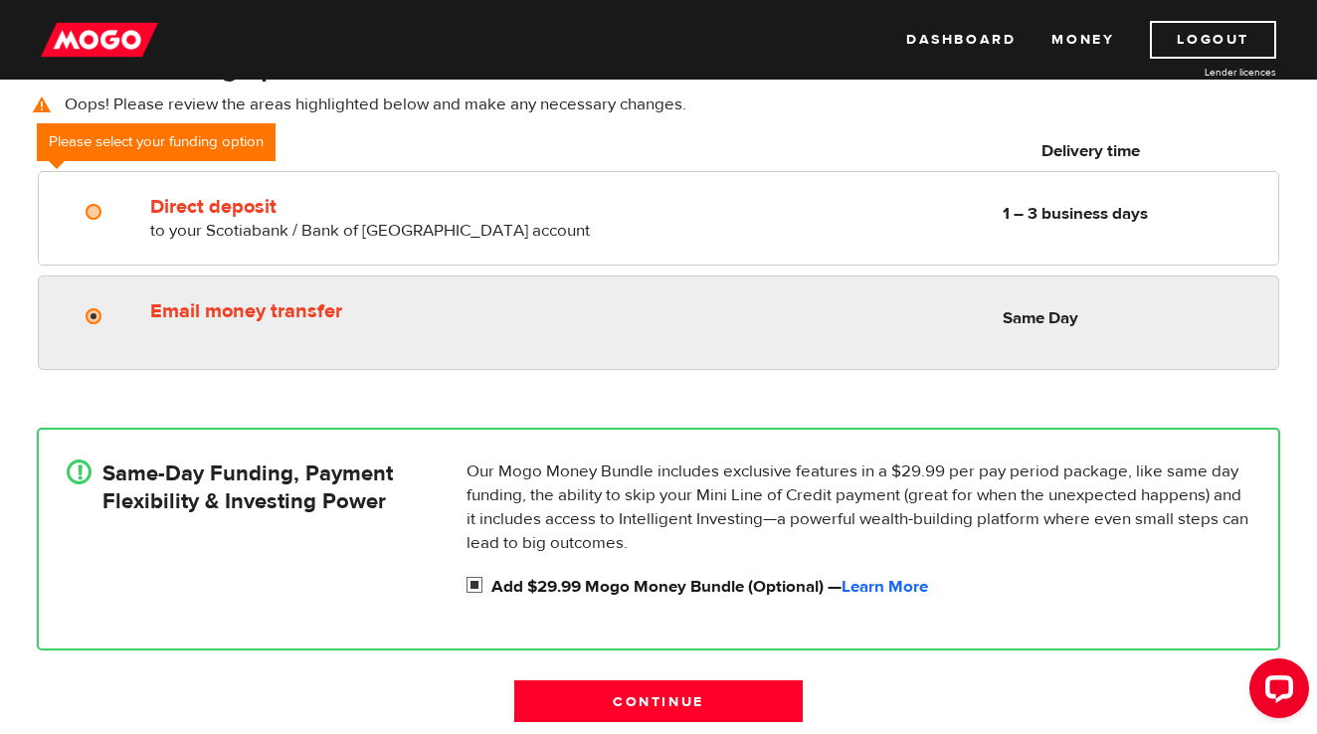
radio input "true"
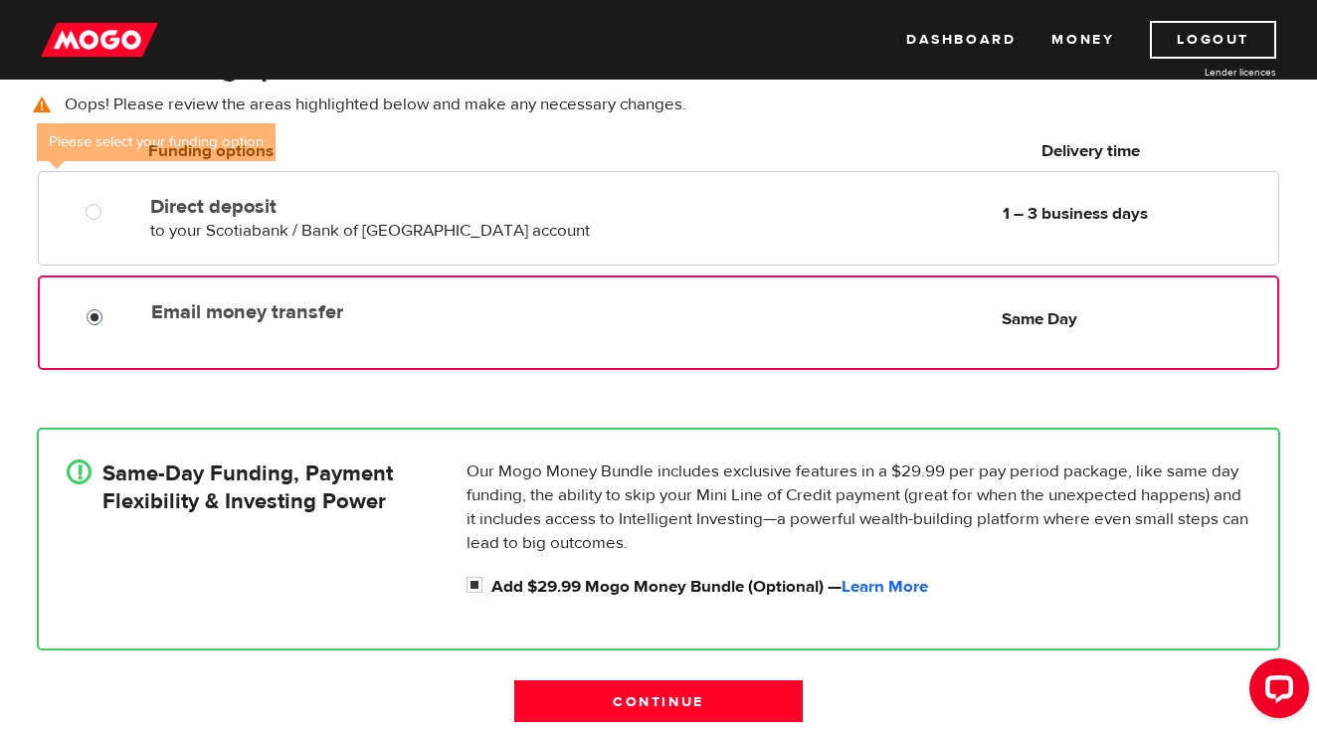
click at [90, 314] on input "Email money transfer" at bounding box center [99, 319] width 25 height 25
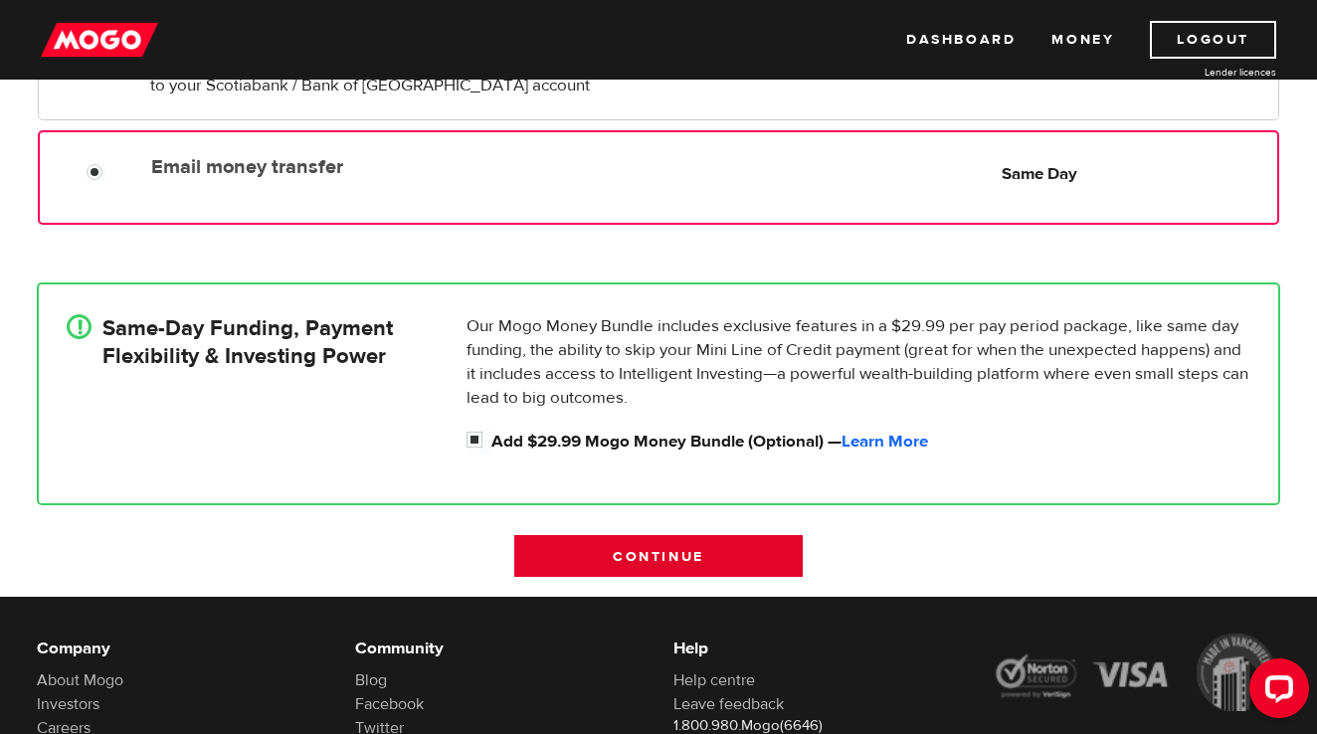
click at [594, 557] on input "Continue" at bounding box center [658, 556] width 288 height 42
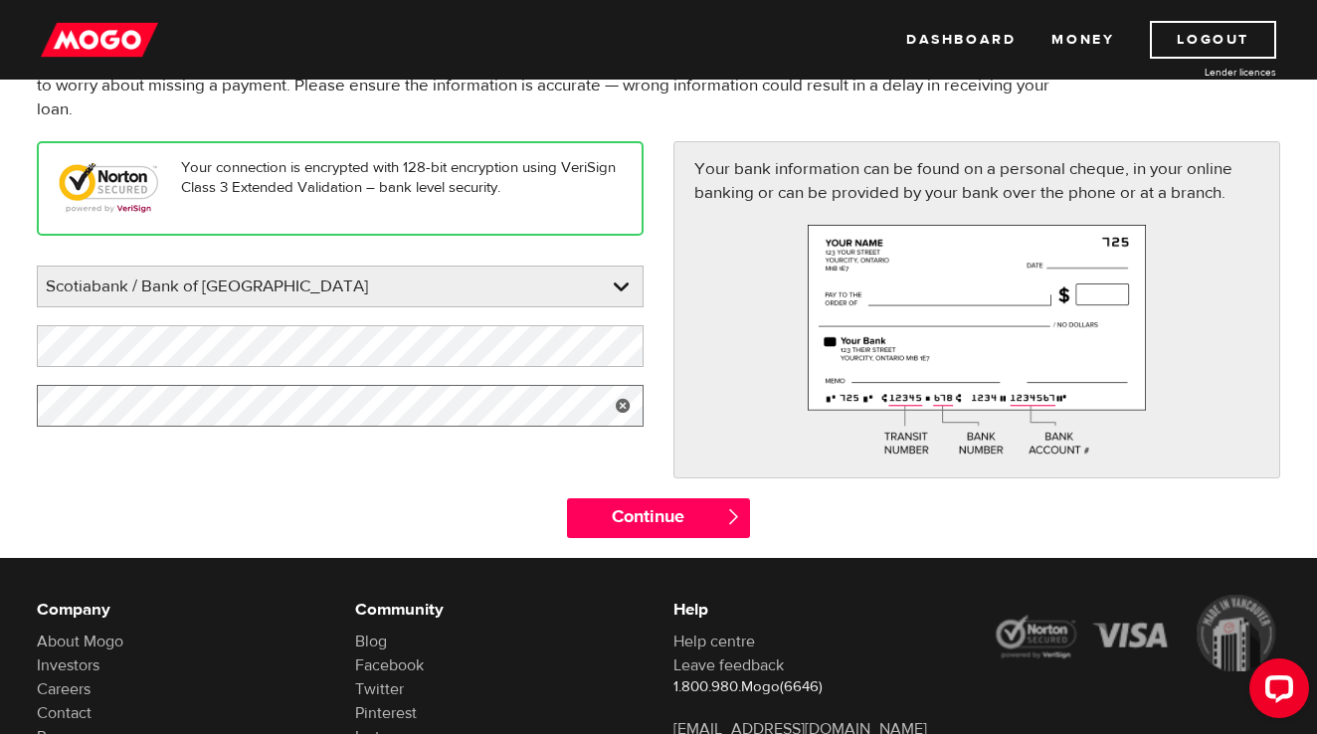
scroll to position [199, 0]
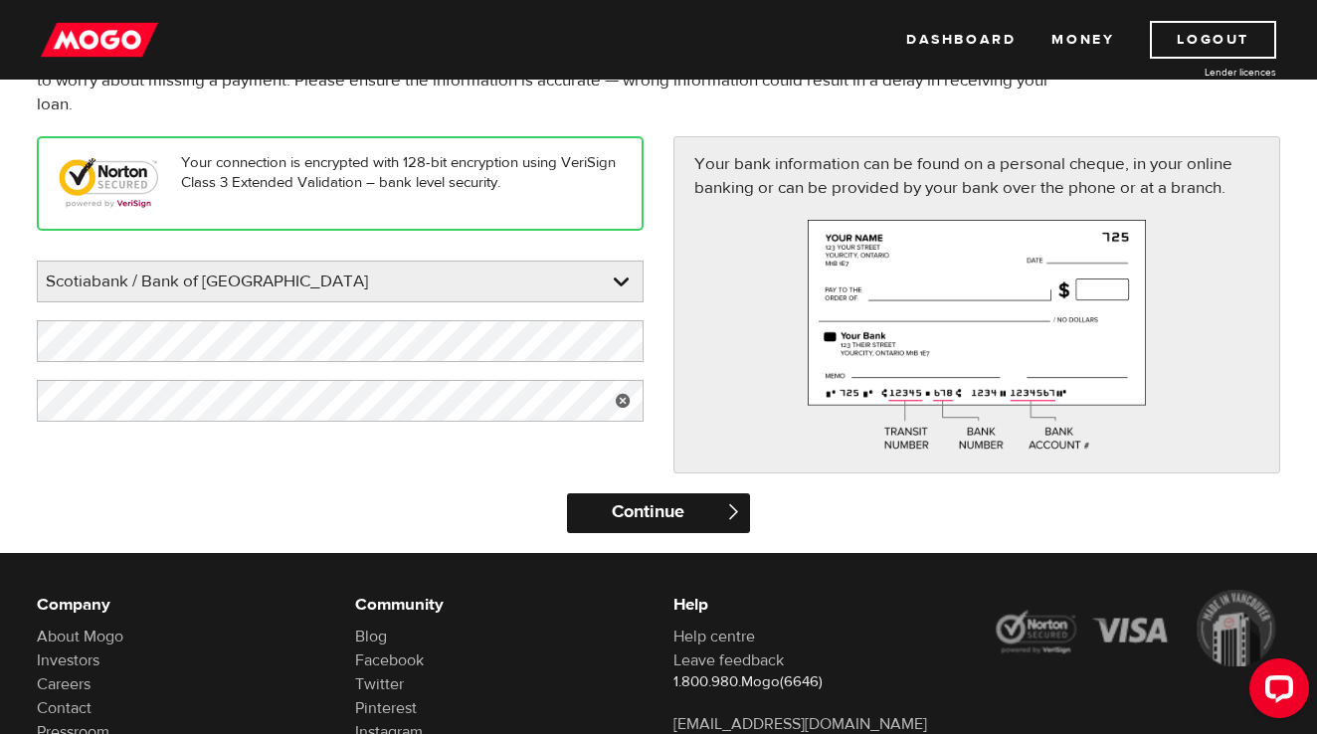
click at [715, 511] on input "Continue" at bounding box center [658, 513] width 182 height 40
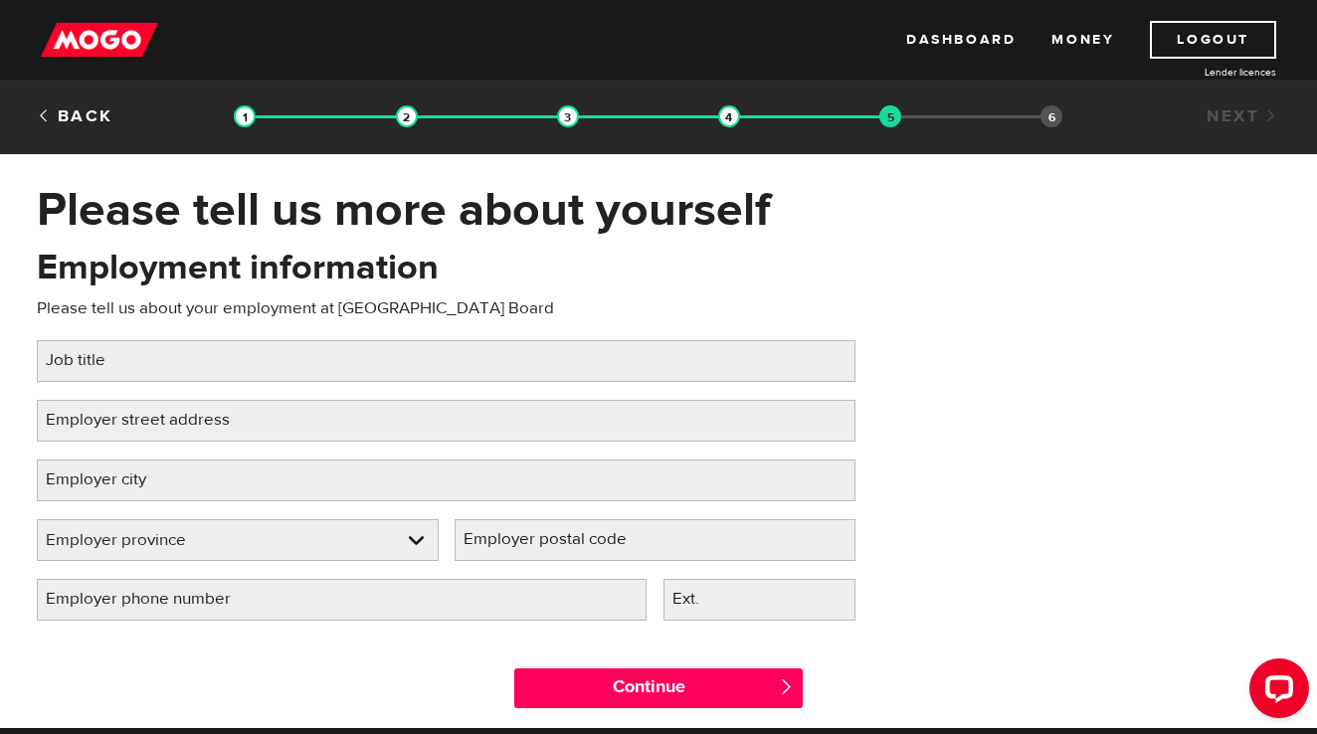
click at [105, 357] on label "Job title" at bounding box center [91, 360] width 109 height 41
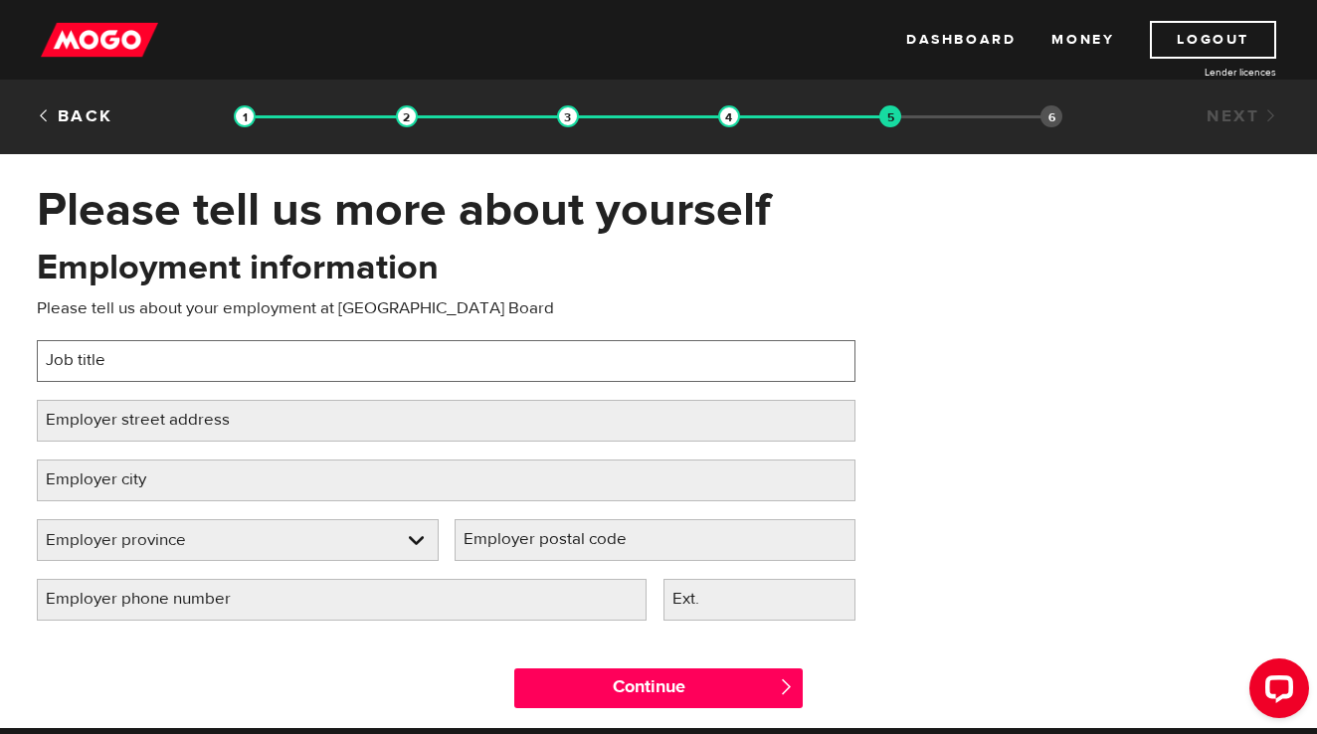
click at [105, 357] on input "Job title" at bounding box center [446, 361] width 819 height 42
type input "$"
type input "Elementary Teacher"
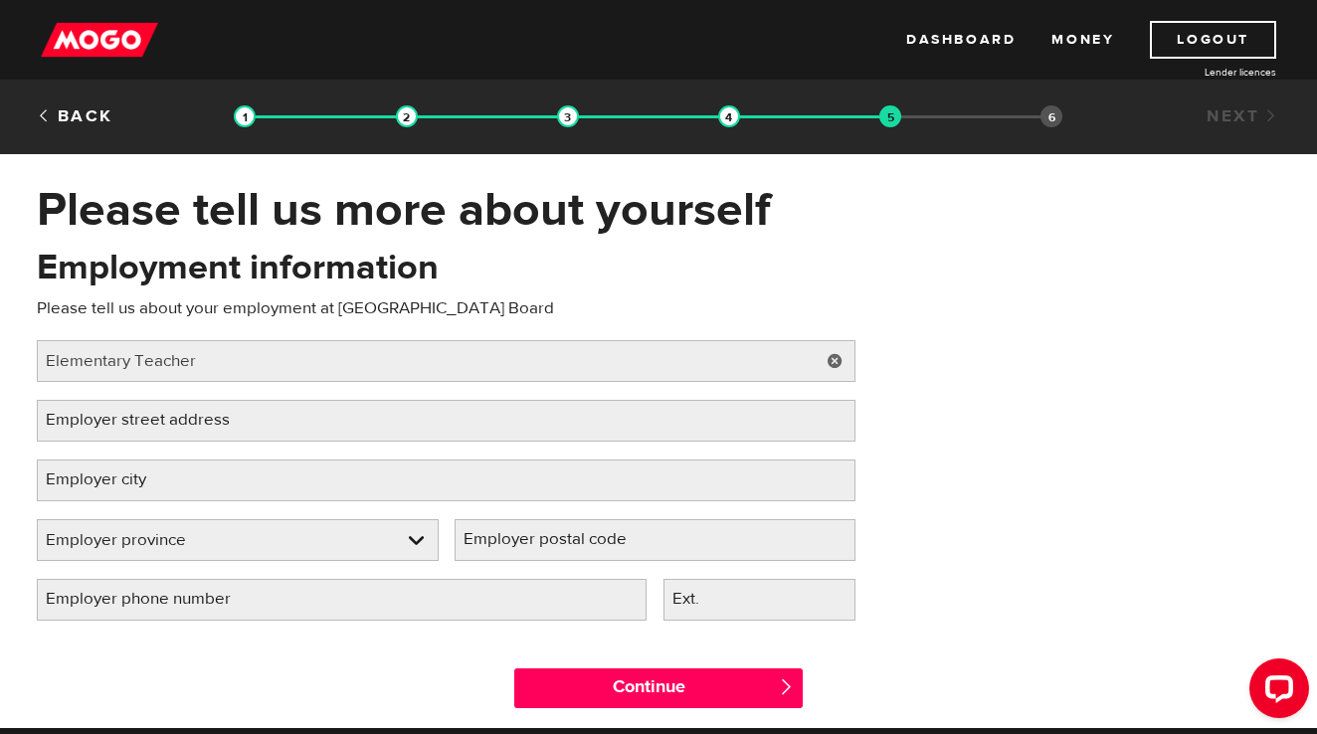
click at [116, 431] on label "Employer street address" at bounding box center [154, 420] width 234 height 41
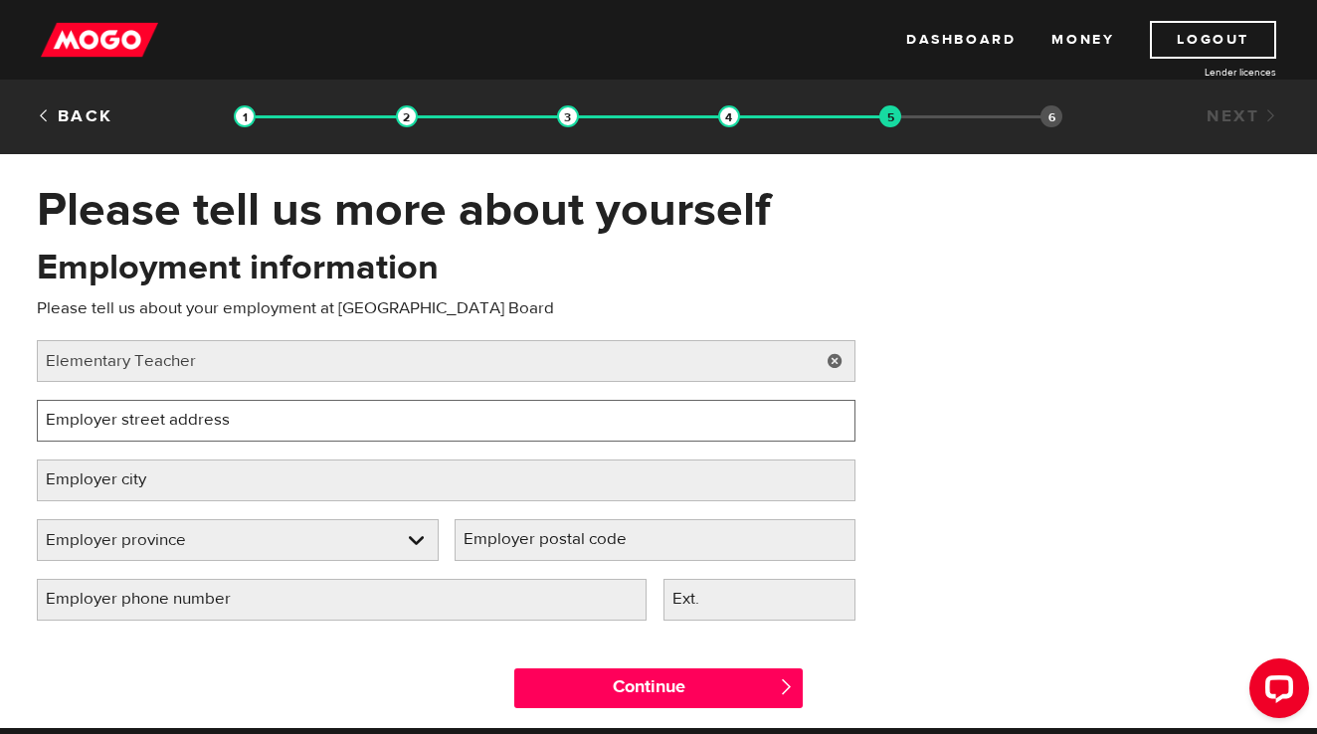
click at [116, 431] on input "Employer street address" at bounding box center [446, 421] width 819 height 42
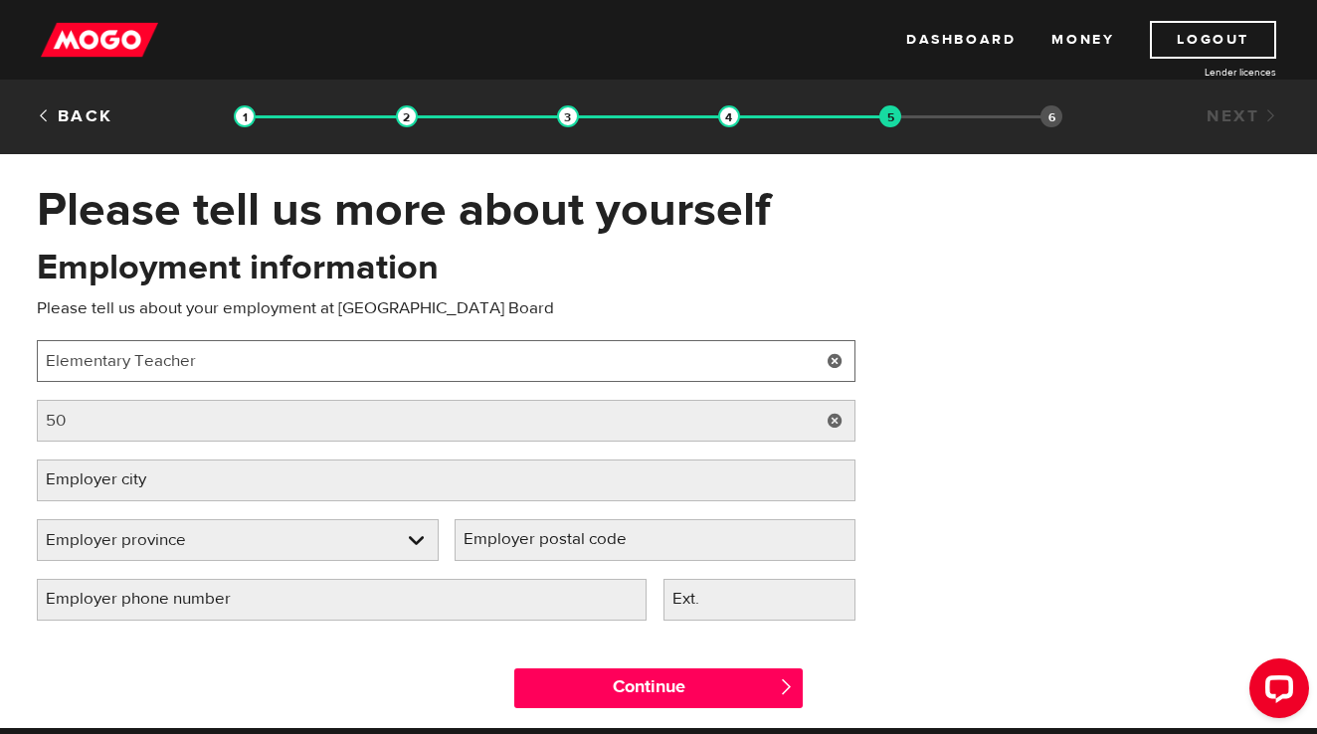
click at [238, 345] on input "Elementary Teacher" at bounding box center [446, 361] width 819 height 42
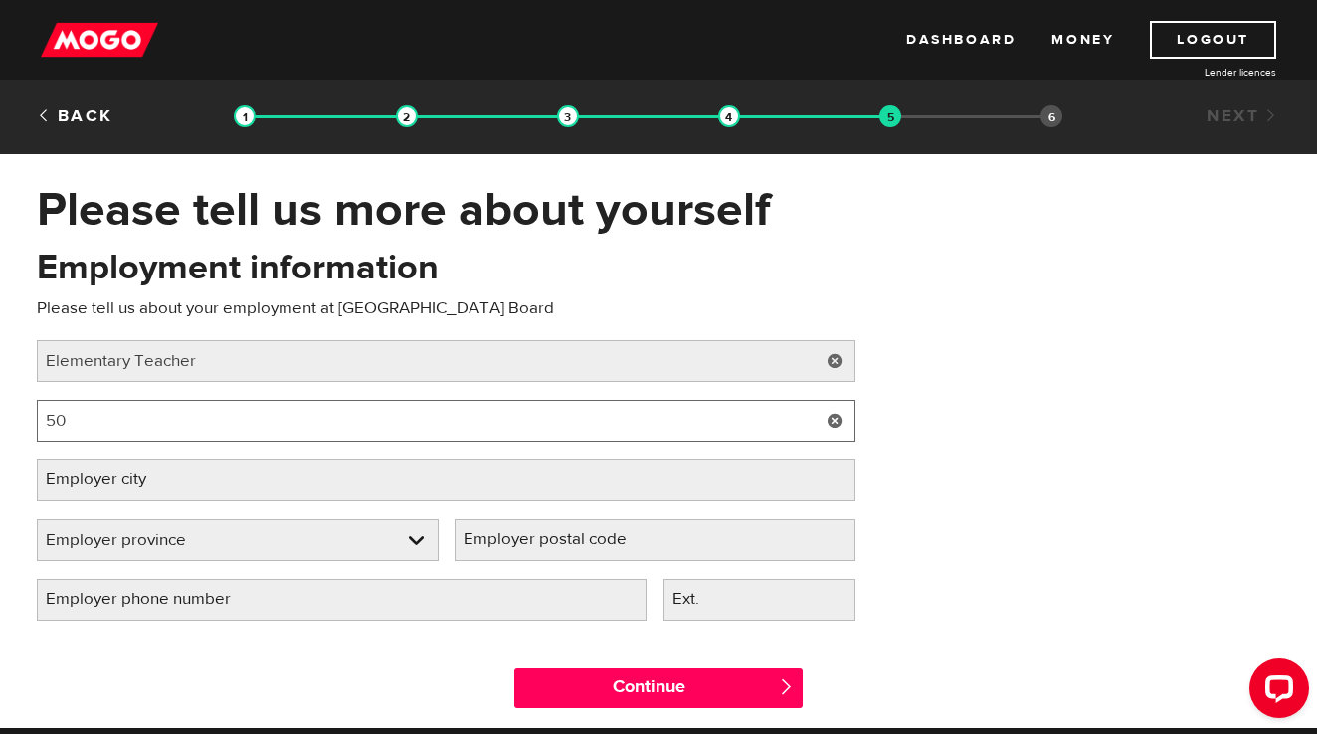
click at [159, 412] on input "50" at bounding box center [446, 421] width 819 height 42
type input "50 Essex St."
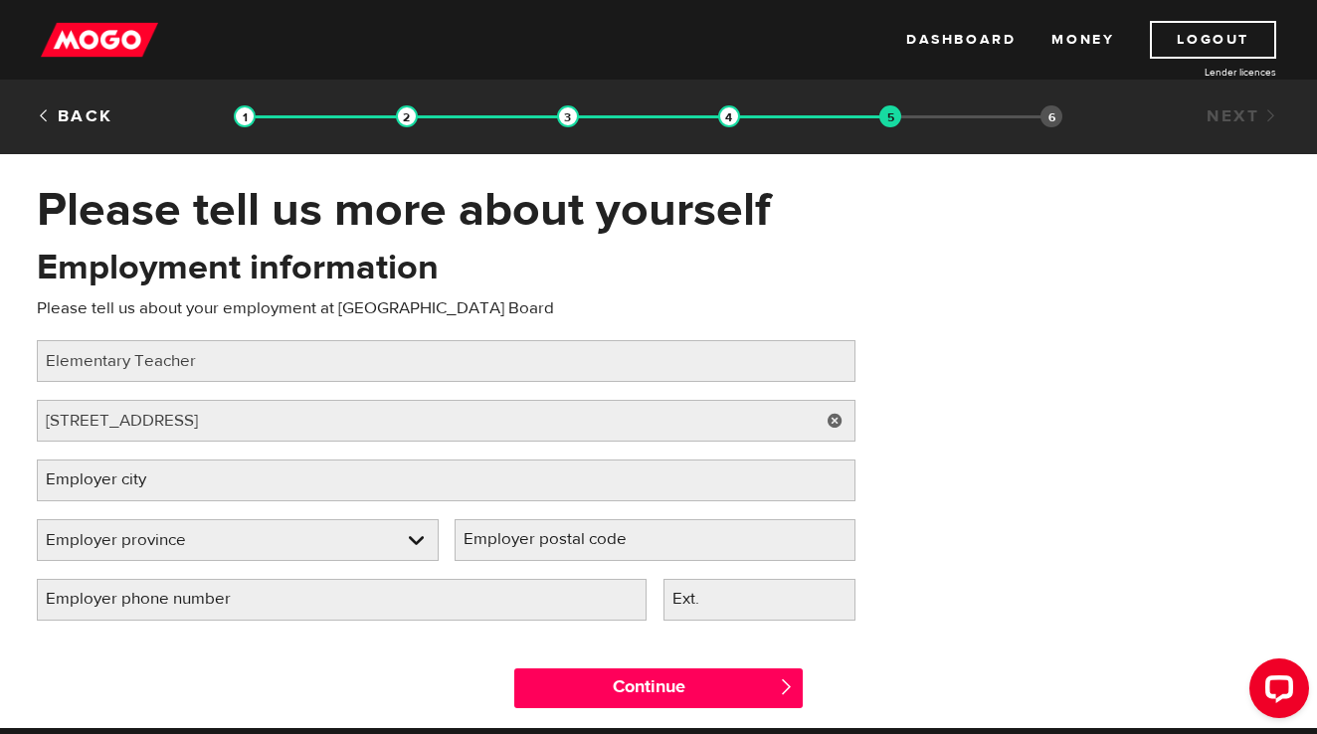
click at [126, 477] on label "Employer city" at bounding box center [112, 480] width 150 height 41
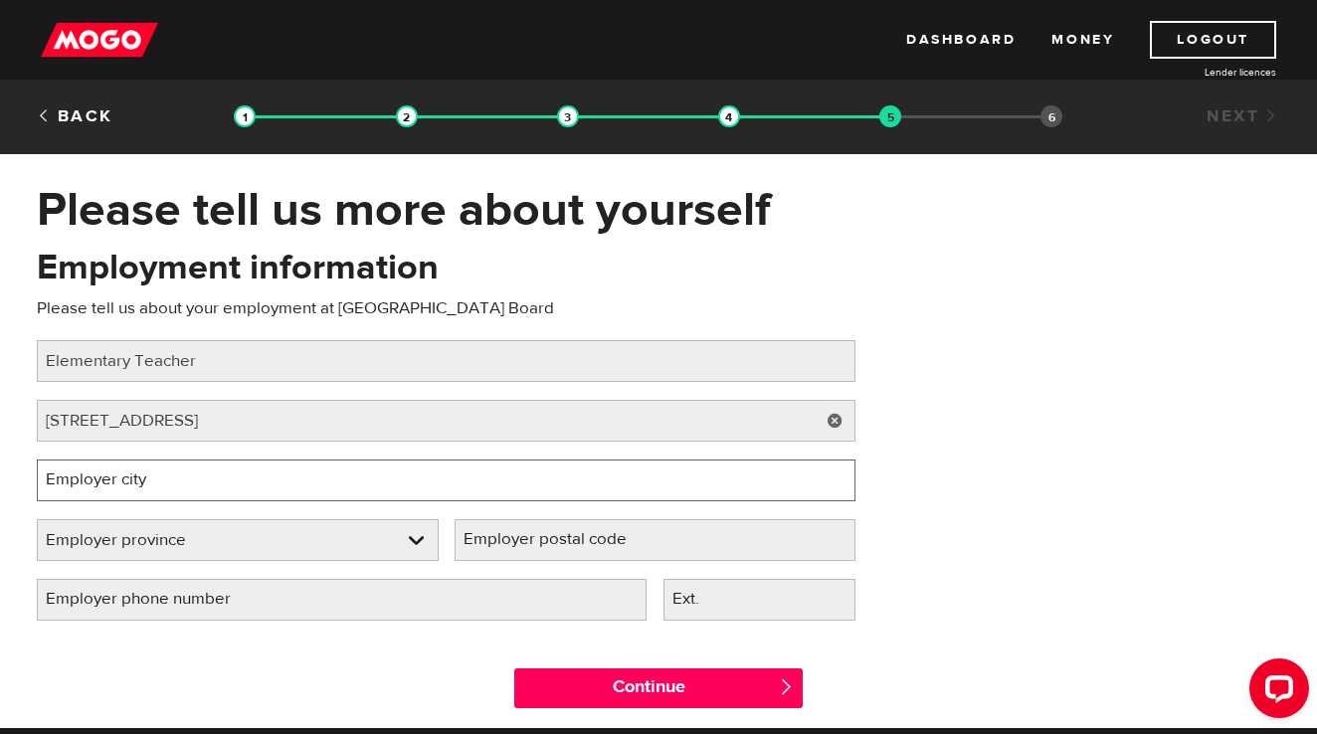
click at [126, 477] on input "Employer city" at bounding box center [446, 481] width 819 height 42
type input "Toronto"
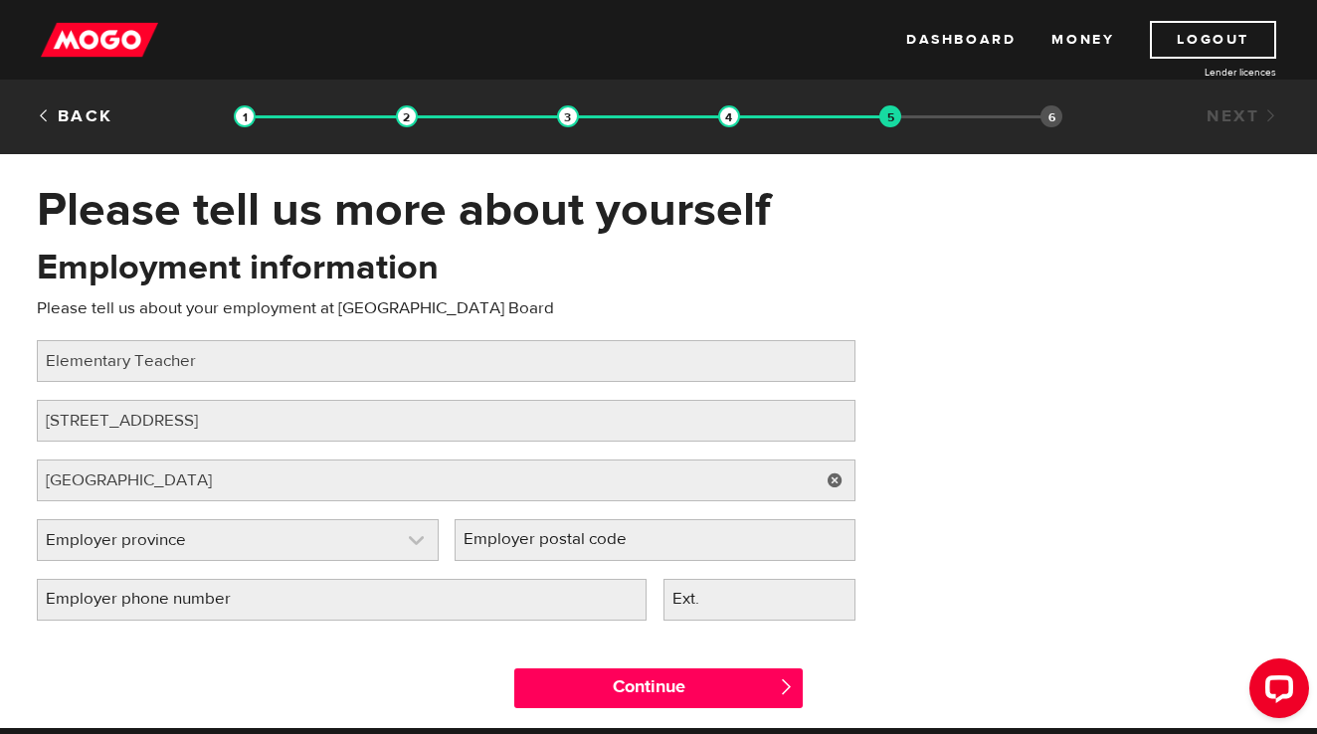
click at [416, 542] on link at bounding box center [238, 540] width 400 height 40
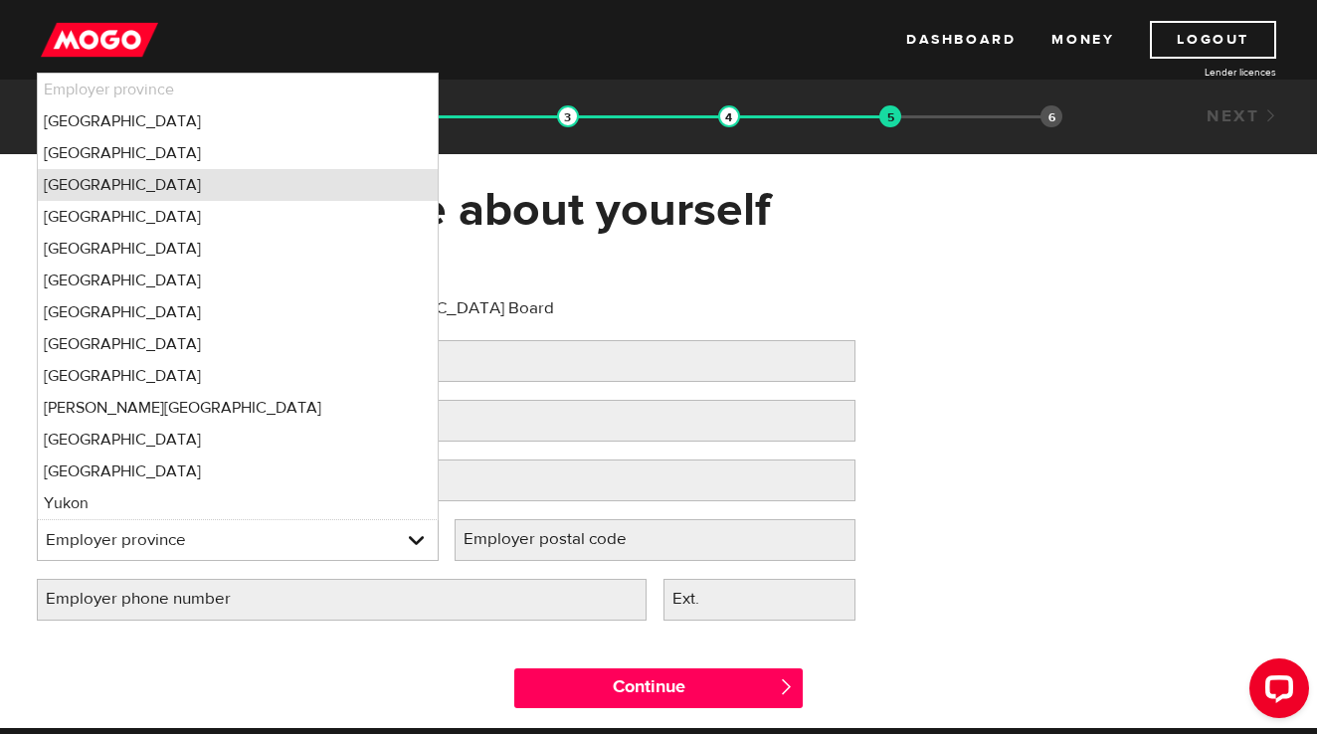
click at [305, 173] on li "Ontario" at bounding box center [238, 185] width 400 height 32
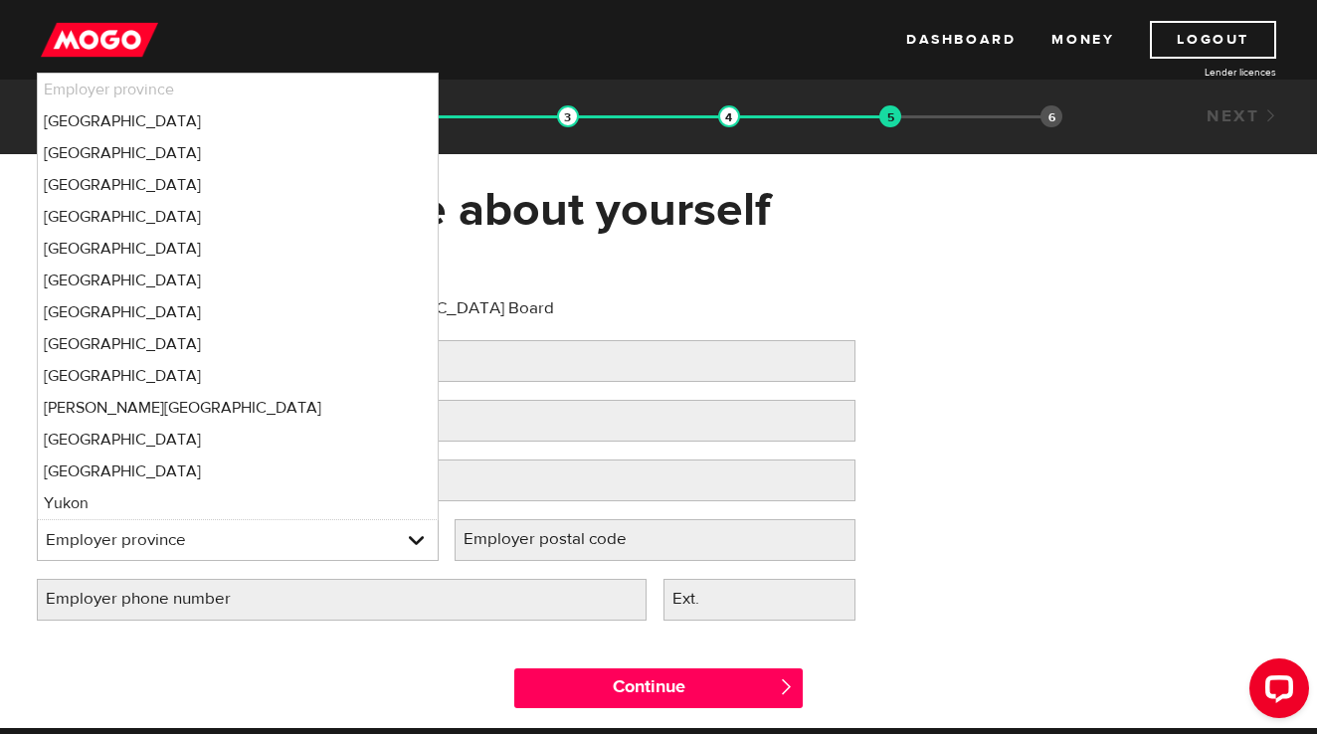
select select "ON"
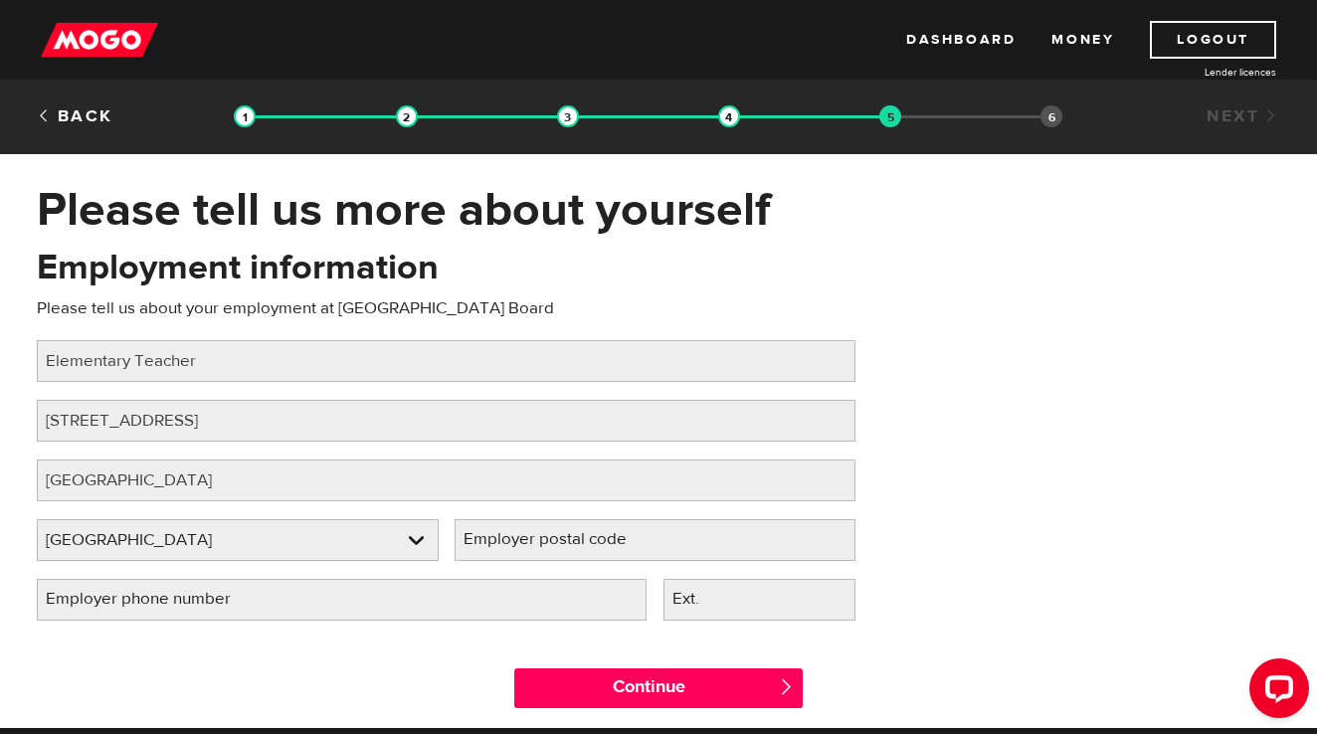
click at [577, 547] on label "Employer postal code" at bounding box center [561, 539] width 213 height 41
click at [577, 547] on input "Employer postal code" at bounding box center [656, 540] width 402 height 42
type input "M6G1T3"
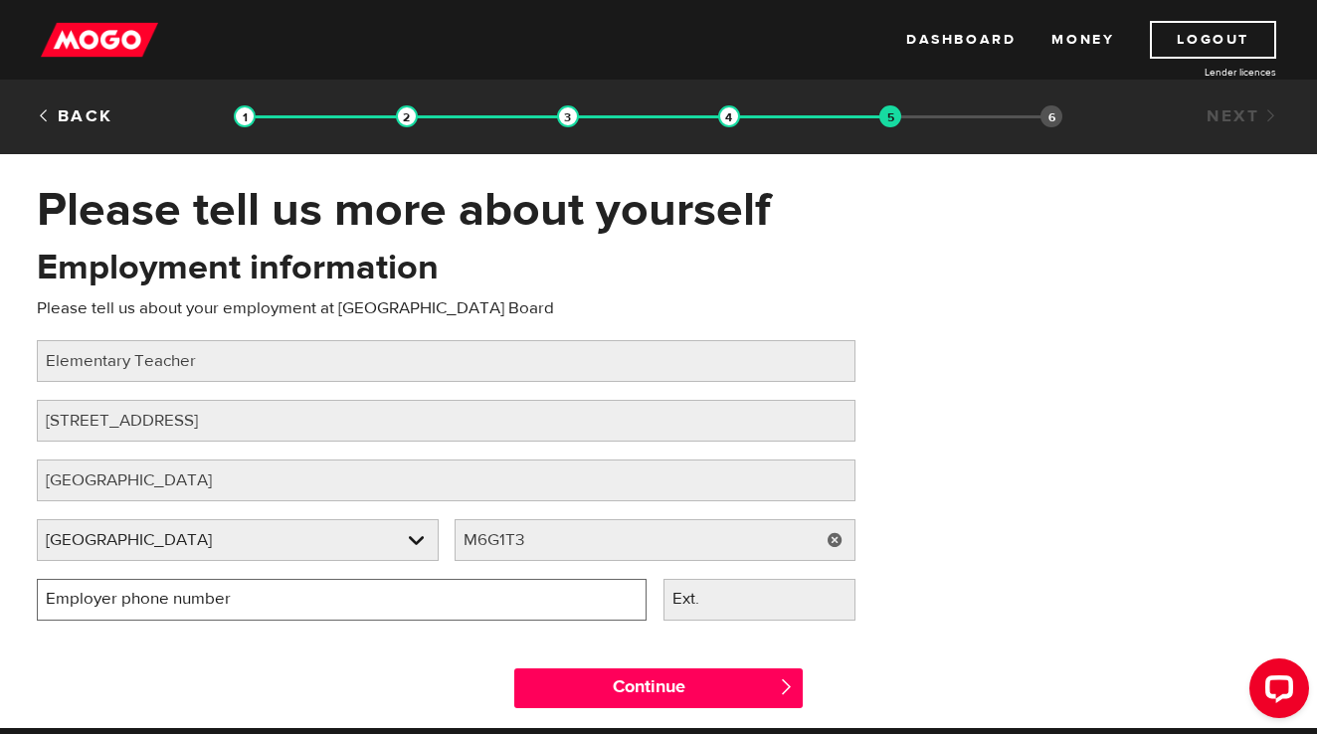
click at [517, 596] on input "Employer phone number" at bounding box center [342, 600] width 610 height 42
type input "(416) 393-0717"
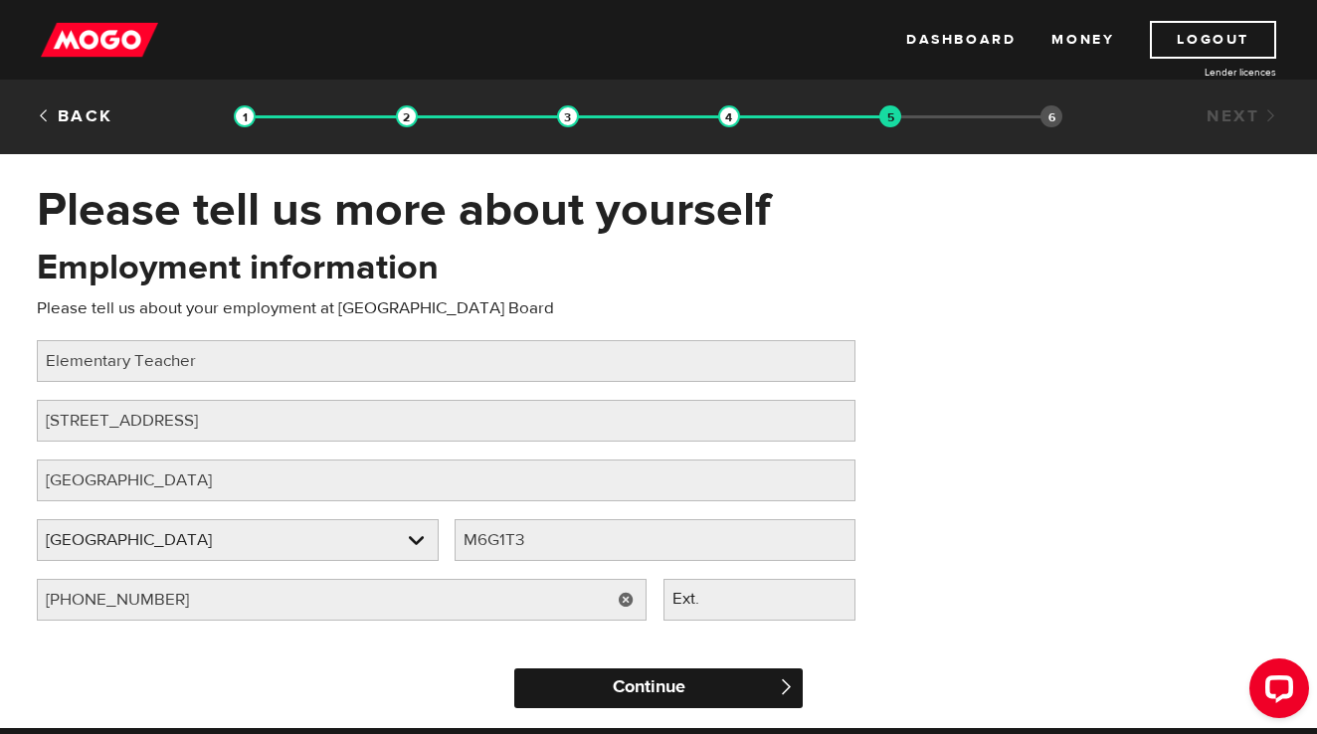
click at [708, 701] on input "Continue" at bounding box center [658, 688] width 288 height 40
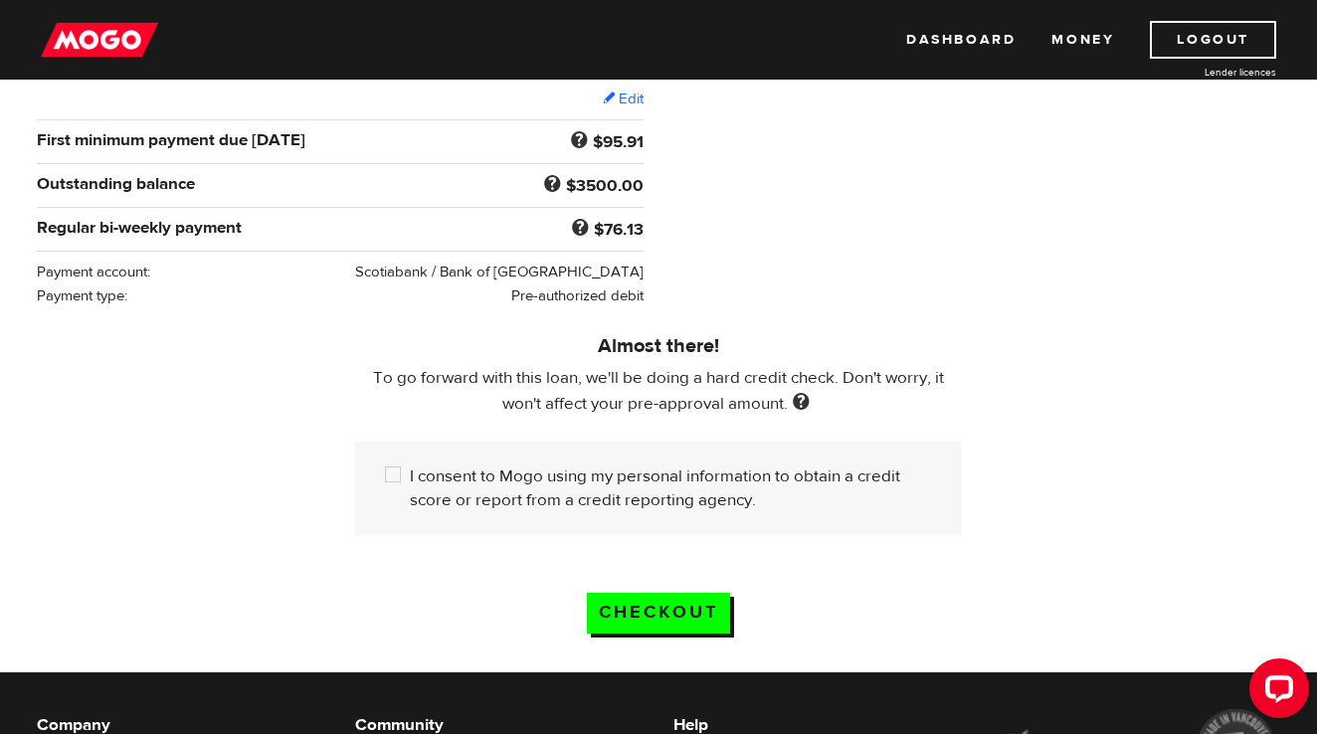
scroll to position [396, 0]
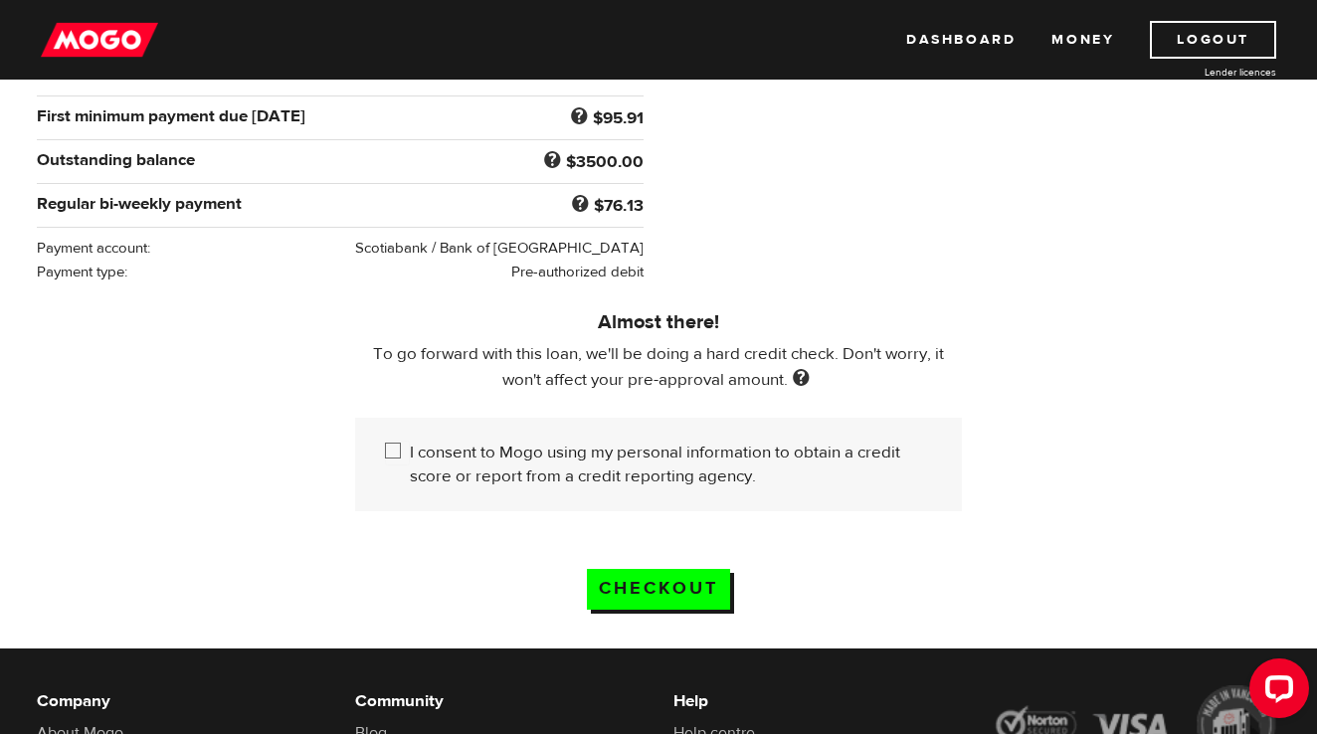
click at [393, 453] on input "I consent to Mogo using my personal information to obtain a credit score or rep…" at bounding box center [397, 453] width 25 height 25
checkbox input "true"
click at [696, 590] on input "Checkout" at bounding box center [658, 589] width 143 height 41
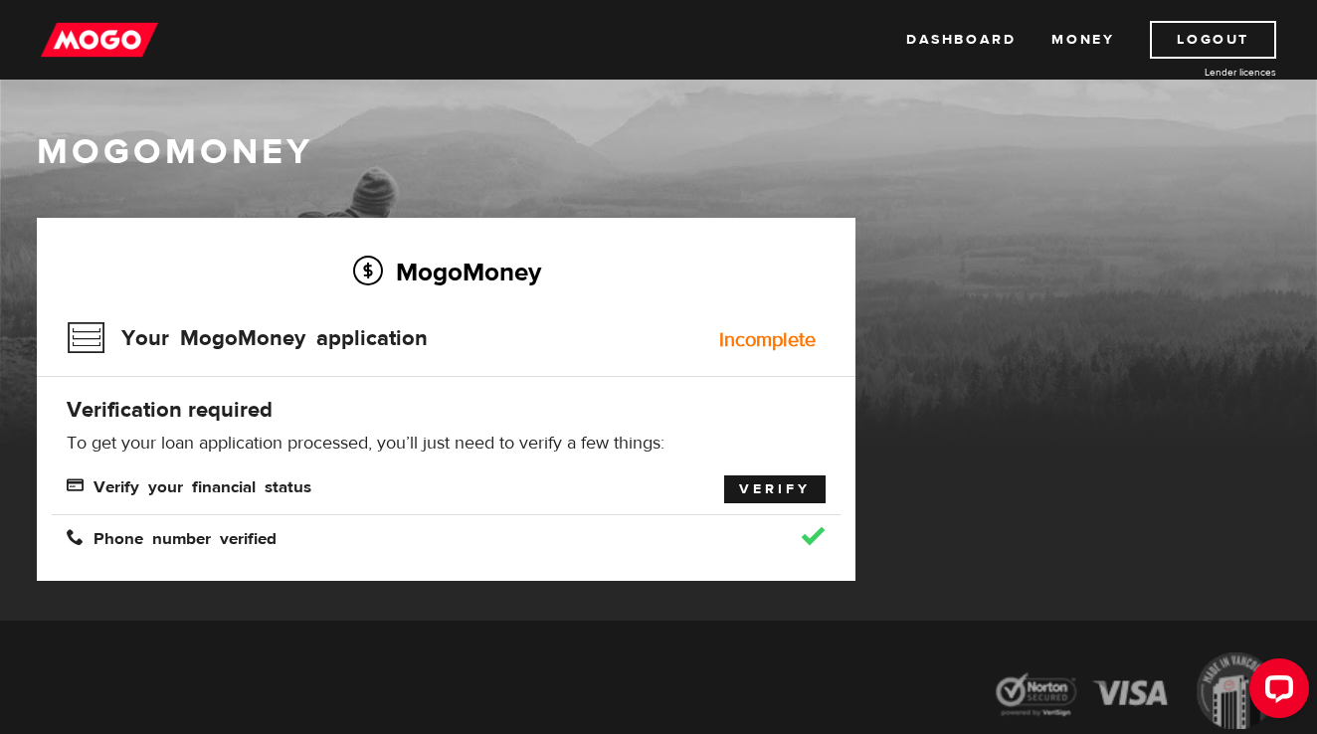
click at [764, 486] on link "Verify" at bounding box center [774, 490] width 101 height 28
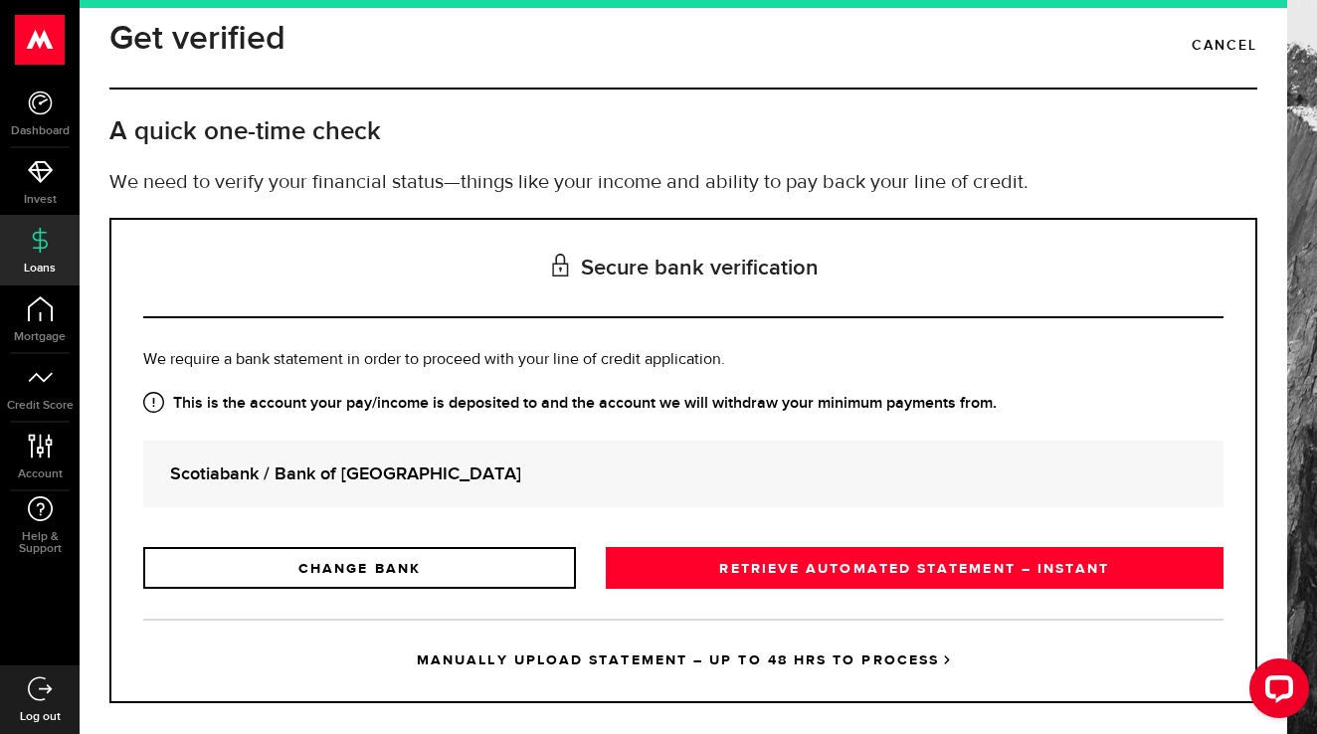
scroll to position [50, 0]
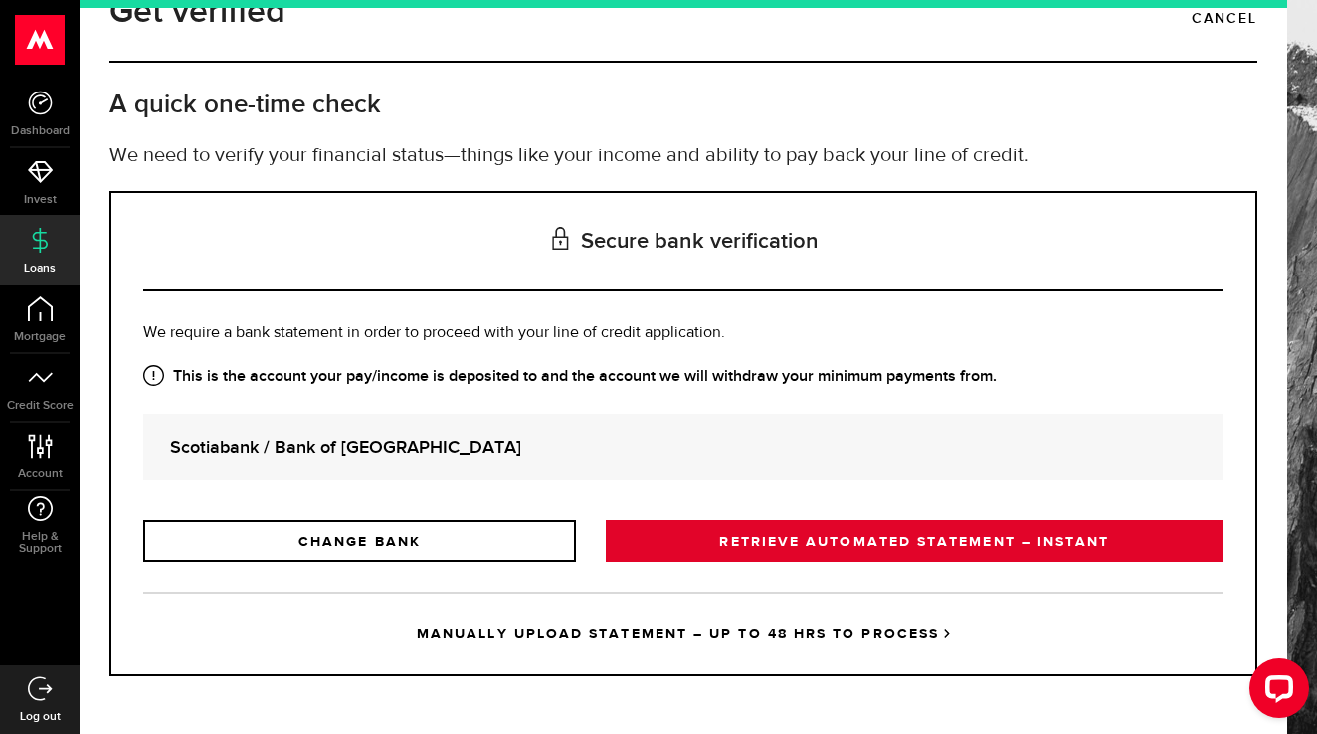
click at [782, 541] on link "RETRIEVE AUTOMATED STATEMENT – INSTANT" at bounding box center [915, 541] width 618 height 42
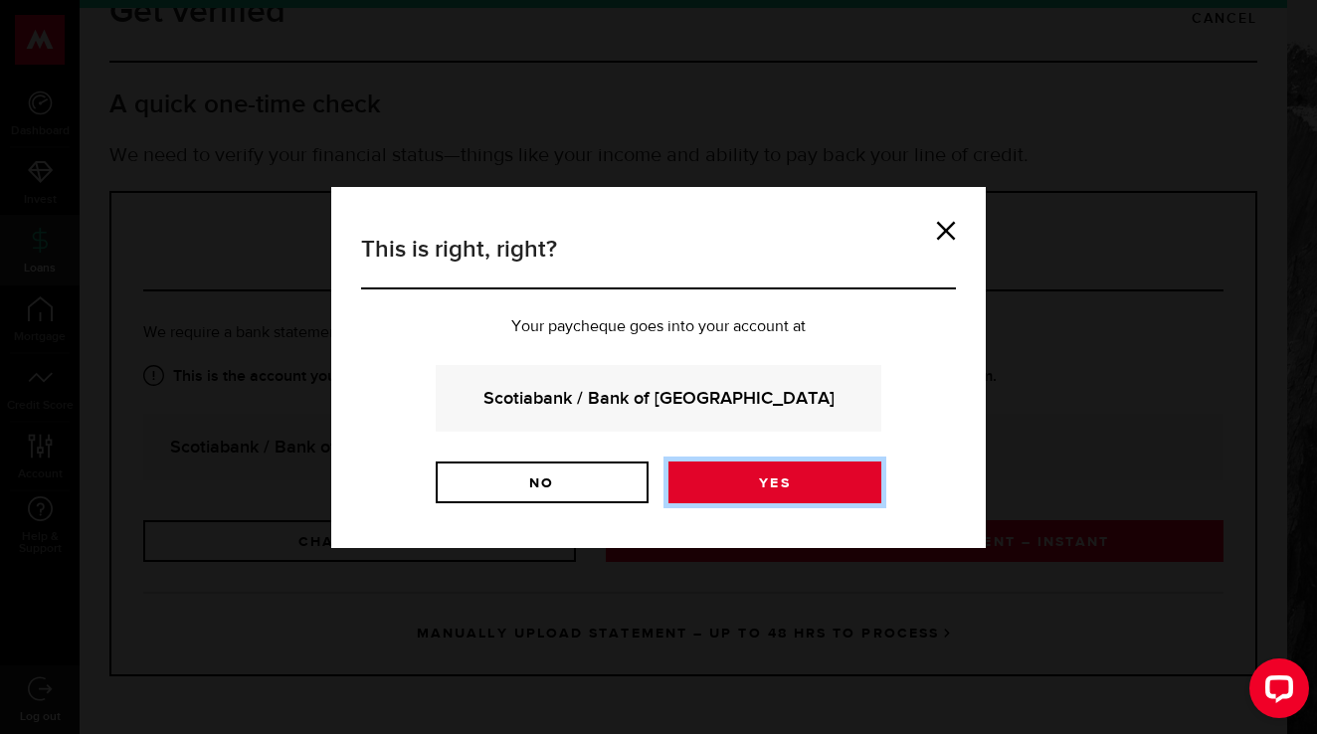
click at [812, 490] on link "Yes" at bounding box center [774, 483] width 213 height 42
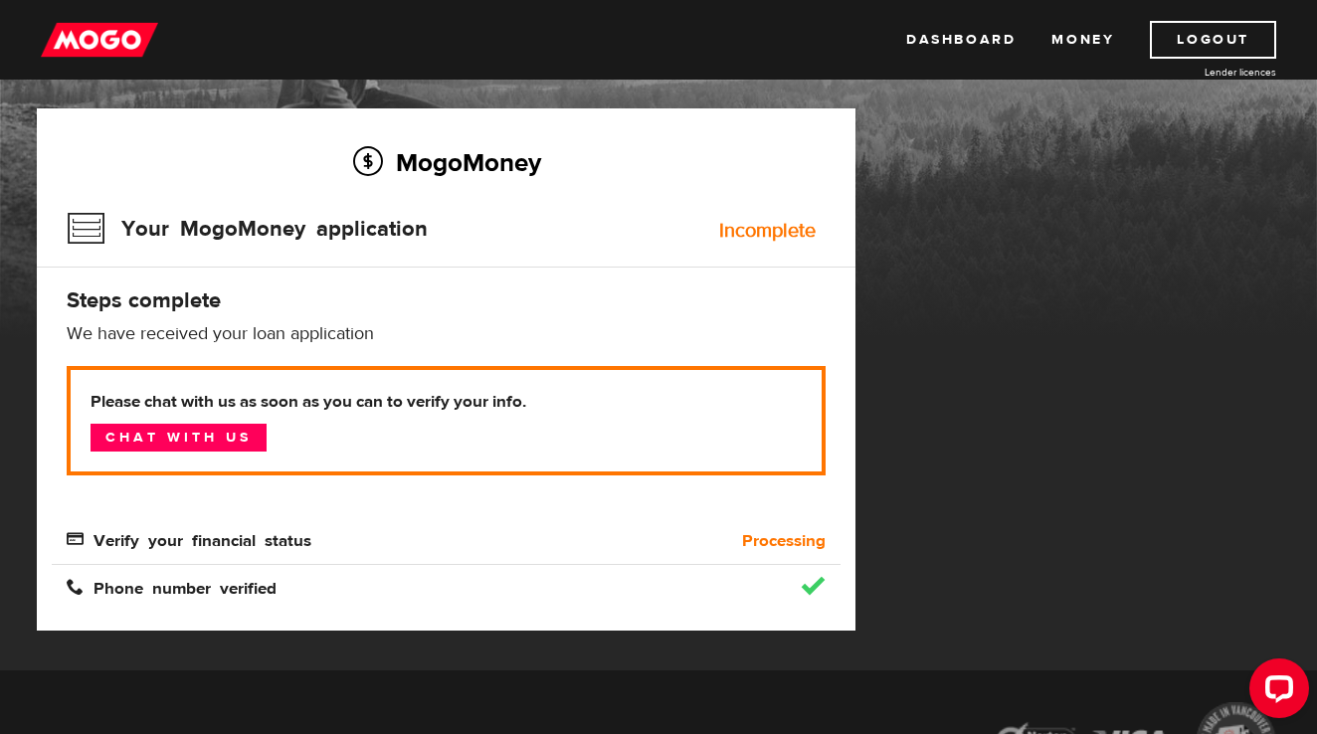
scroll to position [138, 0]
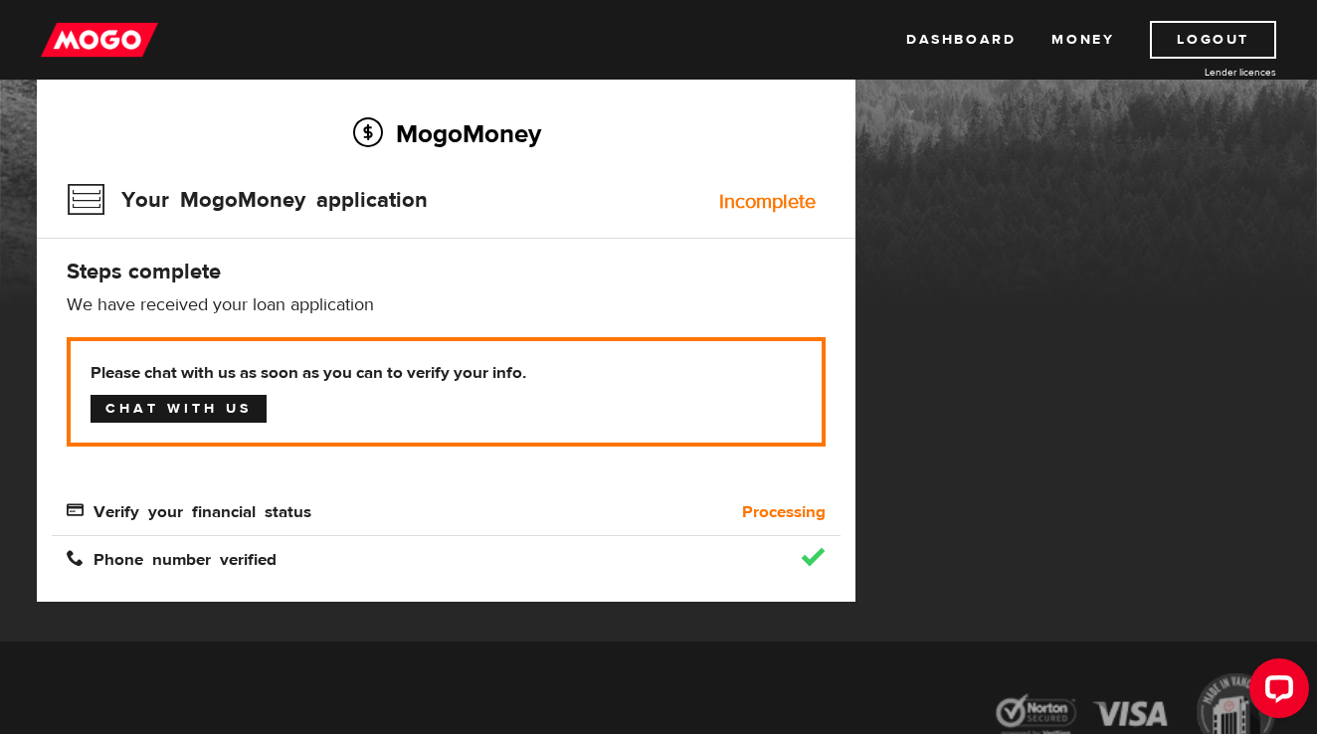
click at [181, 403] on link "Chat with us" at bounding box center [179, 409] width 176 height 28
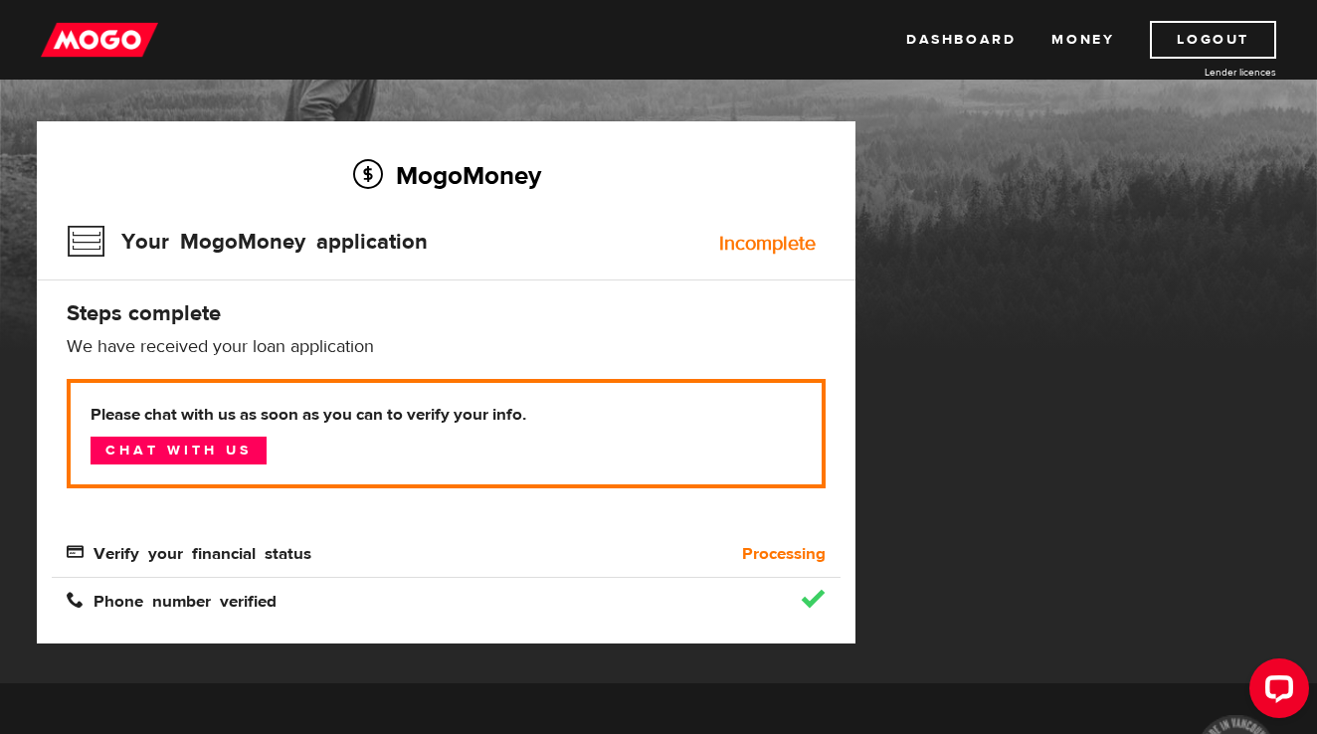
scroll to position [95, 0]
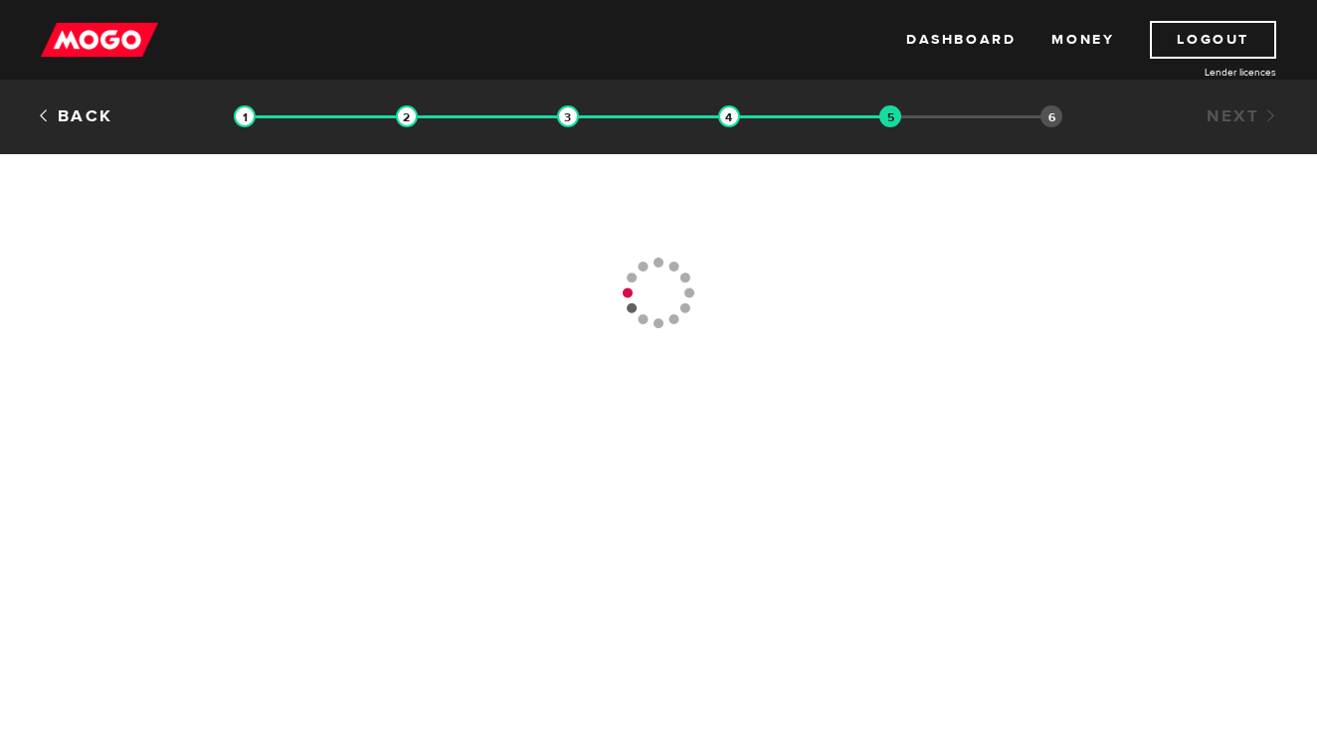
select select "ON"
type input "[PHONE_NUMBER]"
select select "ON"
type input "[PHONE_NUMBER]"
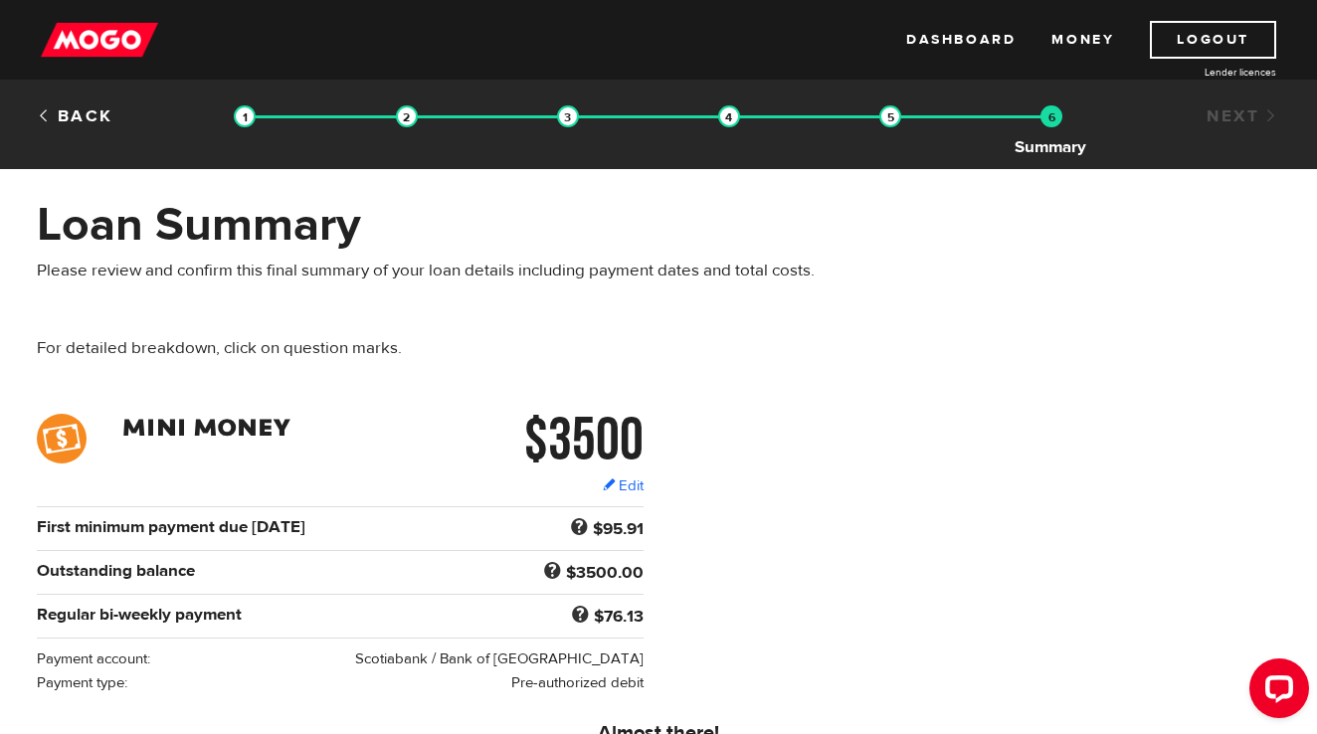
click at [1046, 120] on img at bounding box center [1052, 116] width 22 height 22
click at [1233, 126] on div "Next" at bounding box center [1189, 116] width 212 height 24
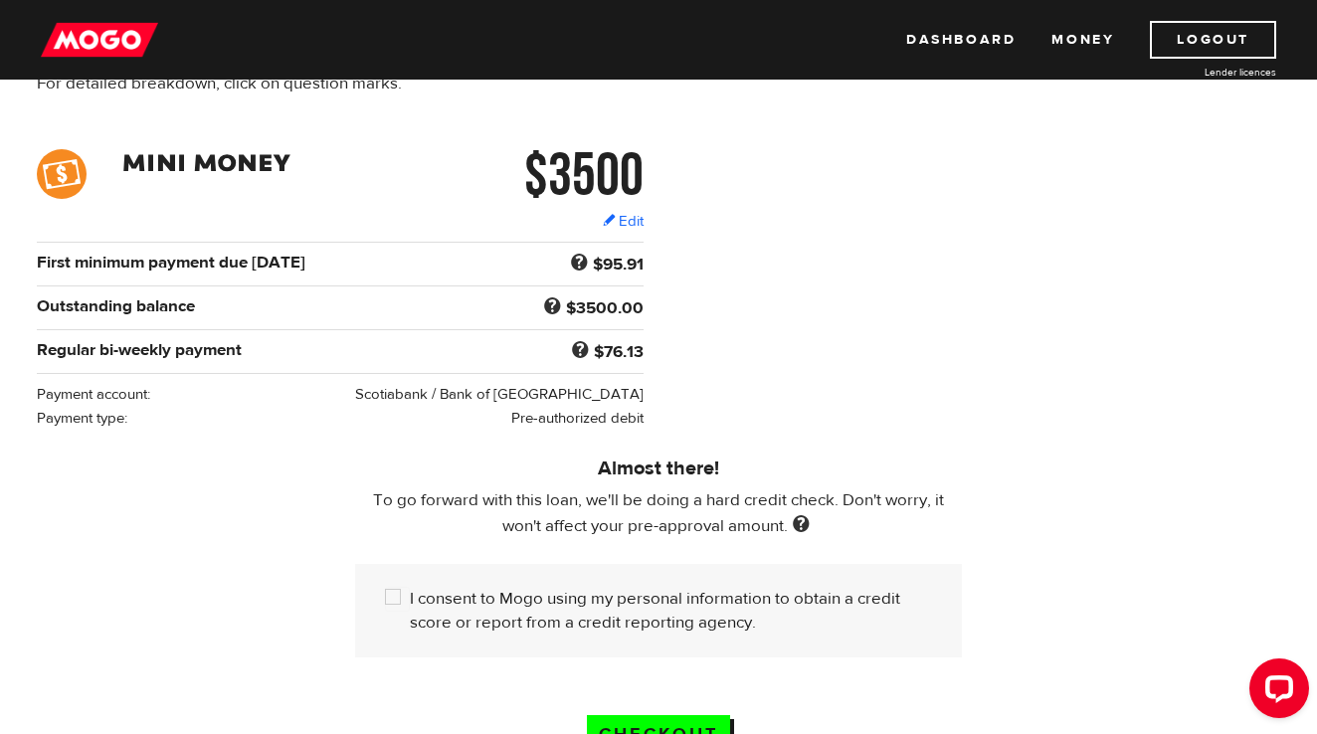
scroll to position [382, 0]
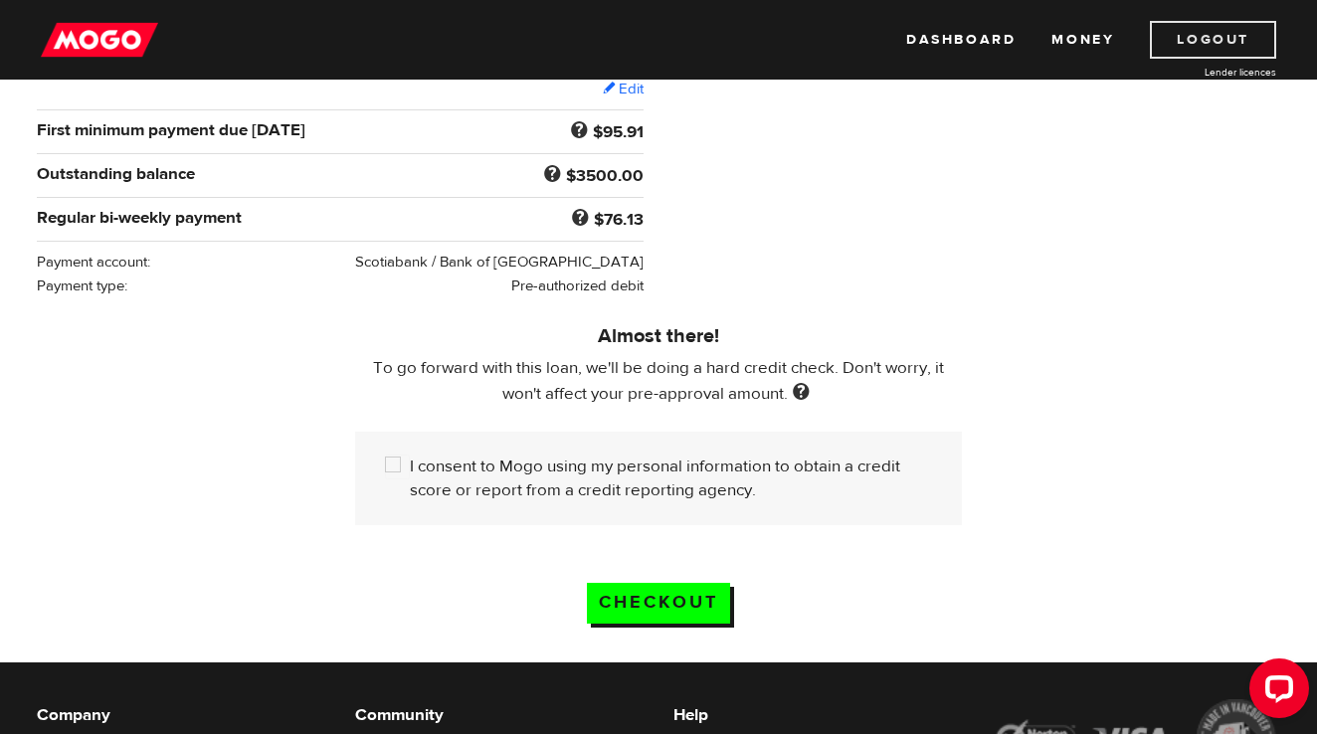
click at [1190, 41] on link "Logout" at bounding box center [1213, 40] width 126 height 38
